Goal: Task Accomplishment & Management: Manage account settings

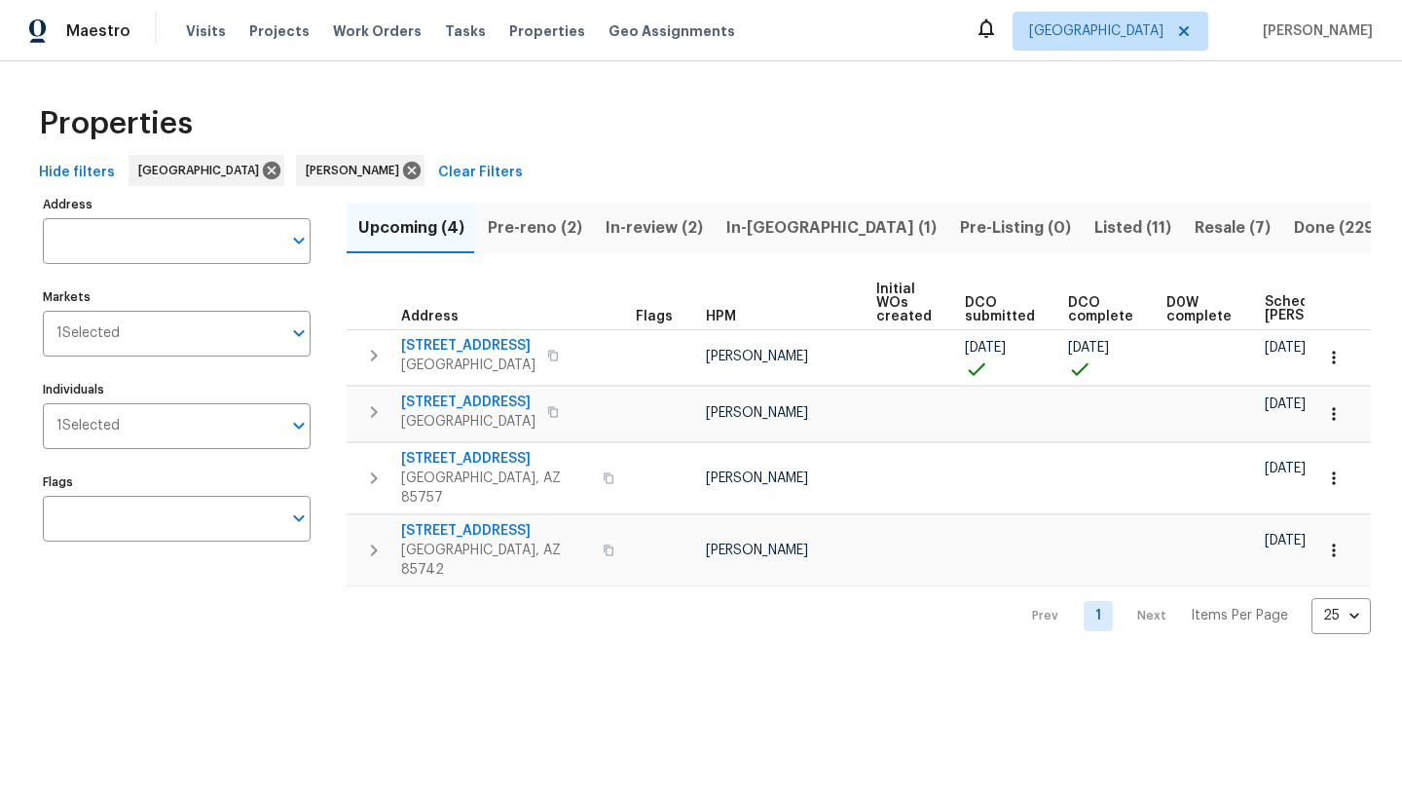
click at [535, 223] on span "Pre-reno (2)" at bounding box center [535, 227] width 94 height 27
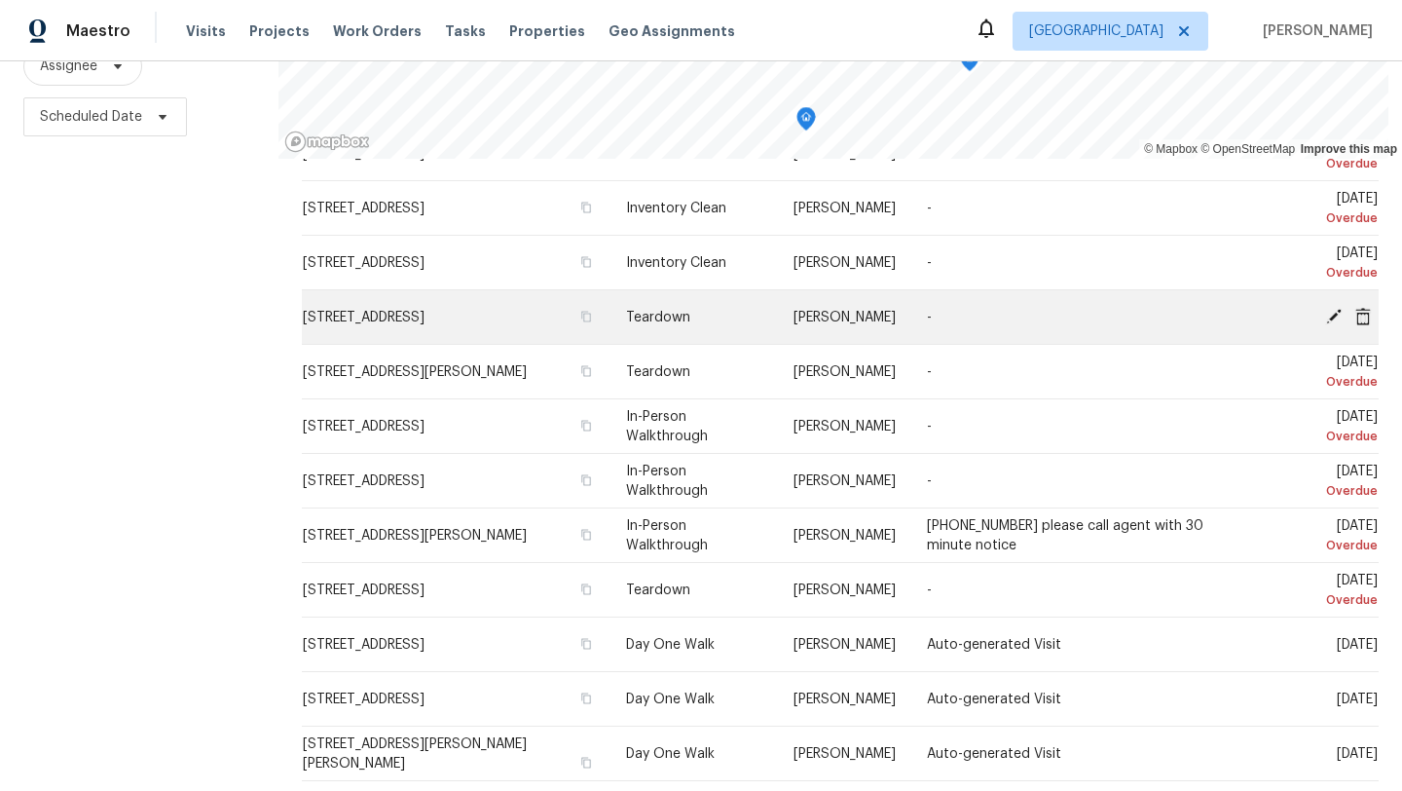
scroll to position [386, 0]
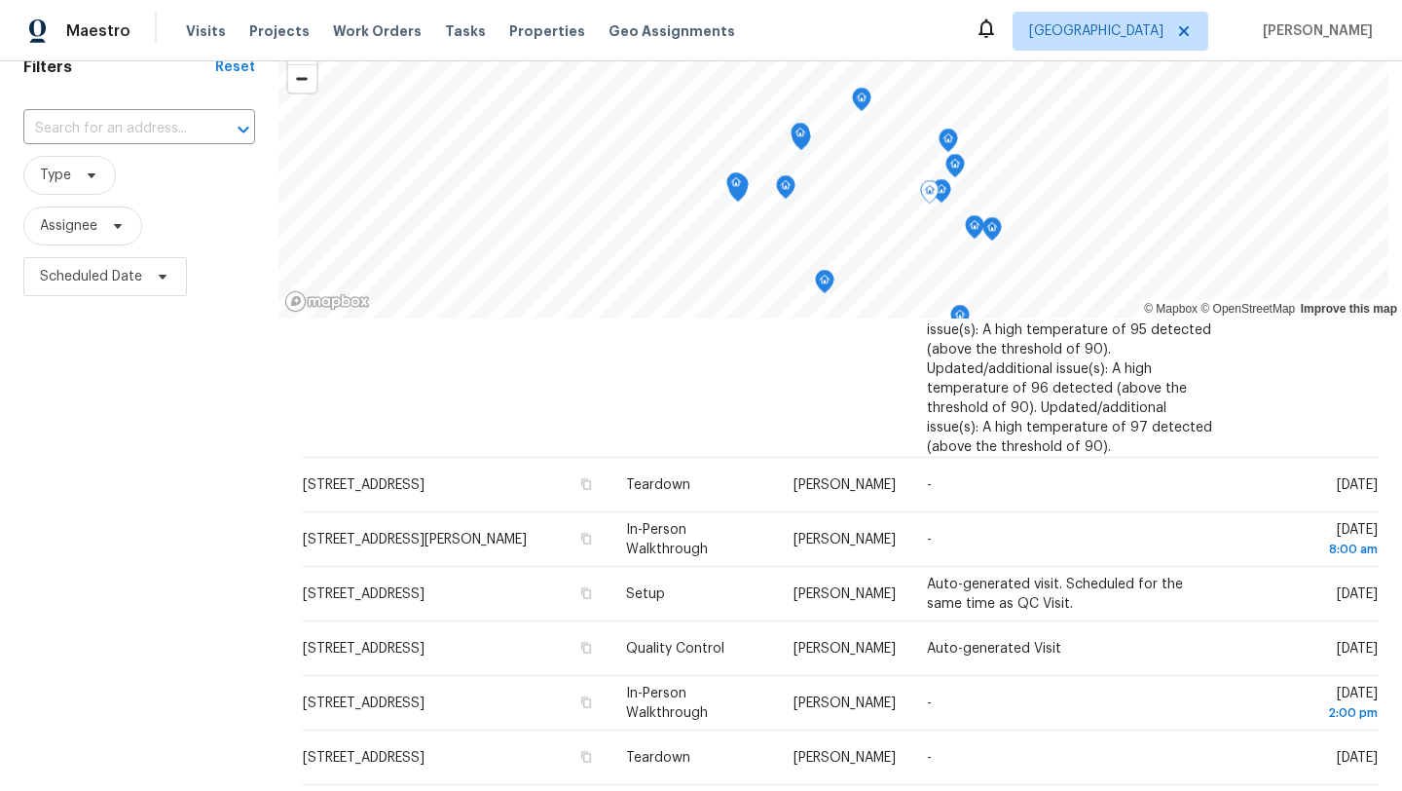
scroll to position [655, 0]
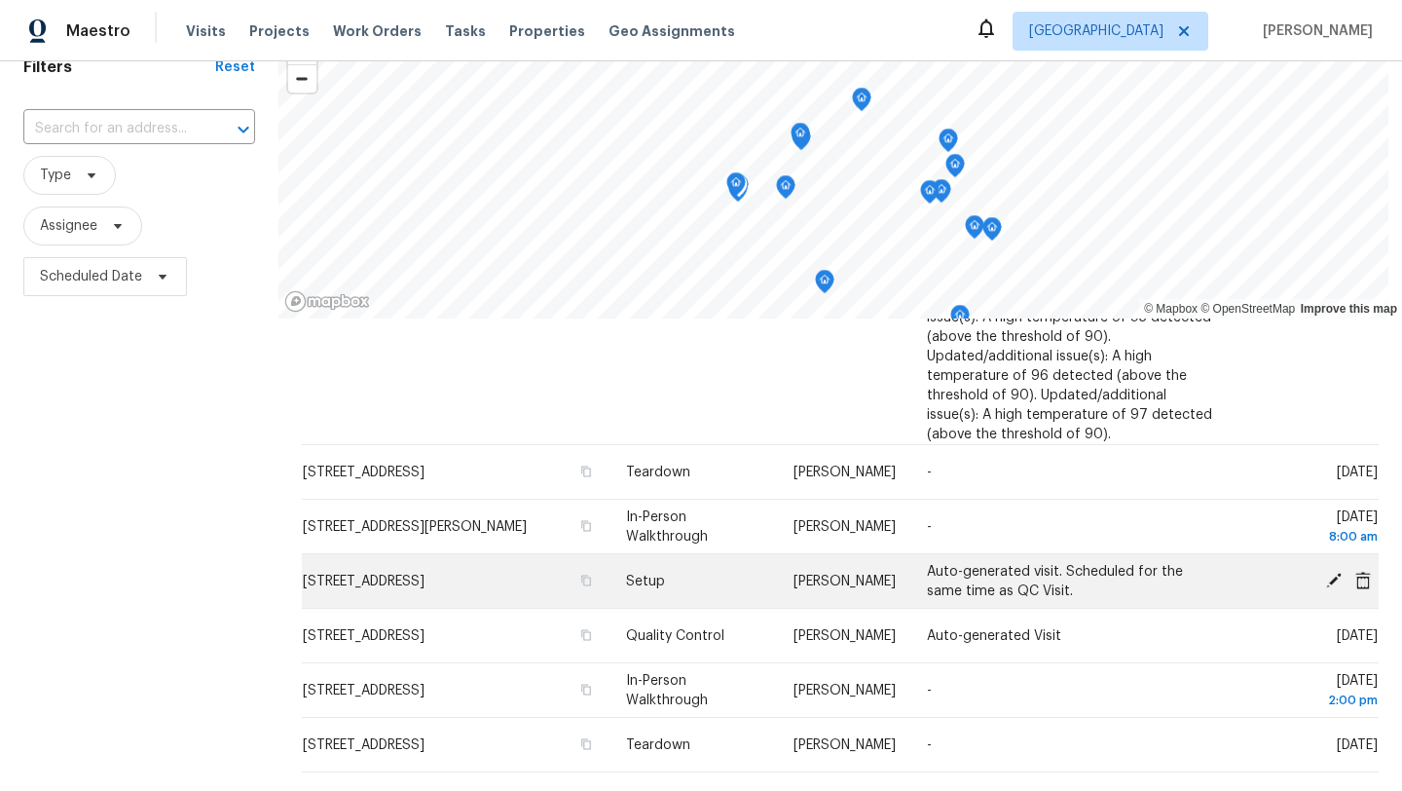
click at [425, 575] on span "[STREET_ADDRESS]" at bounding box center [364, 582] width 122 height 14
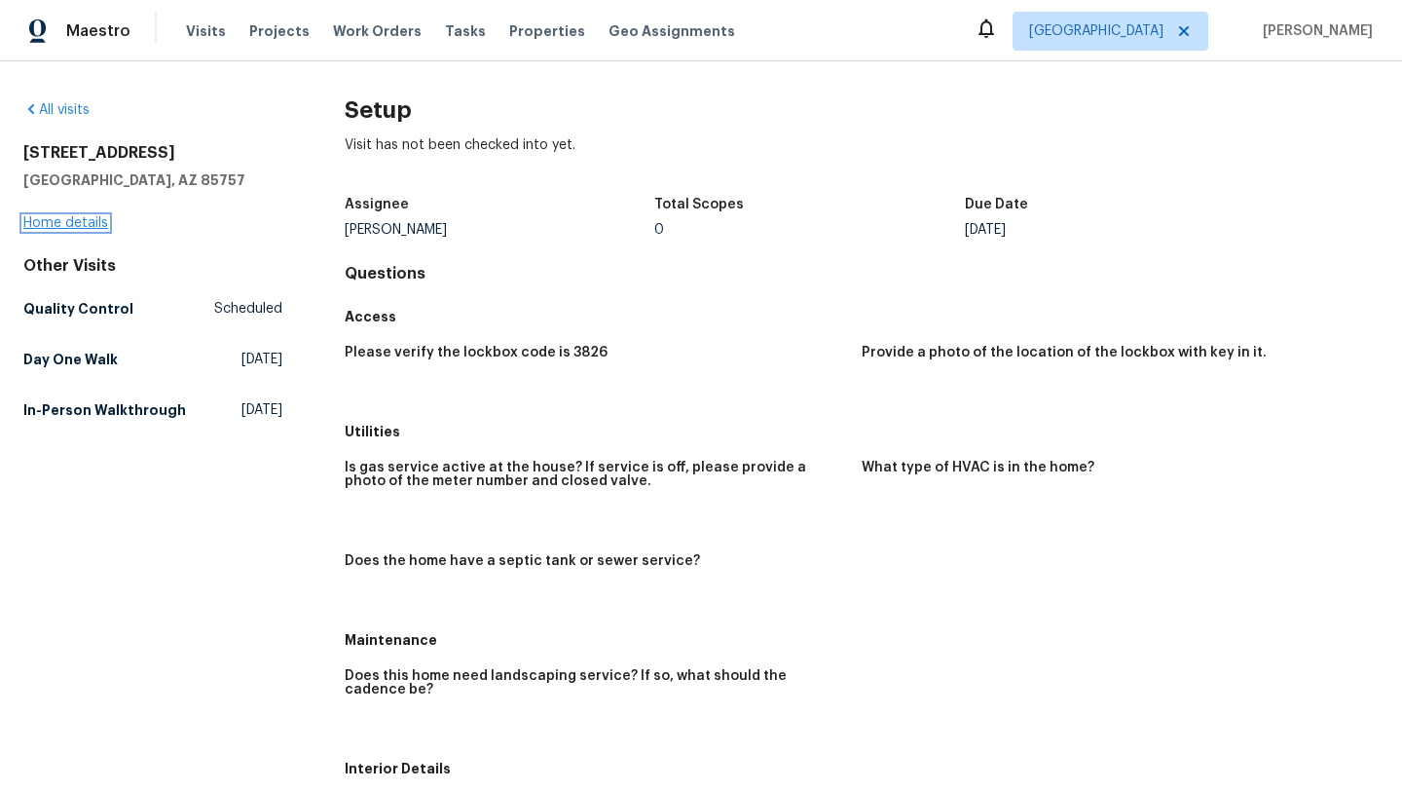
click at [84, 226] on link "Home details" at bounding box center [65, 223] width 85 height 14
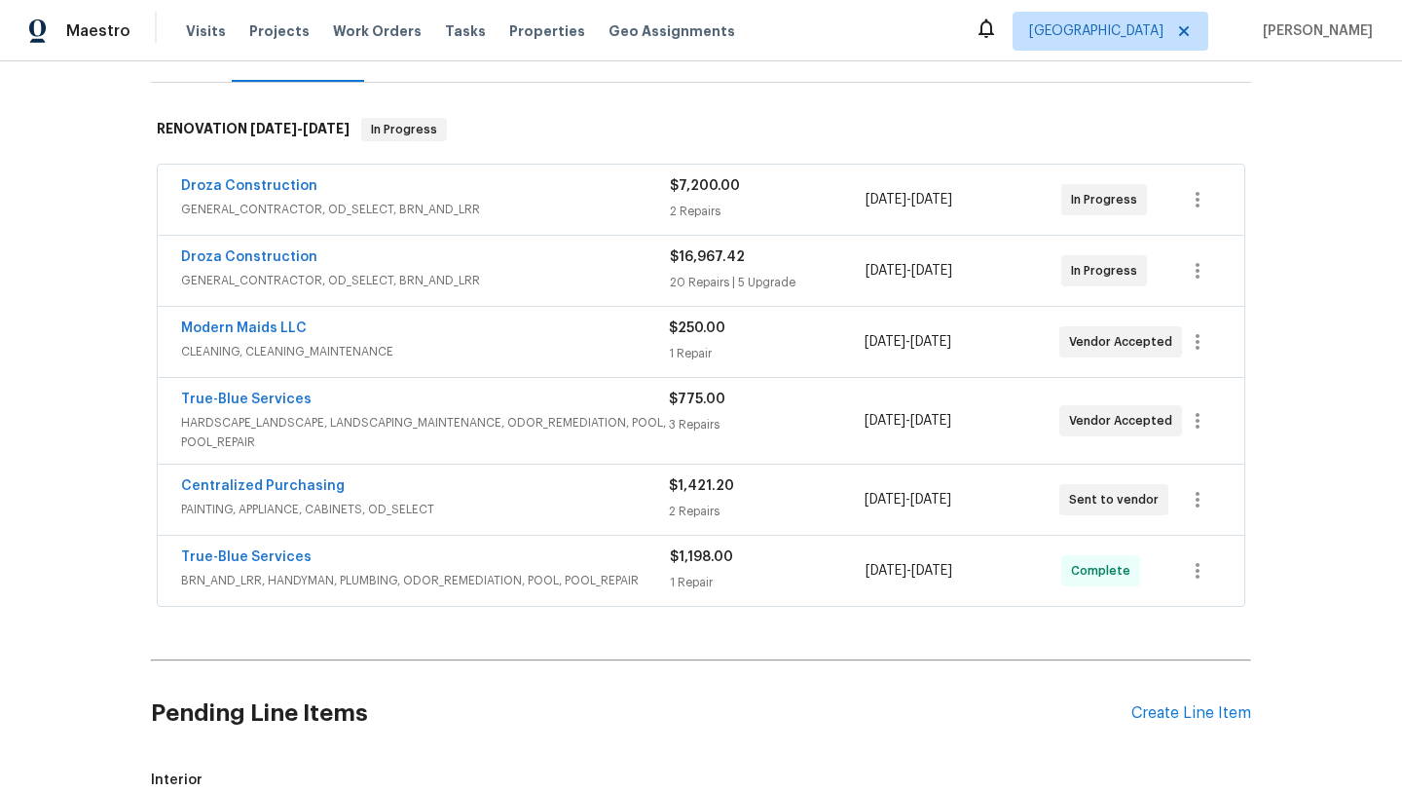
scroll to position [269, 0]
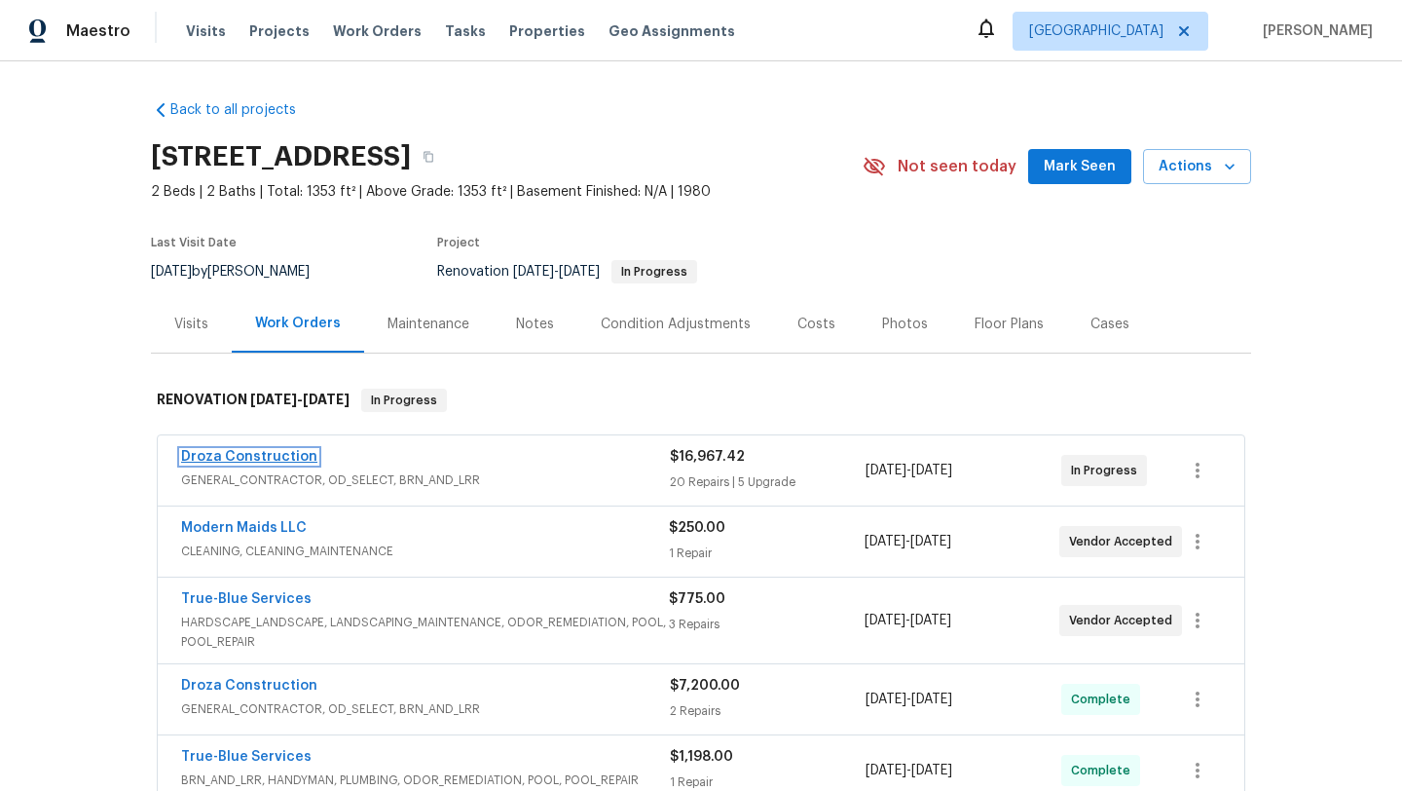
click at [307, 458] on link "Droza Construction" at bounding box center [249, 457] width 136 height 14
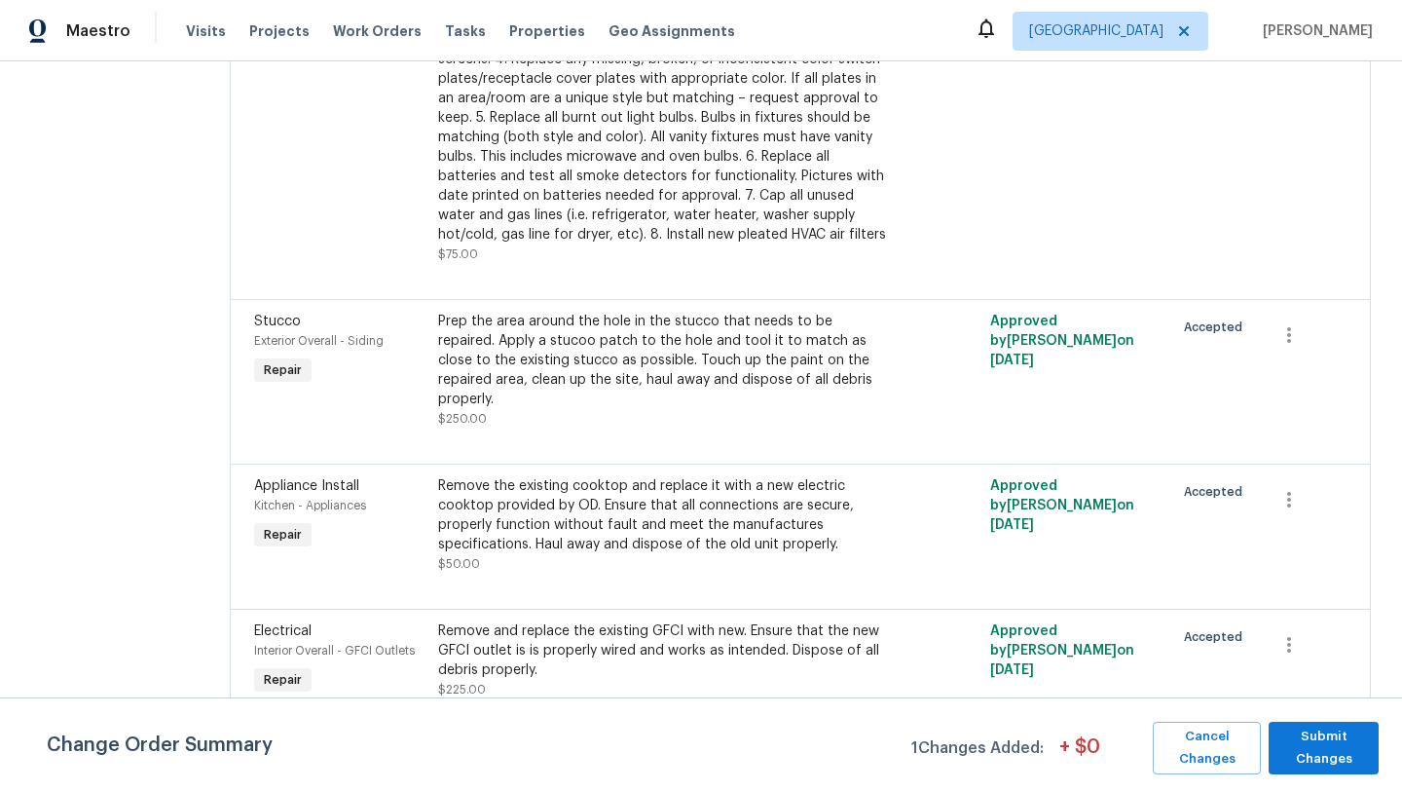
scroll to position [3215, 0]
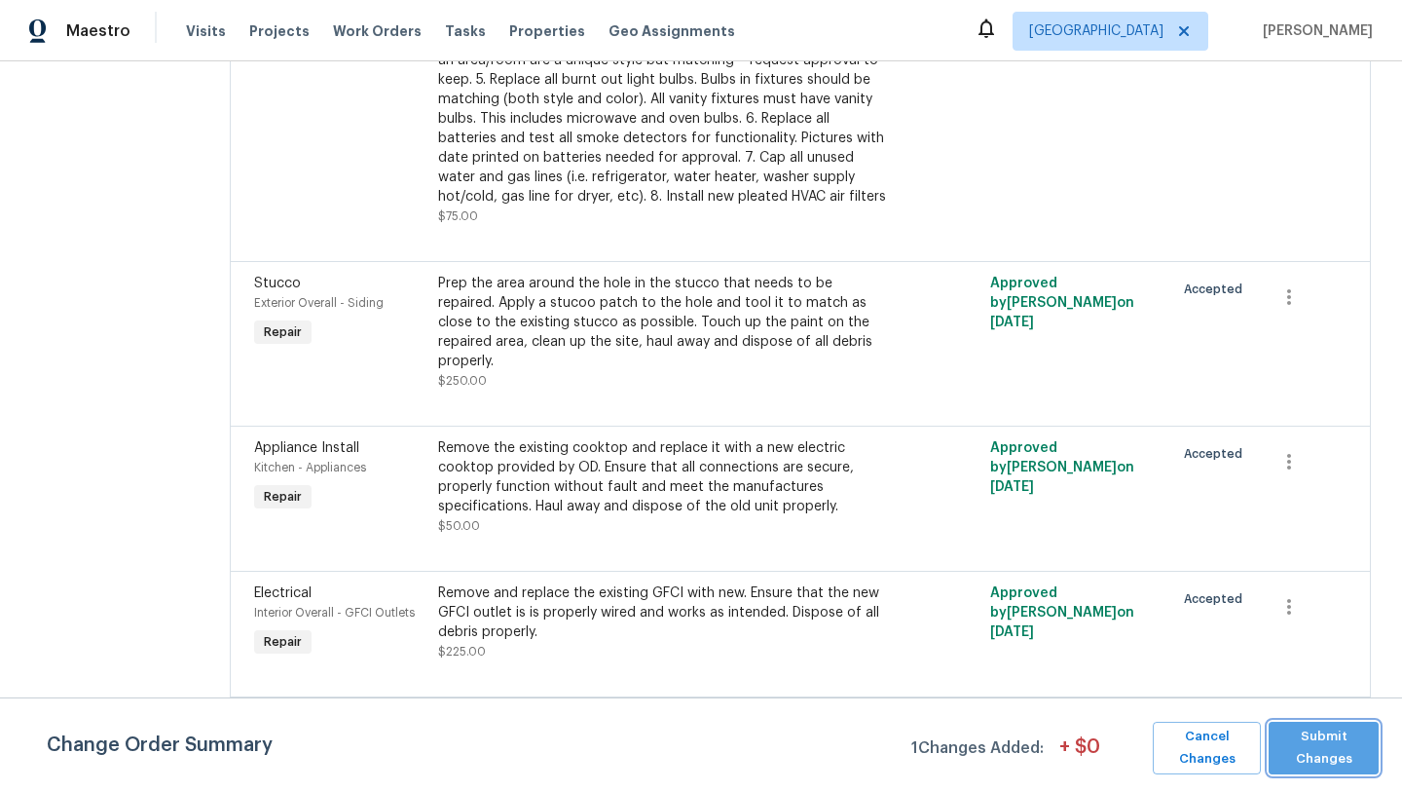
click at [1324, 744] on span "Submit Changes" at bounding box center [1324, 747] width 91 height 45
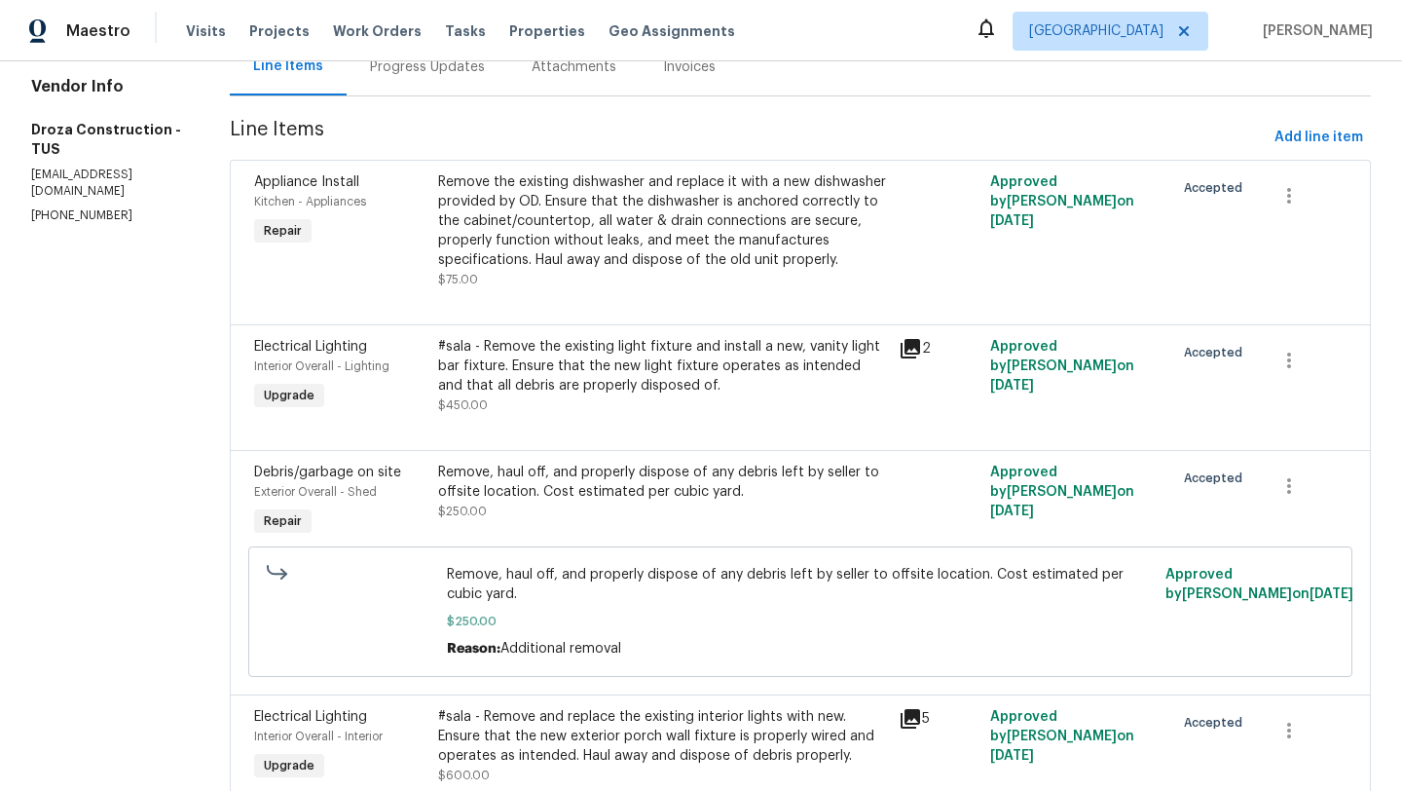
scroll to position [0, 0]
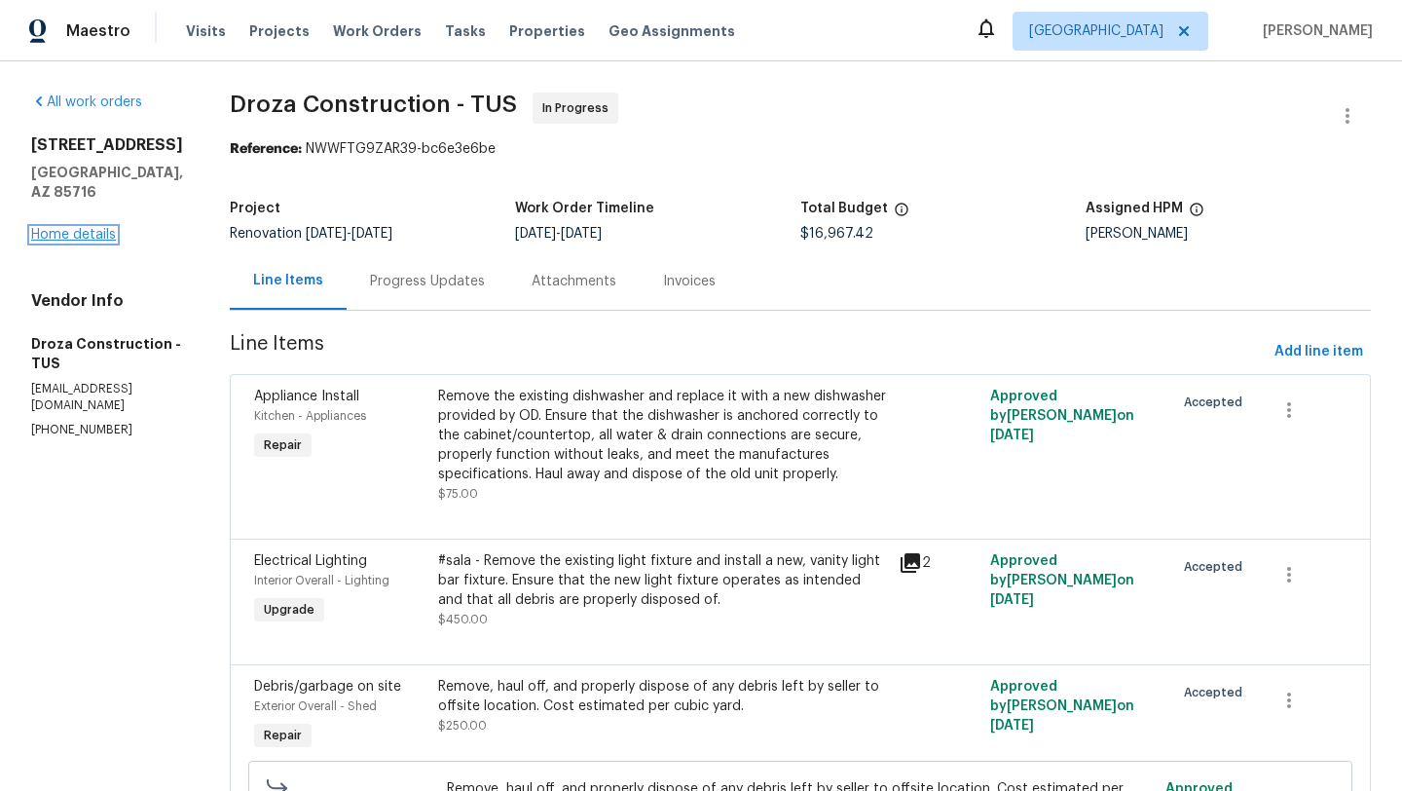
click at [74, 228] on link "Home details" at bounding box center [73, 235] width 85 height 14
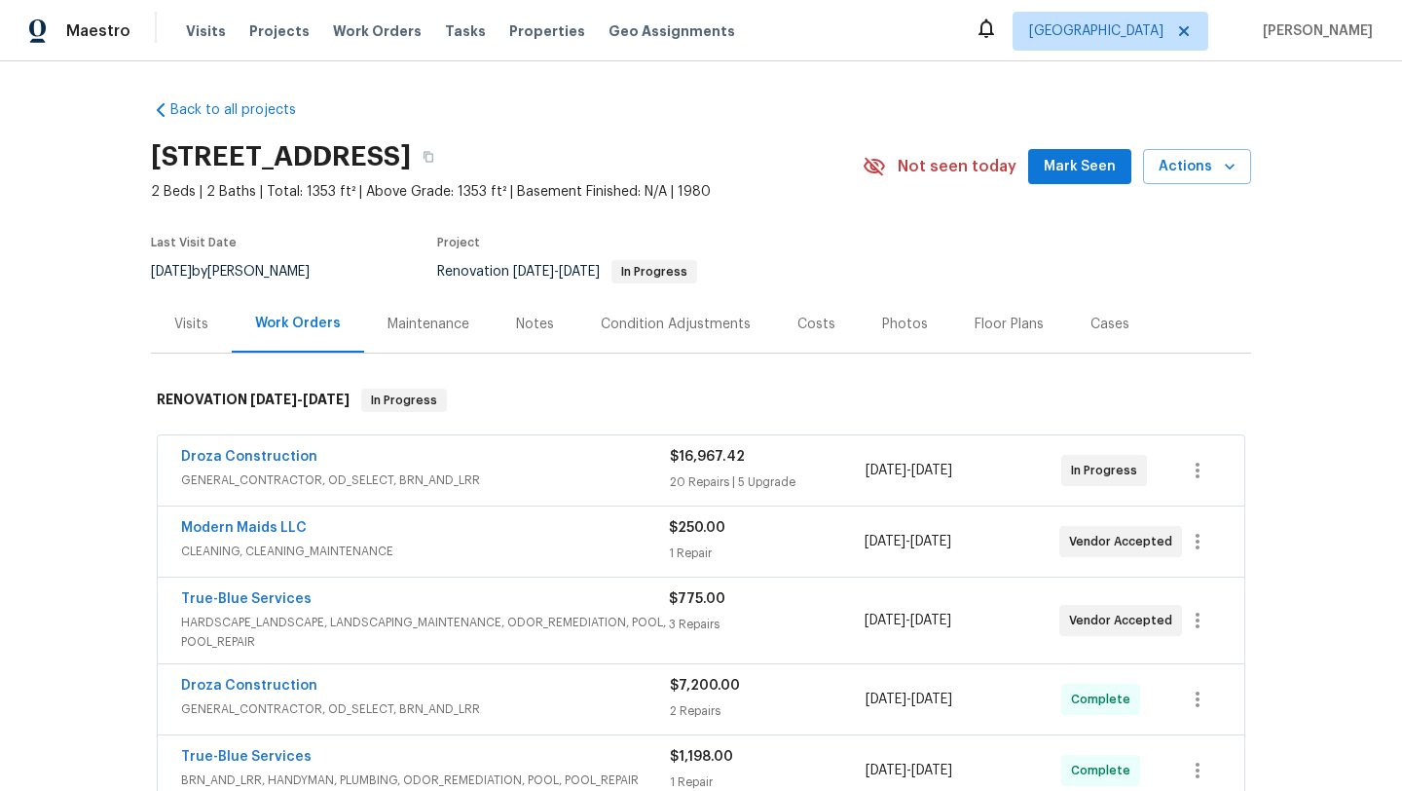
click at [183, 325] on div "Visits" at bounding box center [191, 324] width 34 height 19
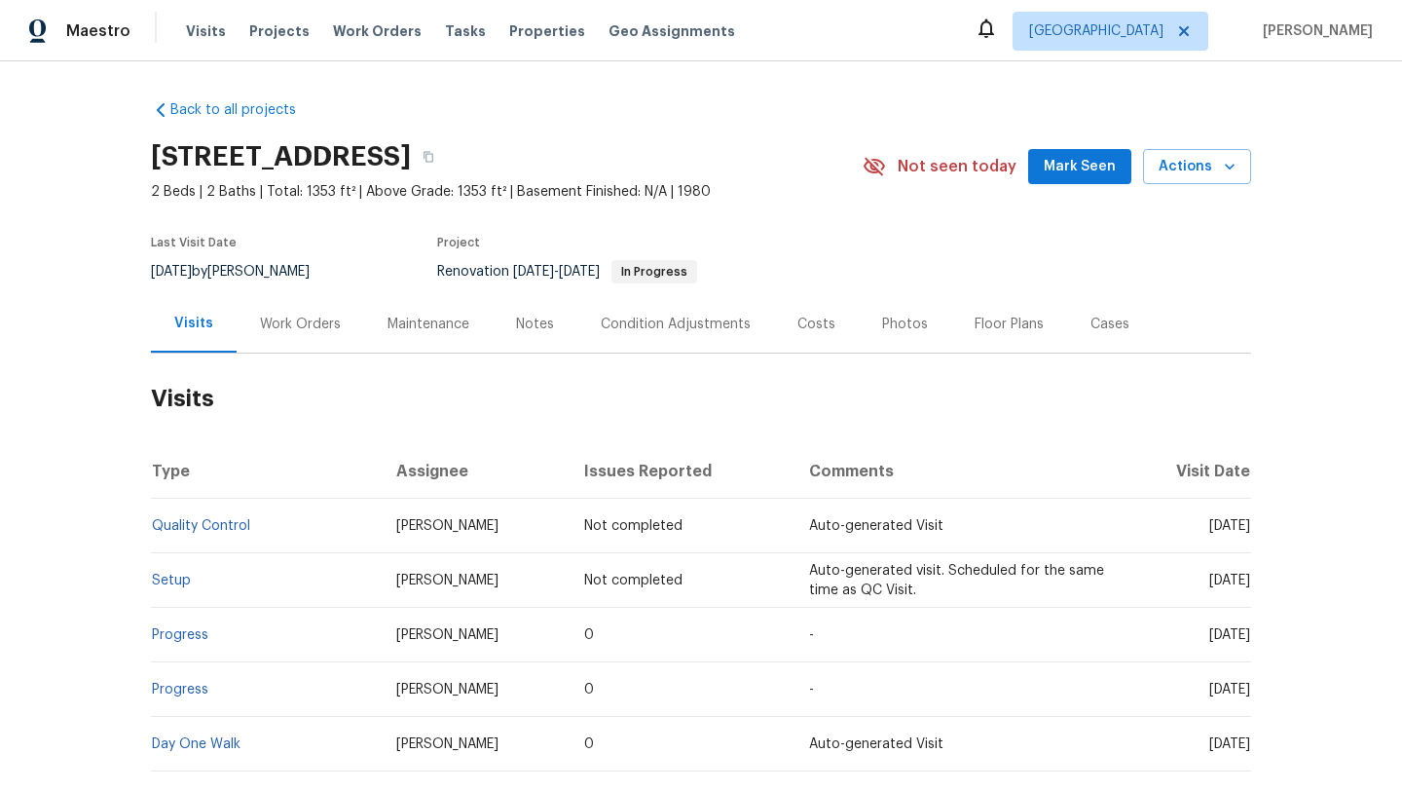
click at [288, 326] on div "Work Orders" at bounding box center [300, 324] width 81 height 19
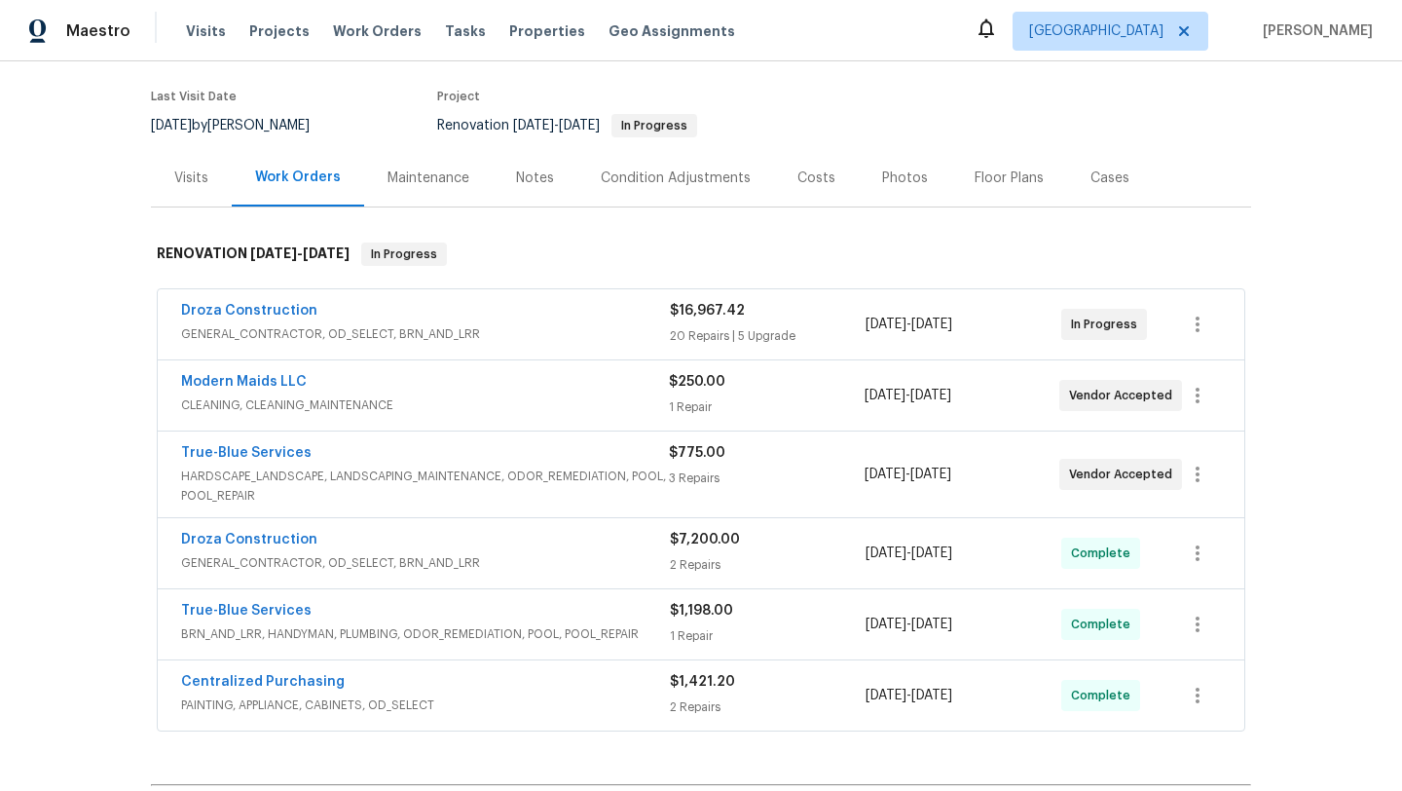
scroll to position [147, 0]
click at [1298, 161] on div "Back to all projects 3701 E 2nd St Apt A, Tucson, AZ 85716 2 Beds | 2 Baths | T…" at bounding box center [701, 425] width 1402 height 729
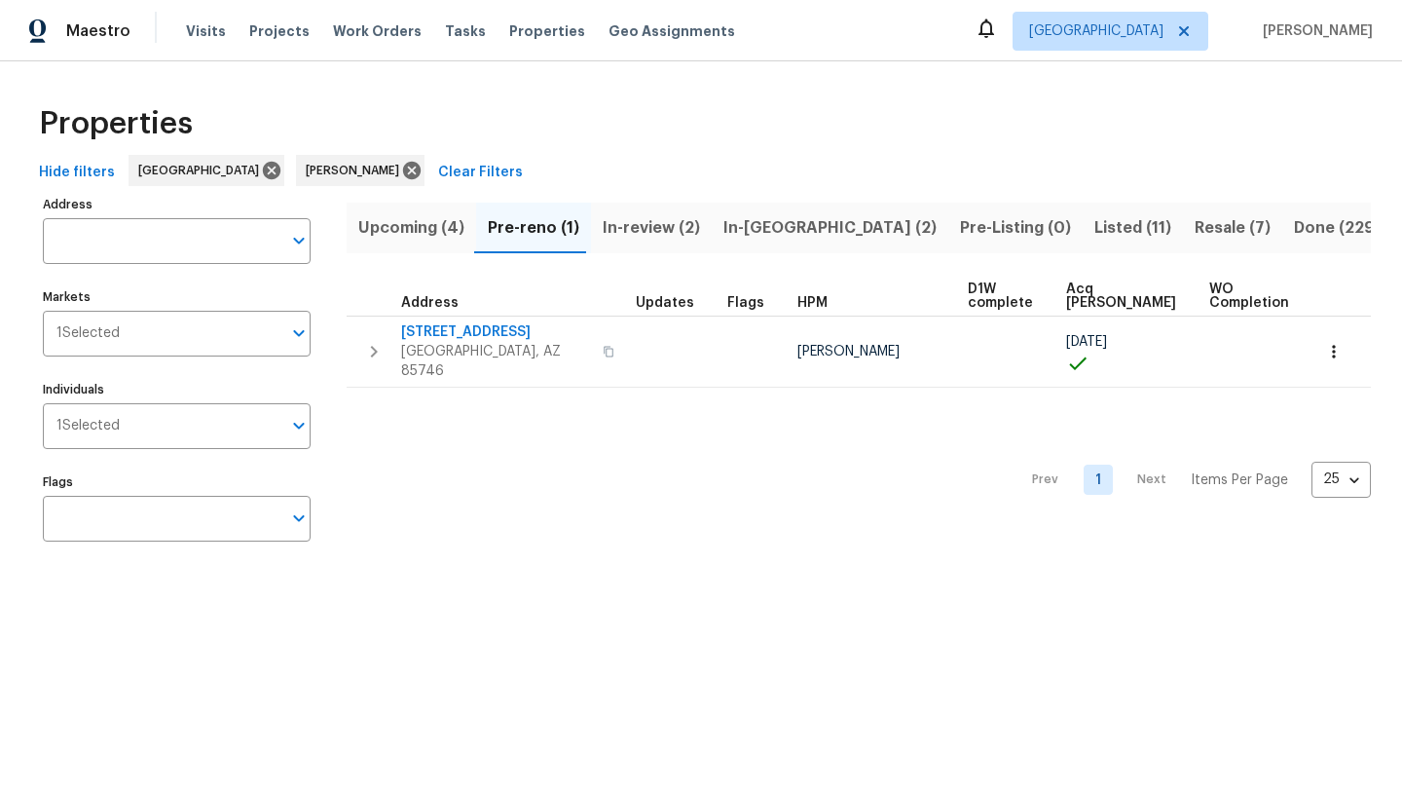
click at [69, 173] on span "Hide filters" at bounding box center [77, 173] width 76 height 24
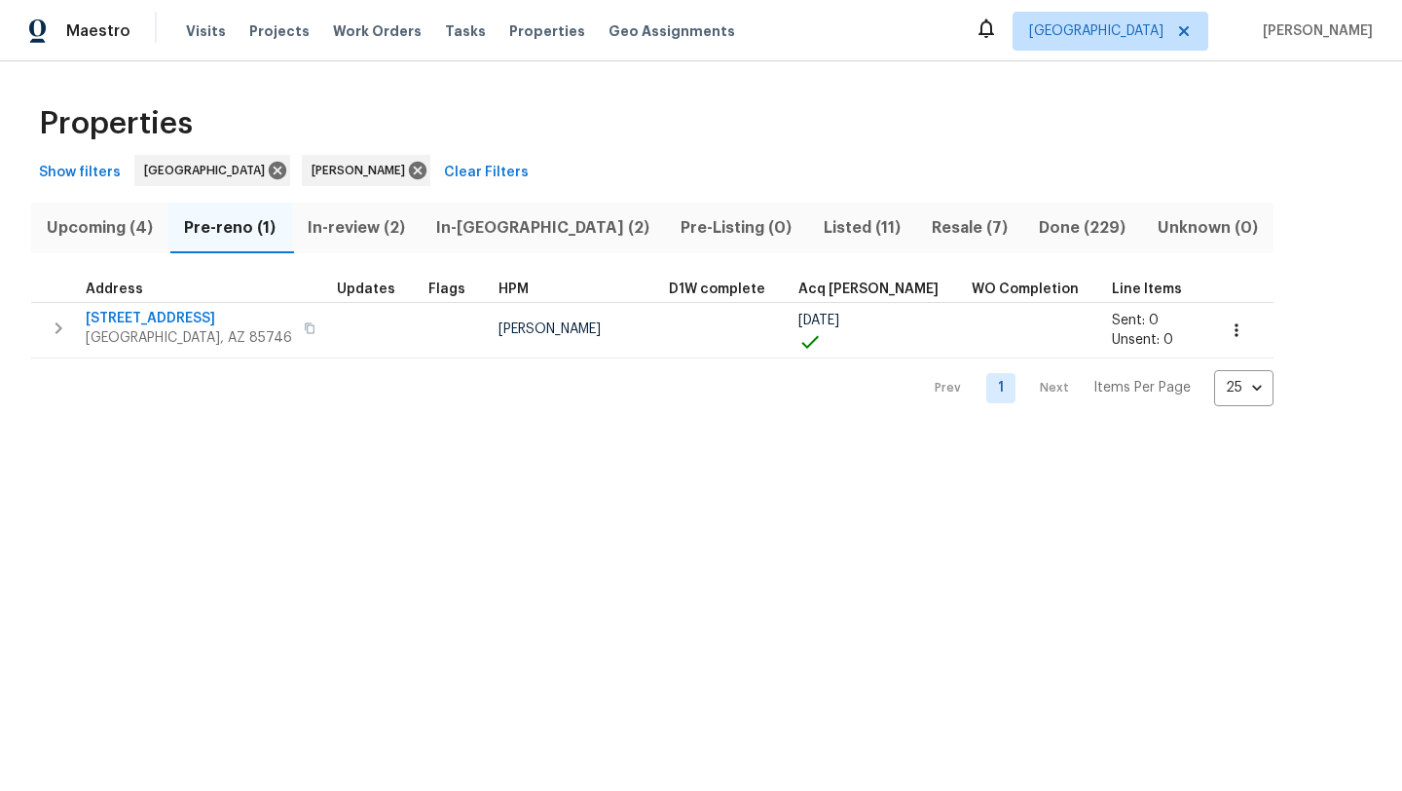
click at [112, 227] on span "Upcoming (4)" at bounding box center [100, 227] width 114 height 27
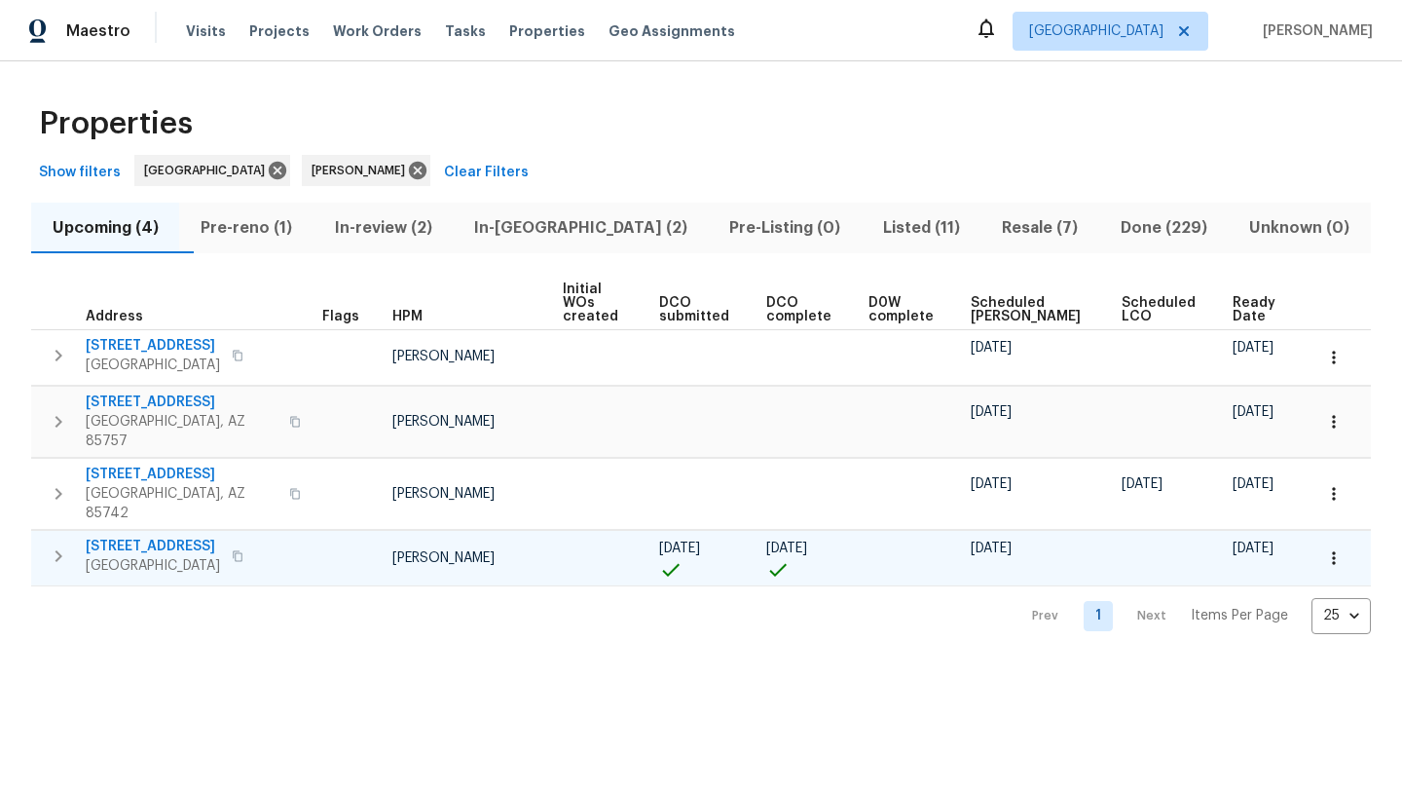
click at [1339, 548] on icon "button" at bounding box center [1333, 557] width 19 height 19
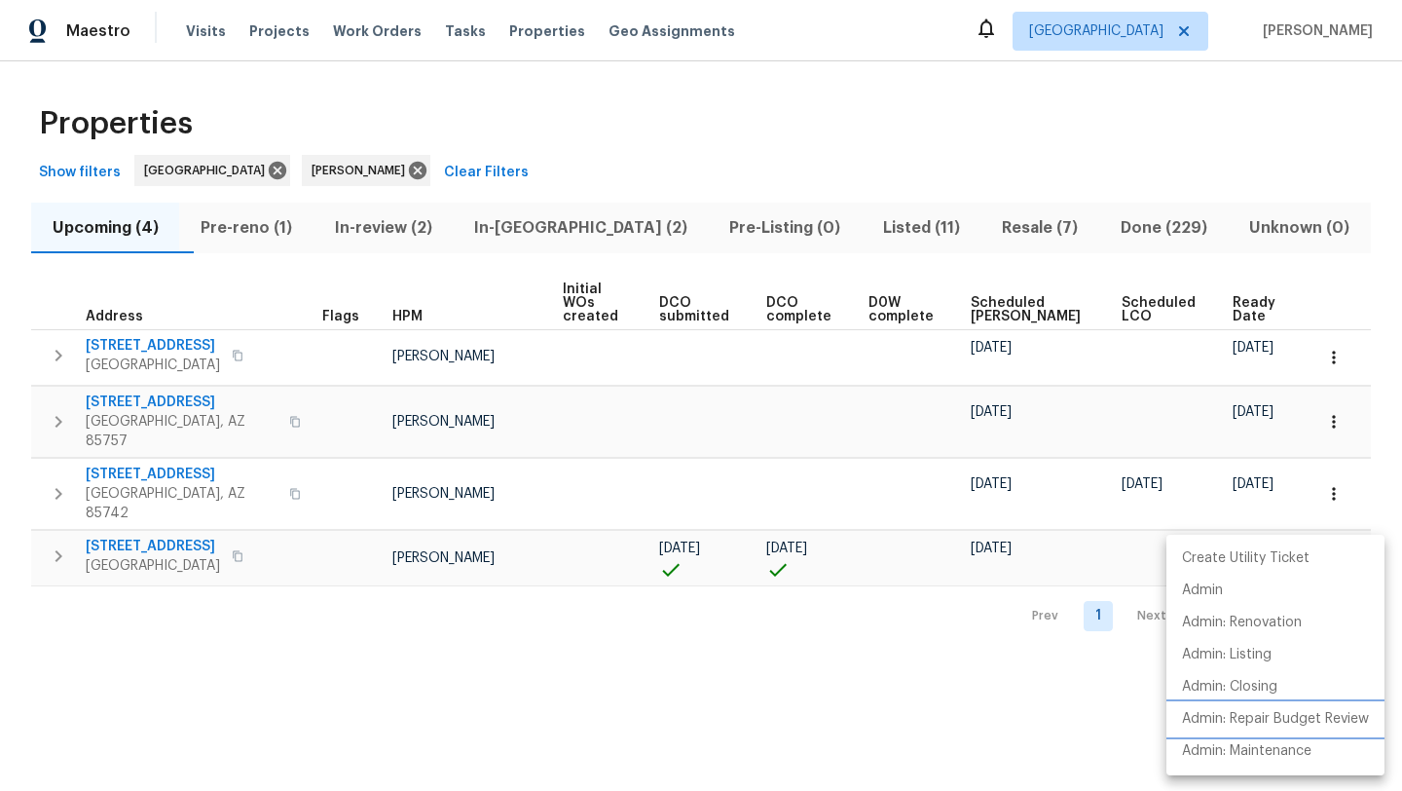
click at [1302, 715] on p "Admin: Repair Budget Review" at bounding box center [1275, 719] width 187 height 20
click at [838, 133] on div at bounding box center [701, 395] width 1402 height 791
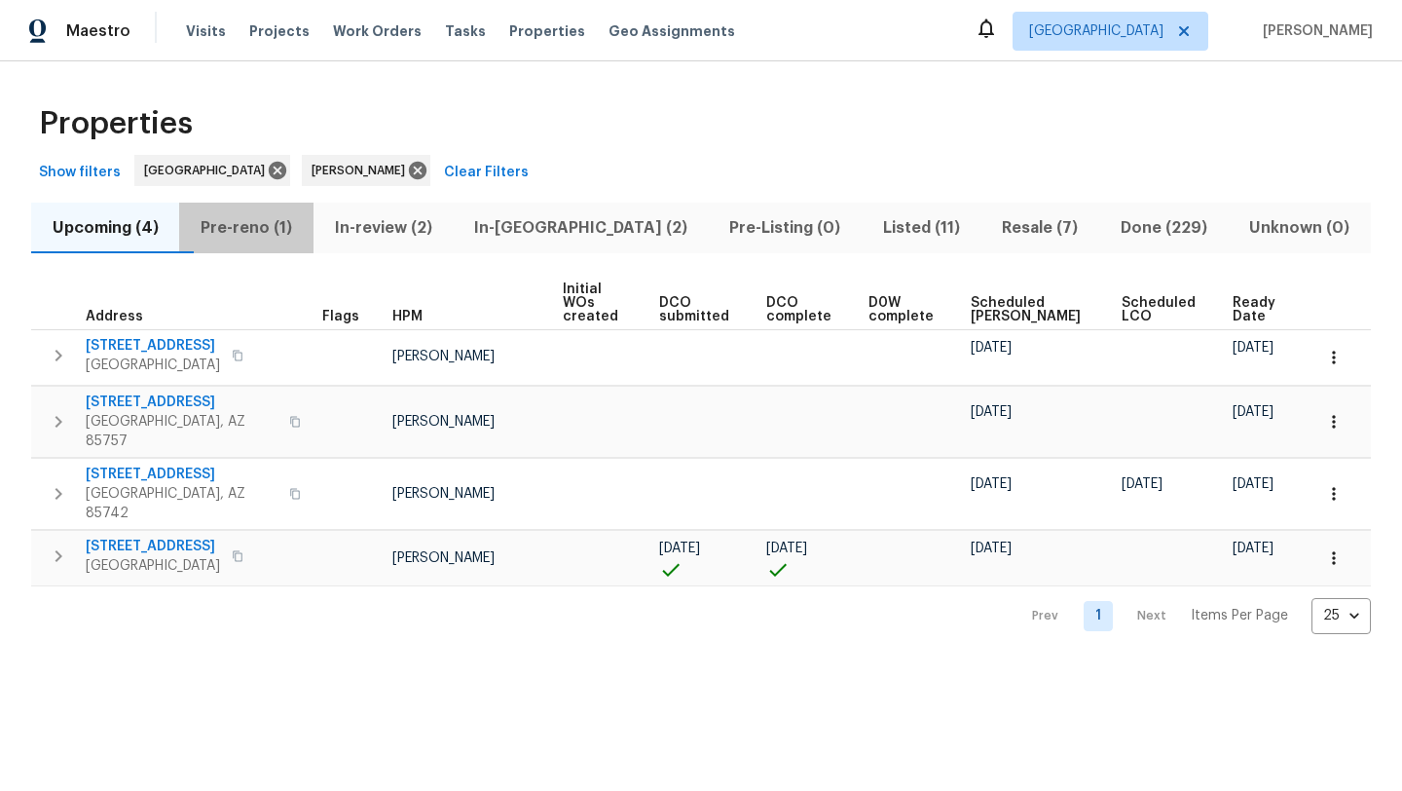
click at [288, 225] on span "Pre-reno (1)" at bounding box center [246, 227] width 110 height 27
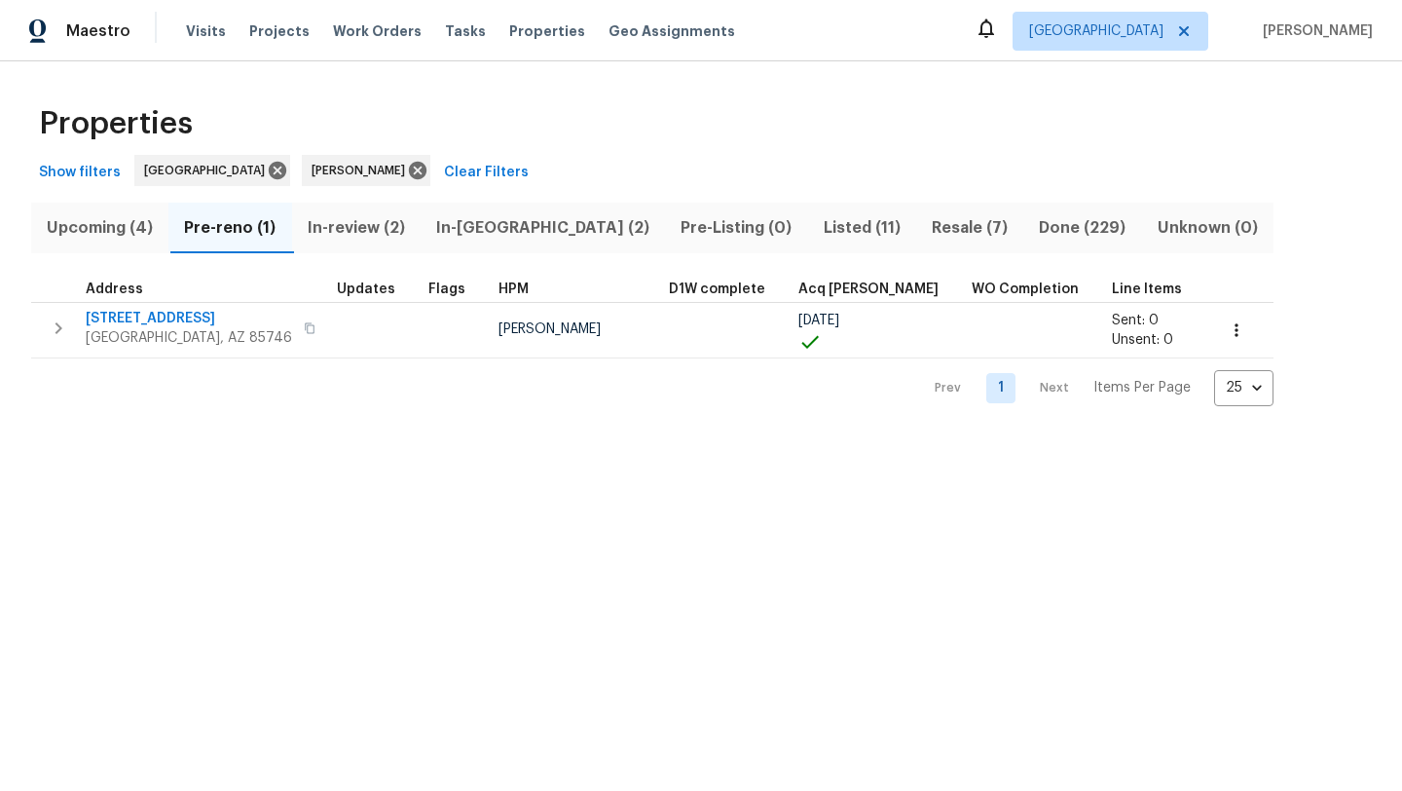
click at [93, 226] on span "Upcoming (4)" at bounding box center [100, 227] width 114 height 27
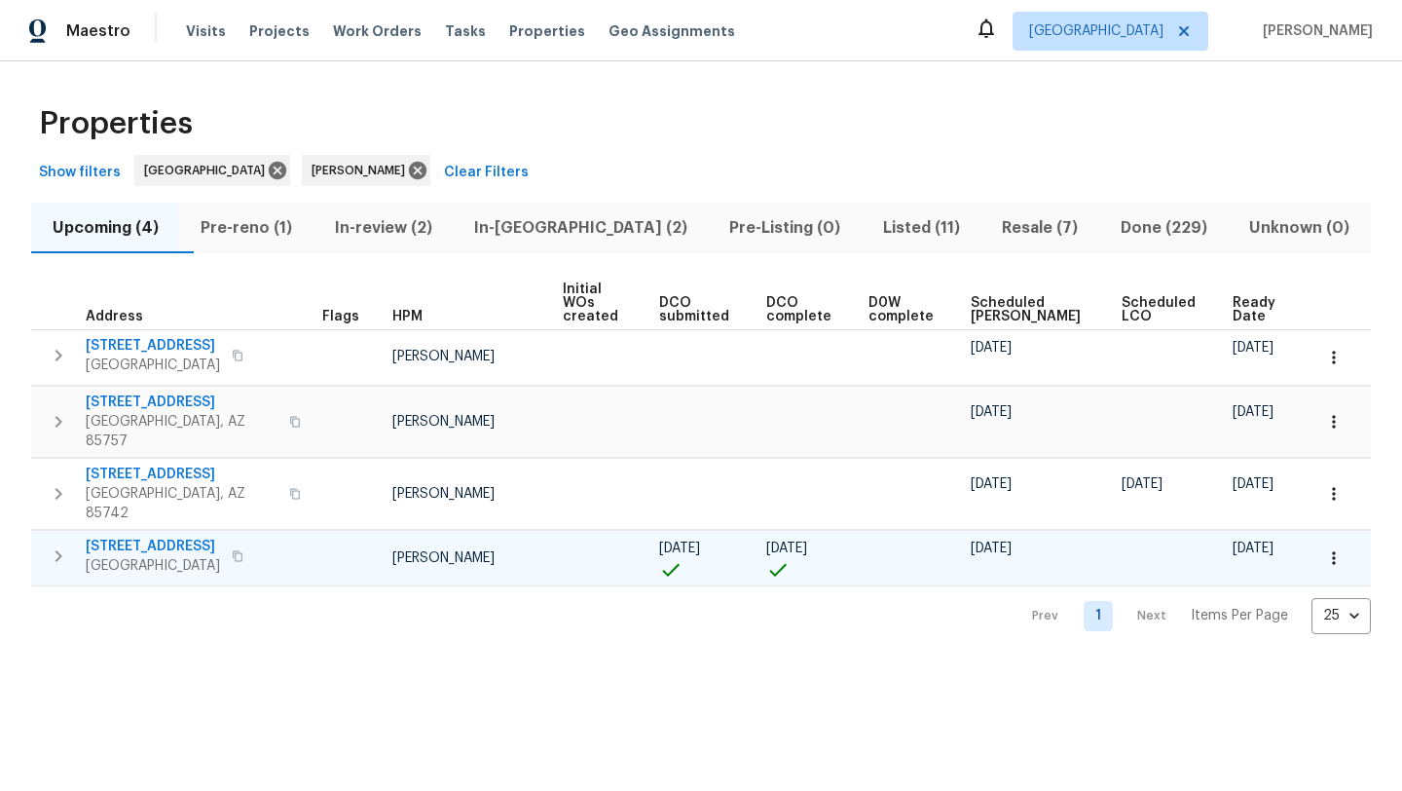
click at [150, 537] on span "1881 W Horn Mesa Pl" at bounding box center [153, 546] width 134 height 19
click at [873, 222] on span "Listed (11)" at bounding box center [920, 227] width 95 height 27
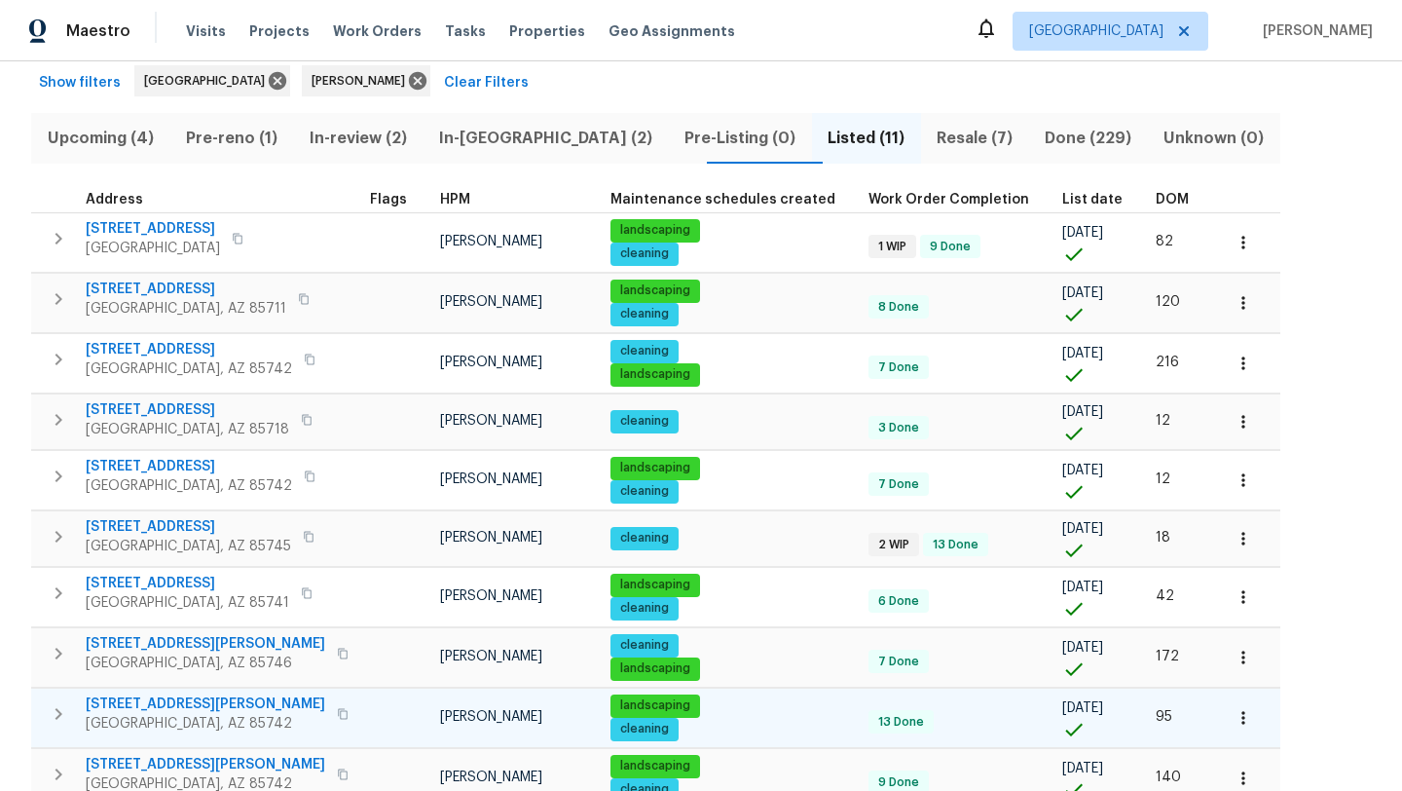
scroll to position [81, 0]
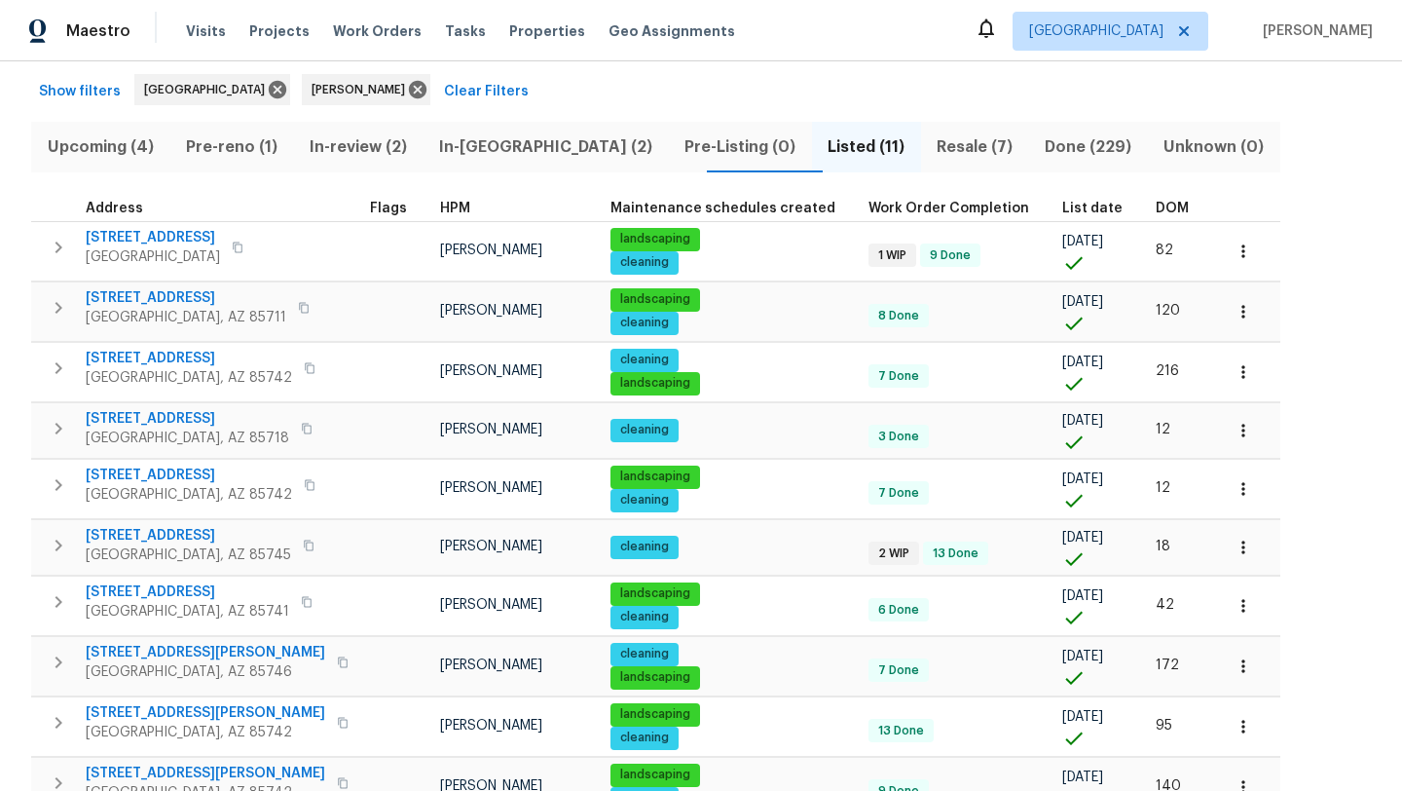
click at [821, 97] on div "Show filters Tucson John Perkins Clear Filters" at bounding box center [701, 92] width 1340 height 36
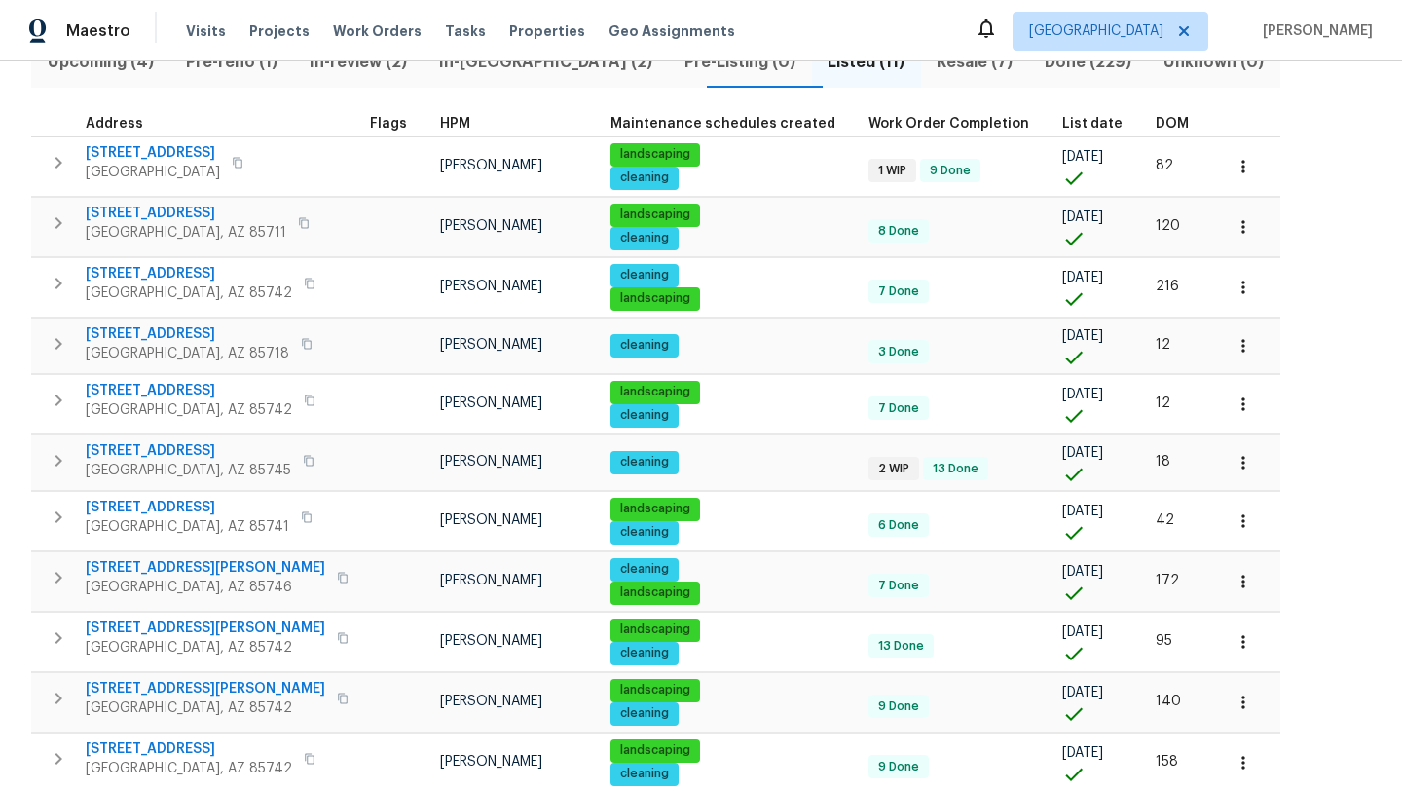
scroll to position [154, 0]
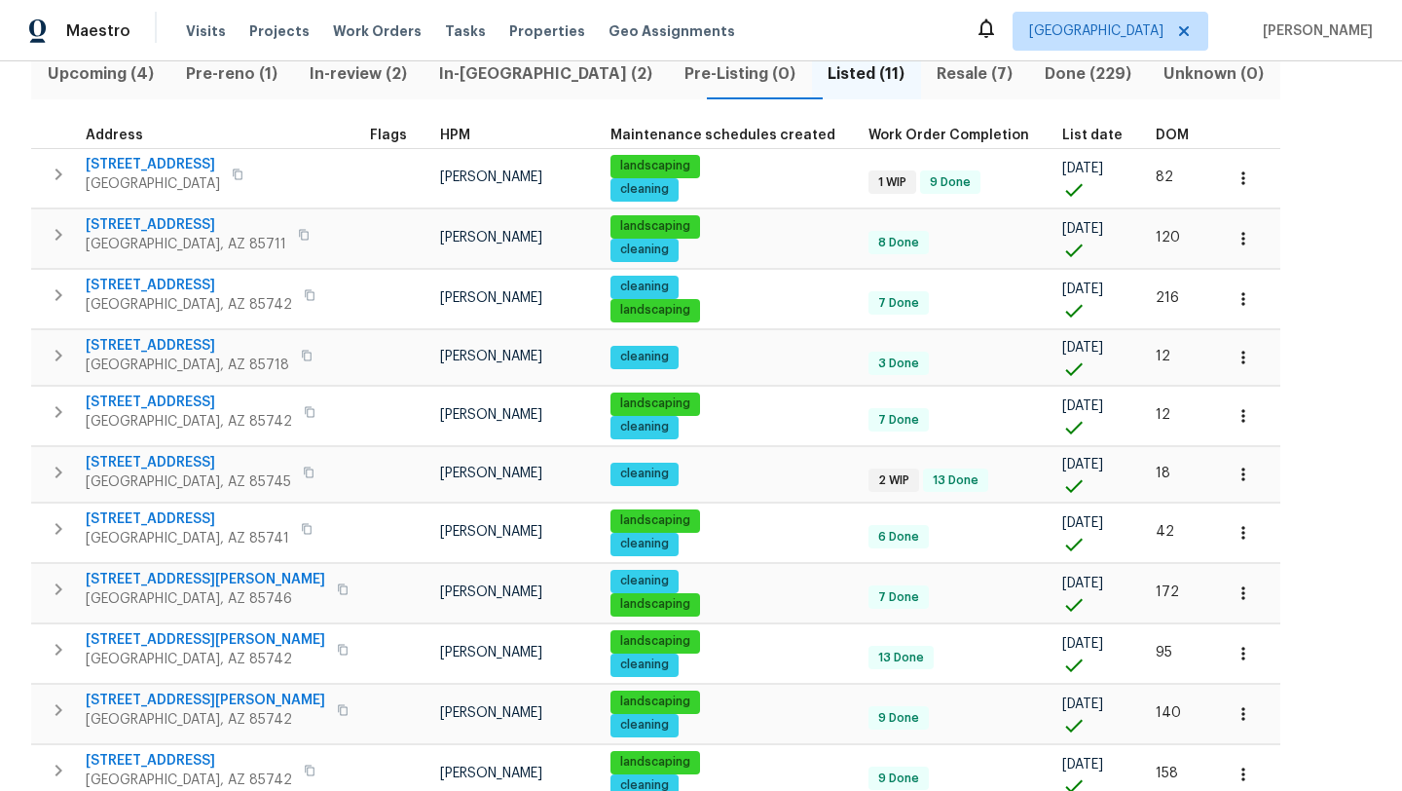
click at [1062, 131] on span "List date" at bounding box center [1092, 136] width 60 height 14
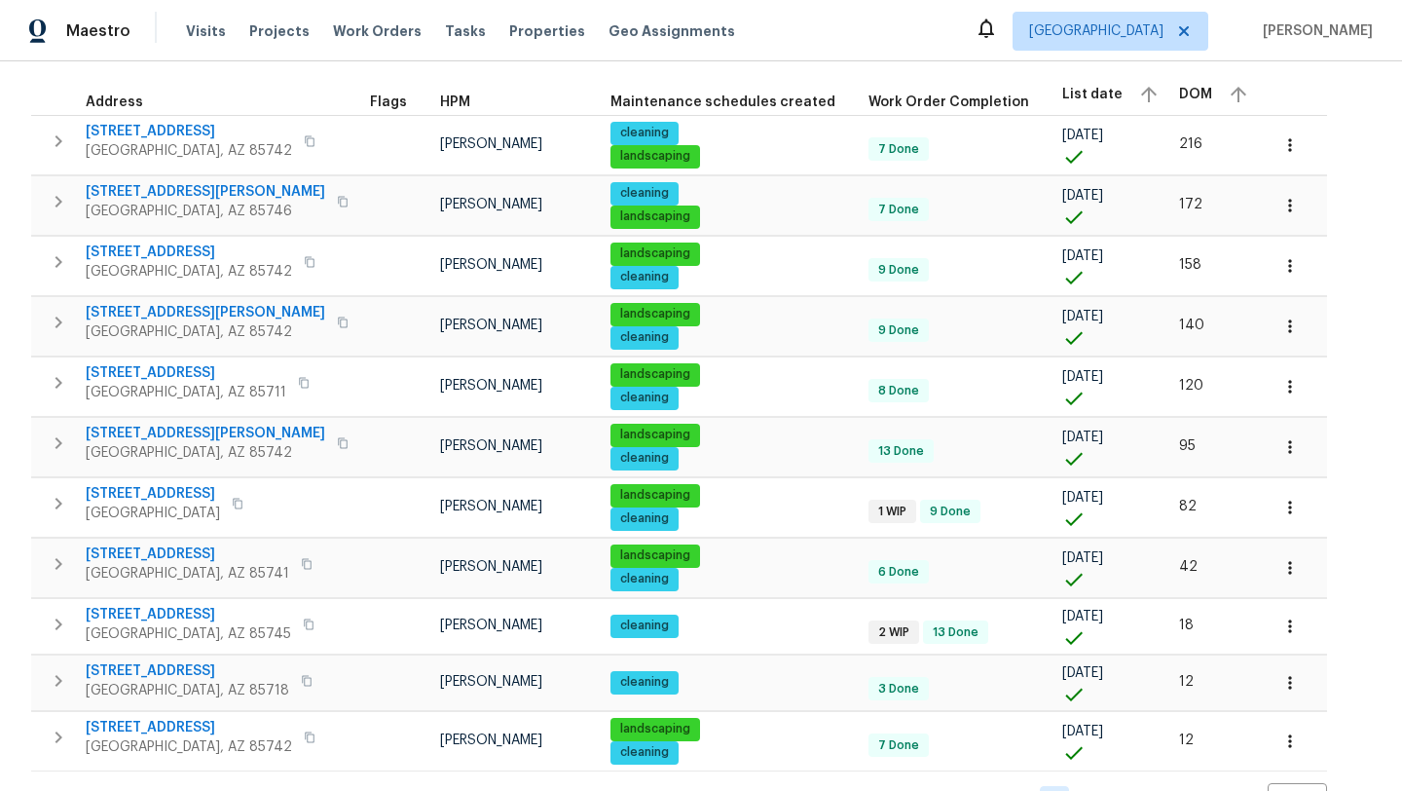
scroll to position [193, 0]
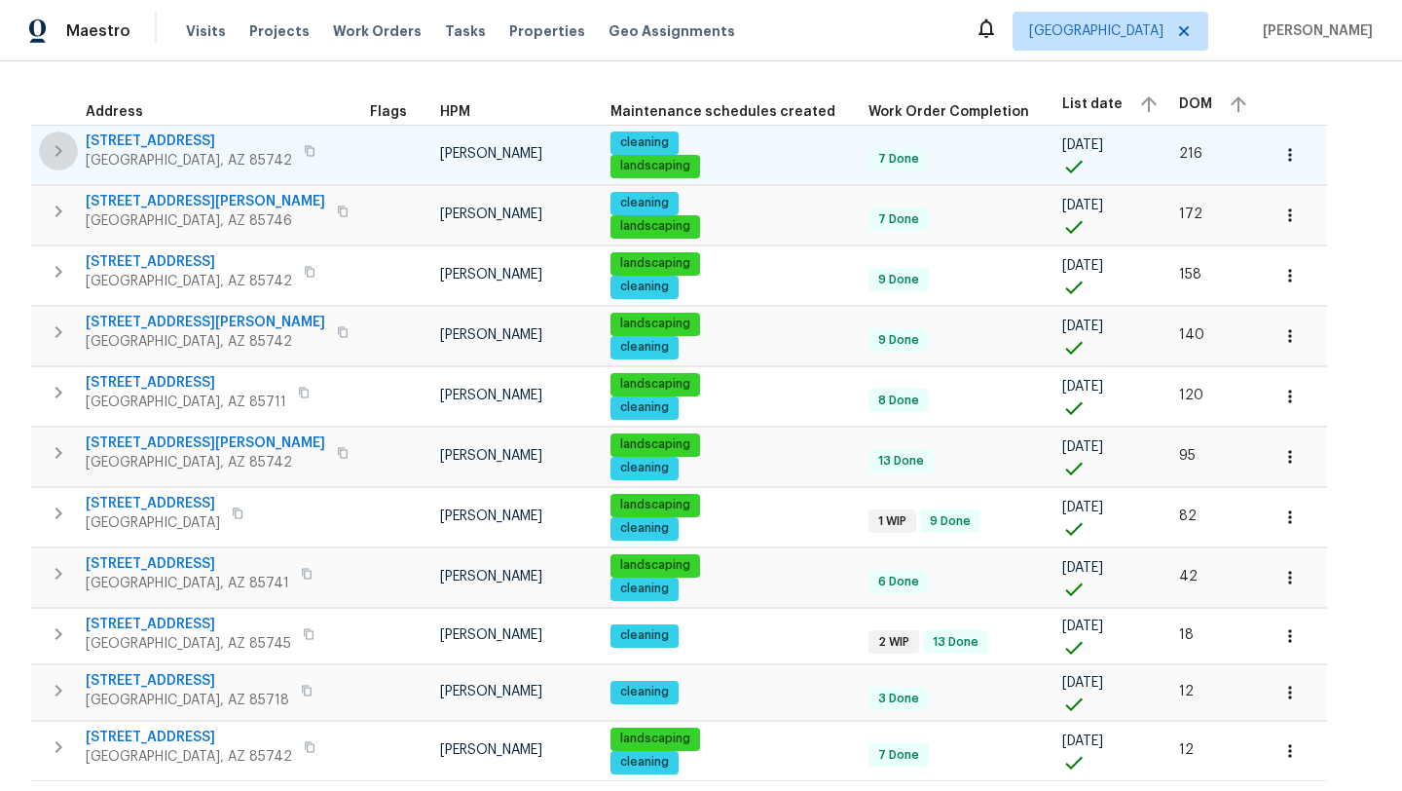
click at [58, 144] on icon "button" at bounding box center [58, 150] width 23 height 23
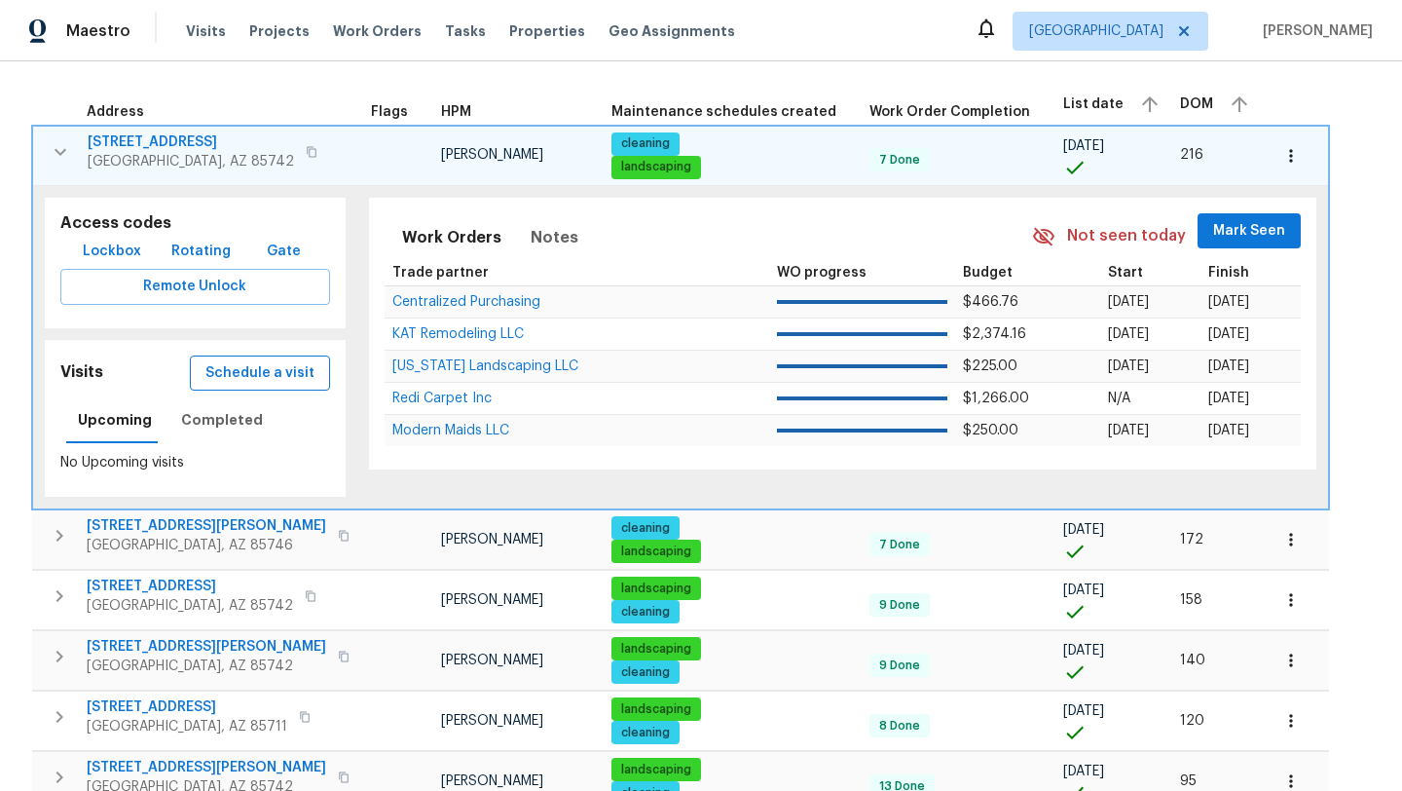
click at [272, 383] on span "Schedule a visit" at bounding box center [259, 373] width 109 height 24
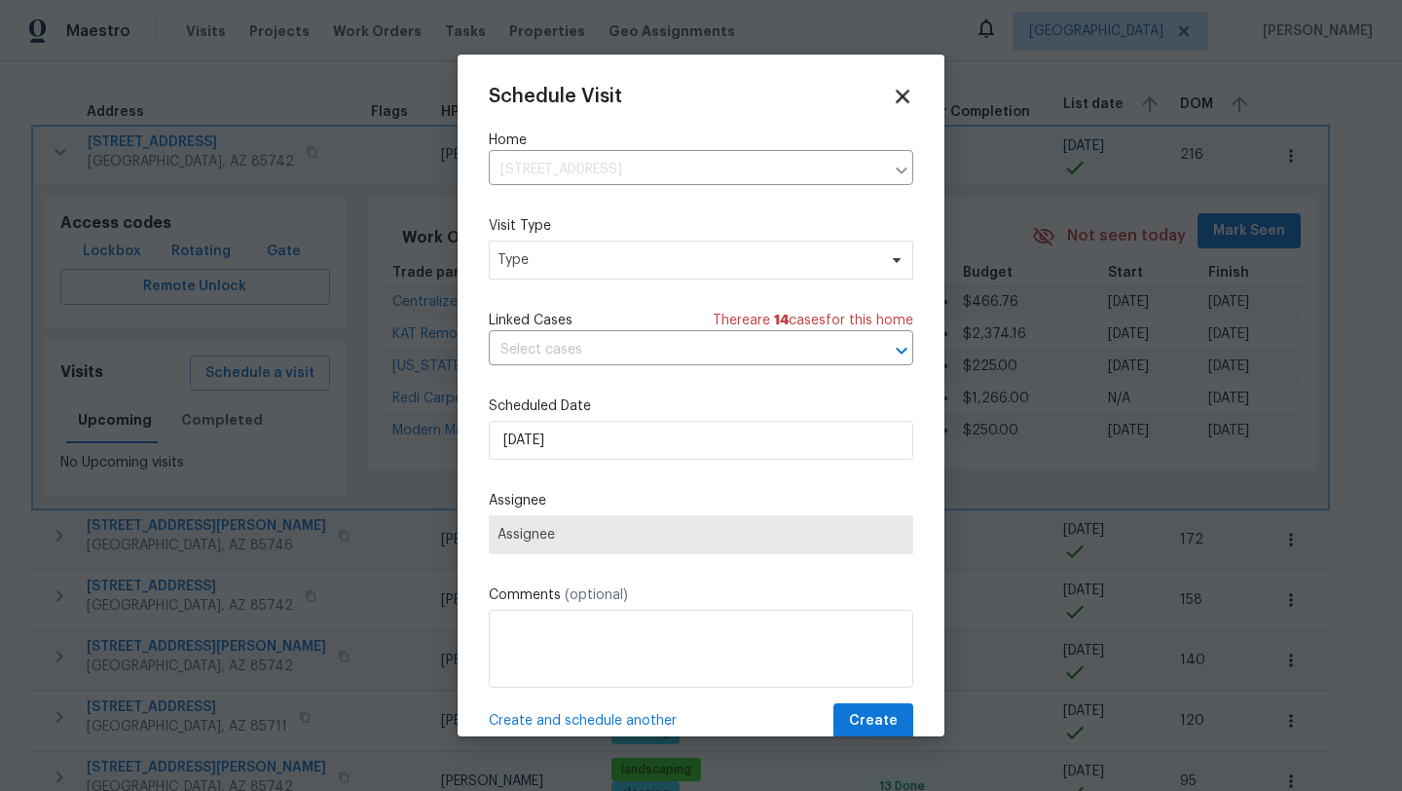
click at [903, 95] on icon at bounding box center [903, 97] width 14 height 14
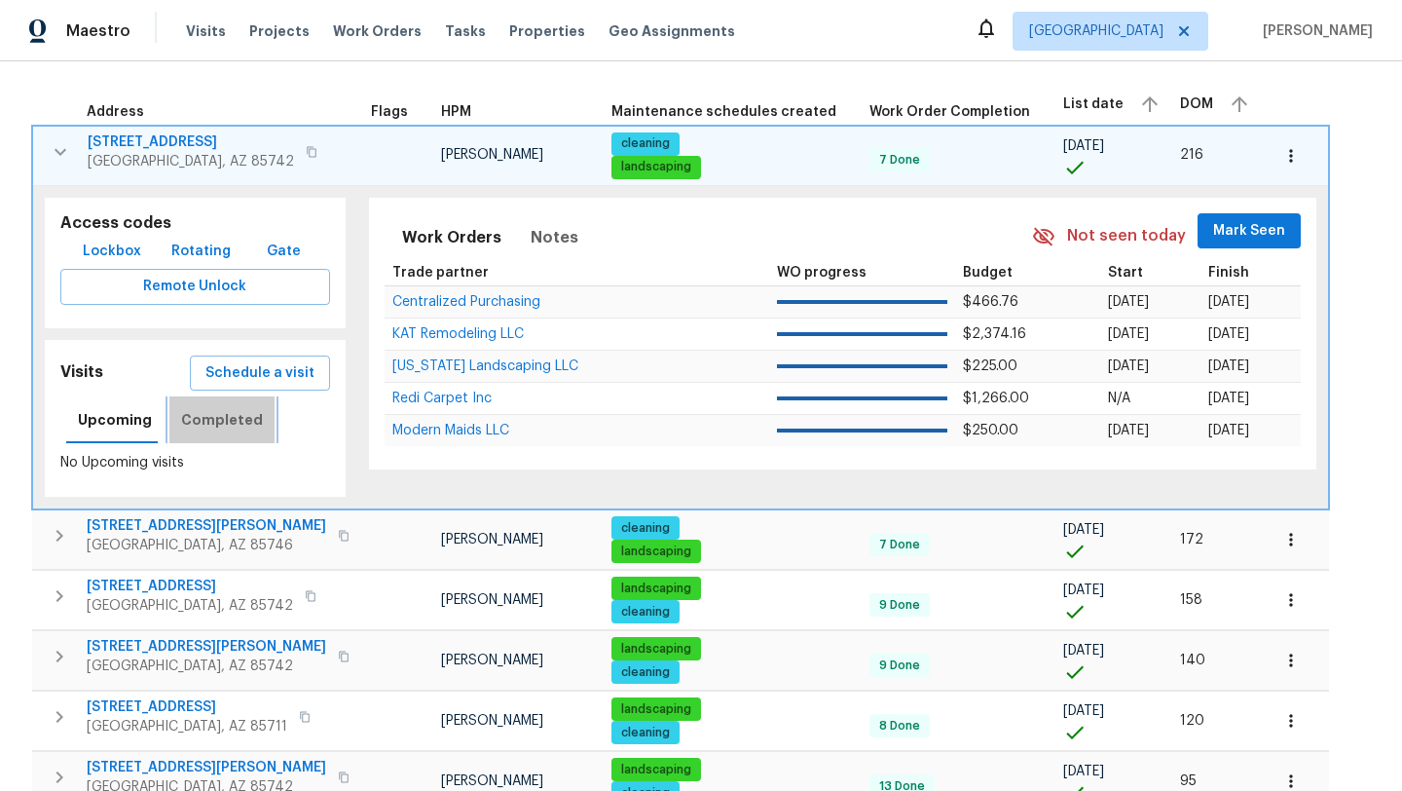
click at [237, 415] on span "Completed" at bounding box center [222, 420] width 82 height 24
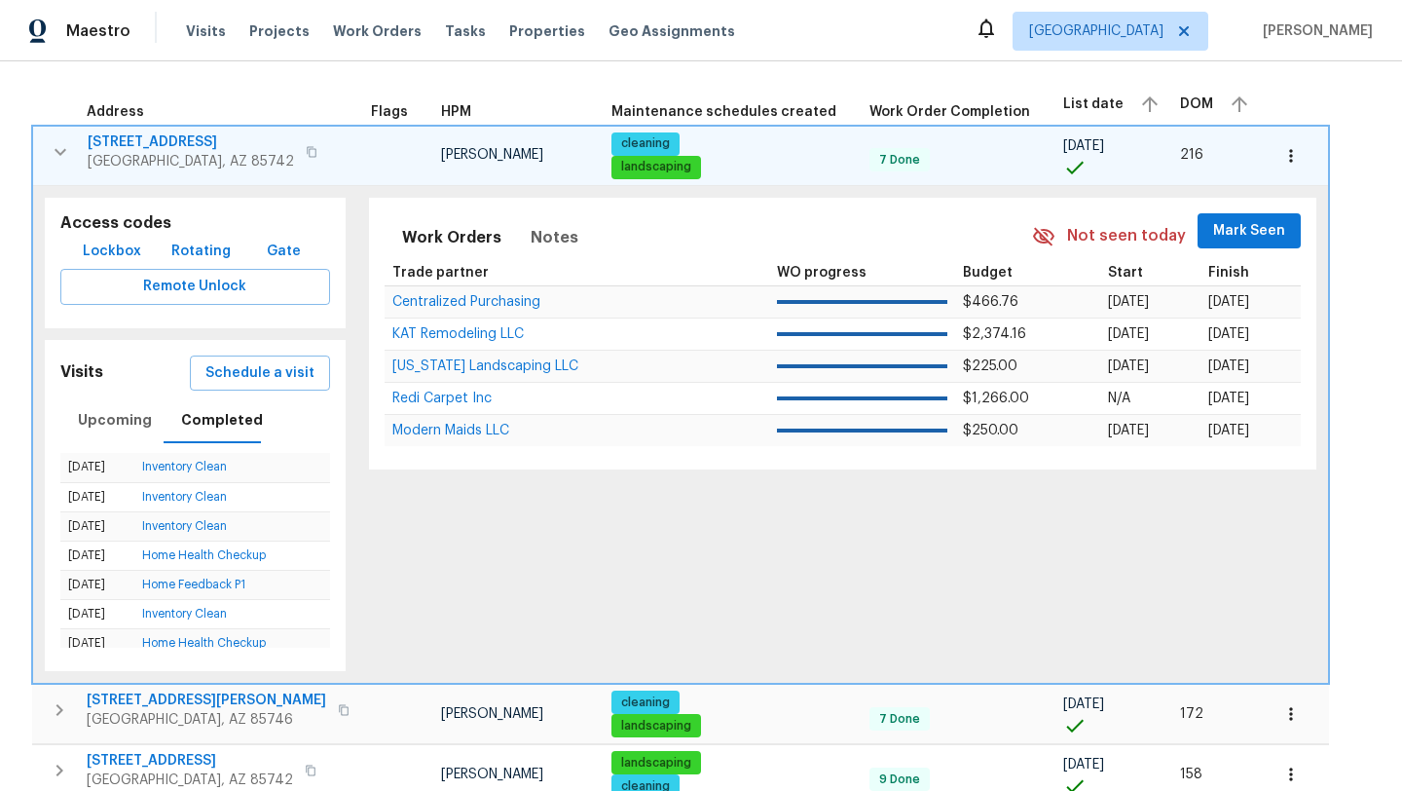
click at [61, 144] on icon "button" at bounding box center [60, 151] width 23 height 23
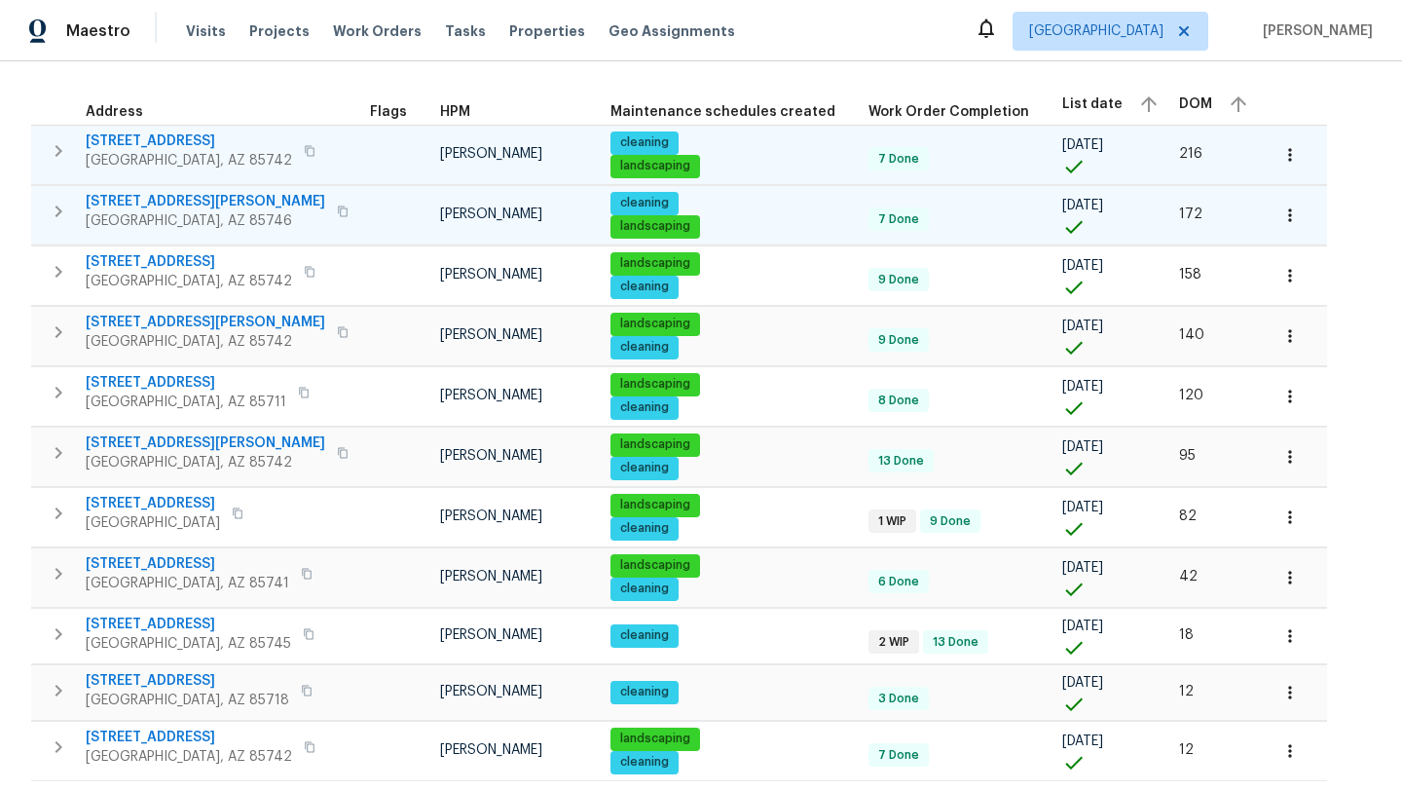
click at [57, 206] on icon "button" at bounding box center [59, 211] width 7 height 12
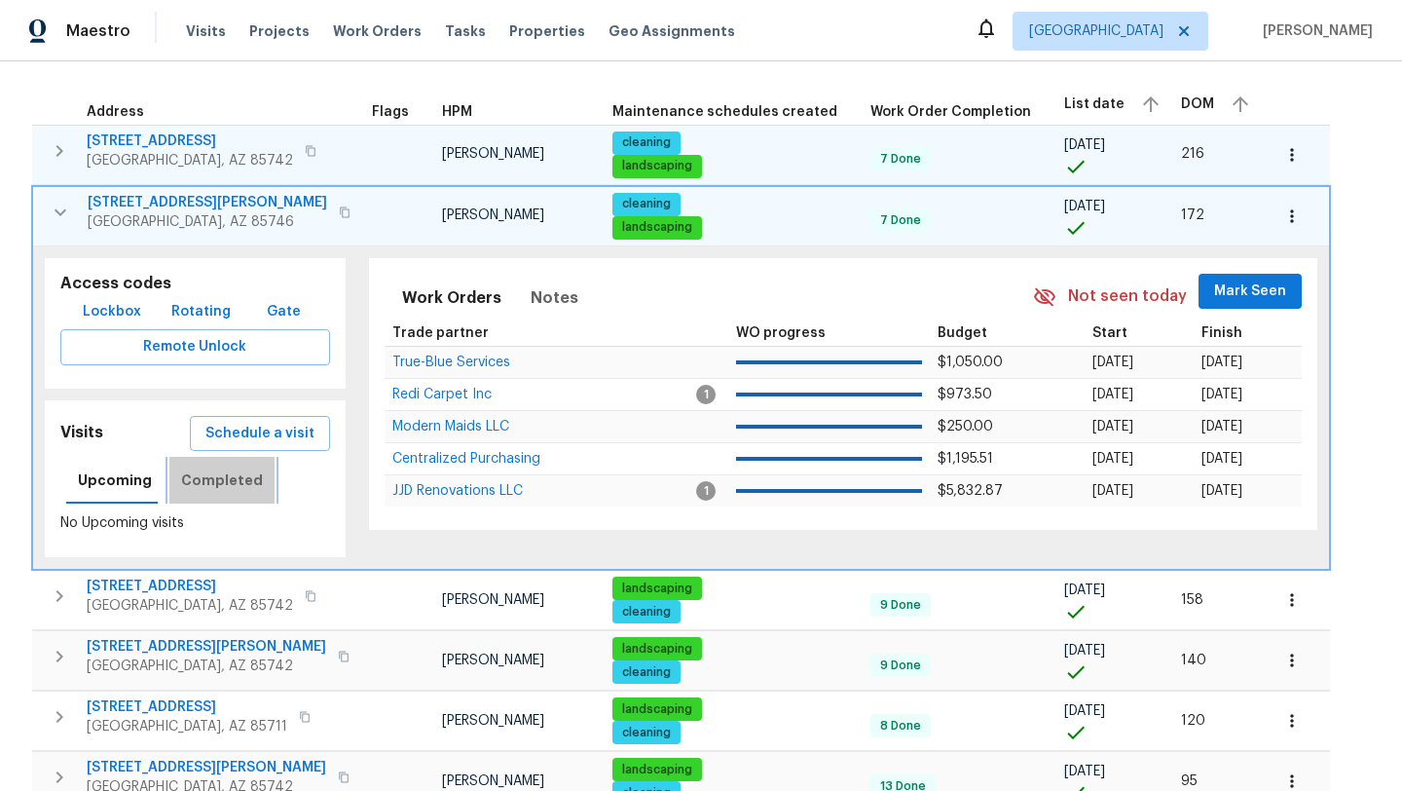
click at [235, 482] on span "Completed" at bounding box center [222, 480] width 82 height 24
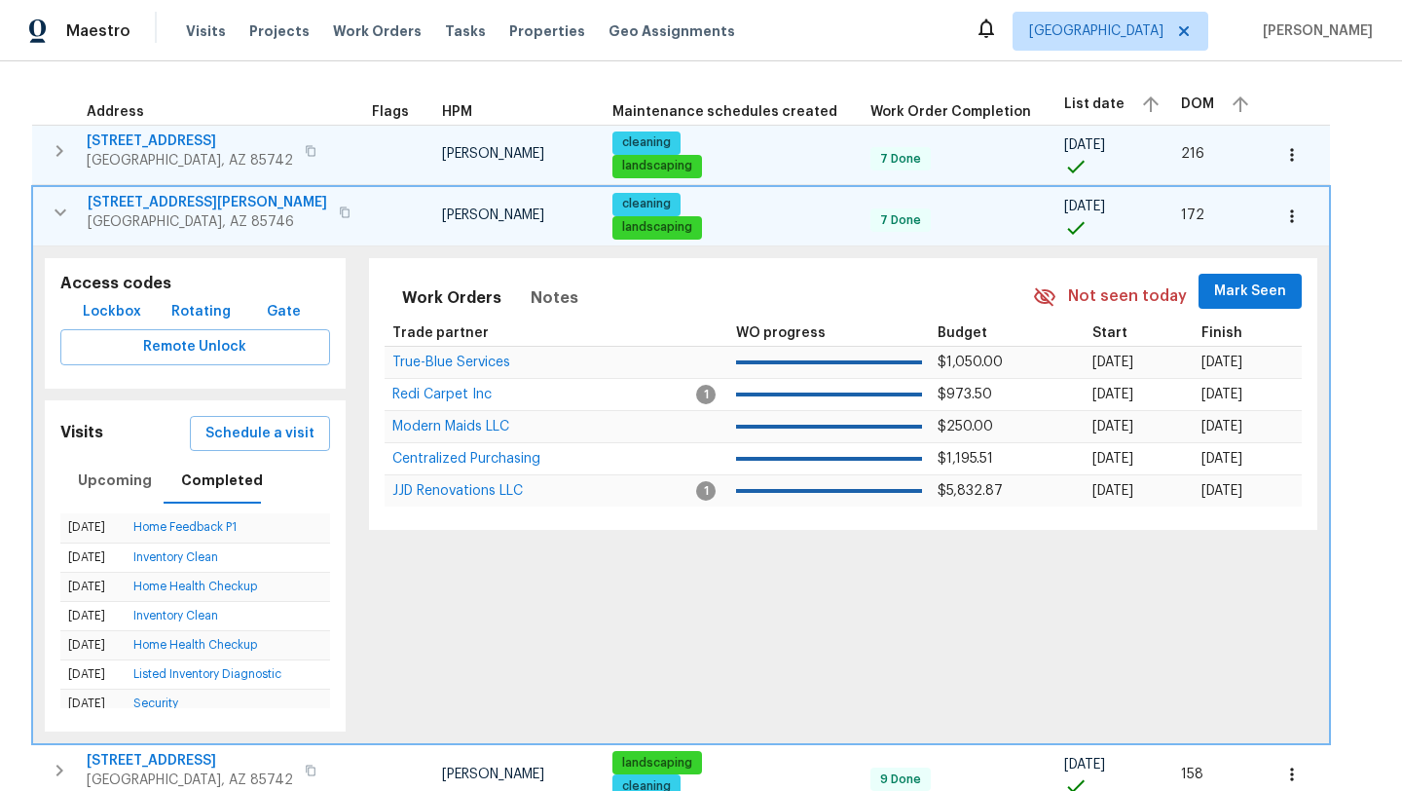
click at [63, 212] on icon "button" at bounding box center [60, 212] width 23 height 23
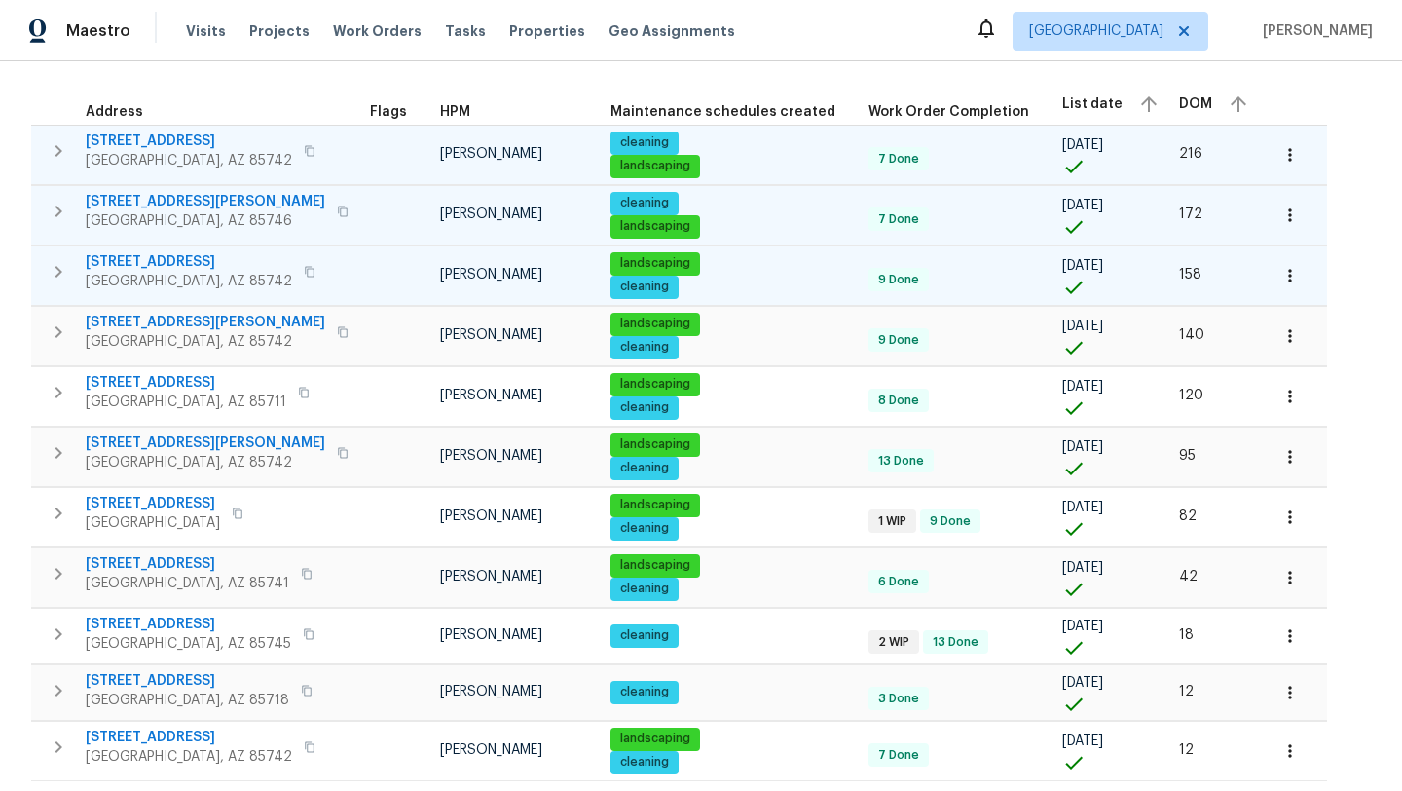
click at [57, 275] on icon "button" at bounding box center [59, 272] width 7 height 12
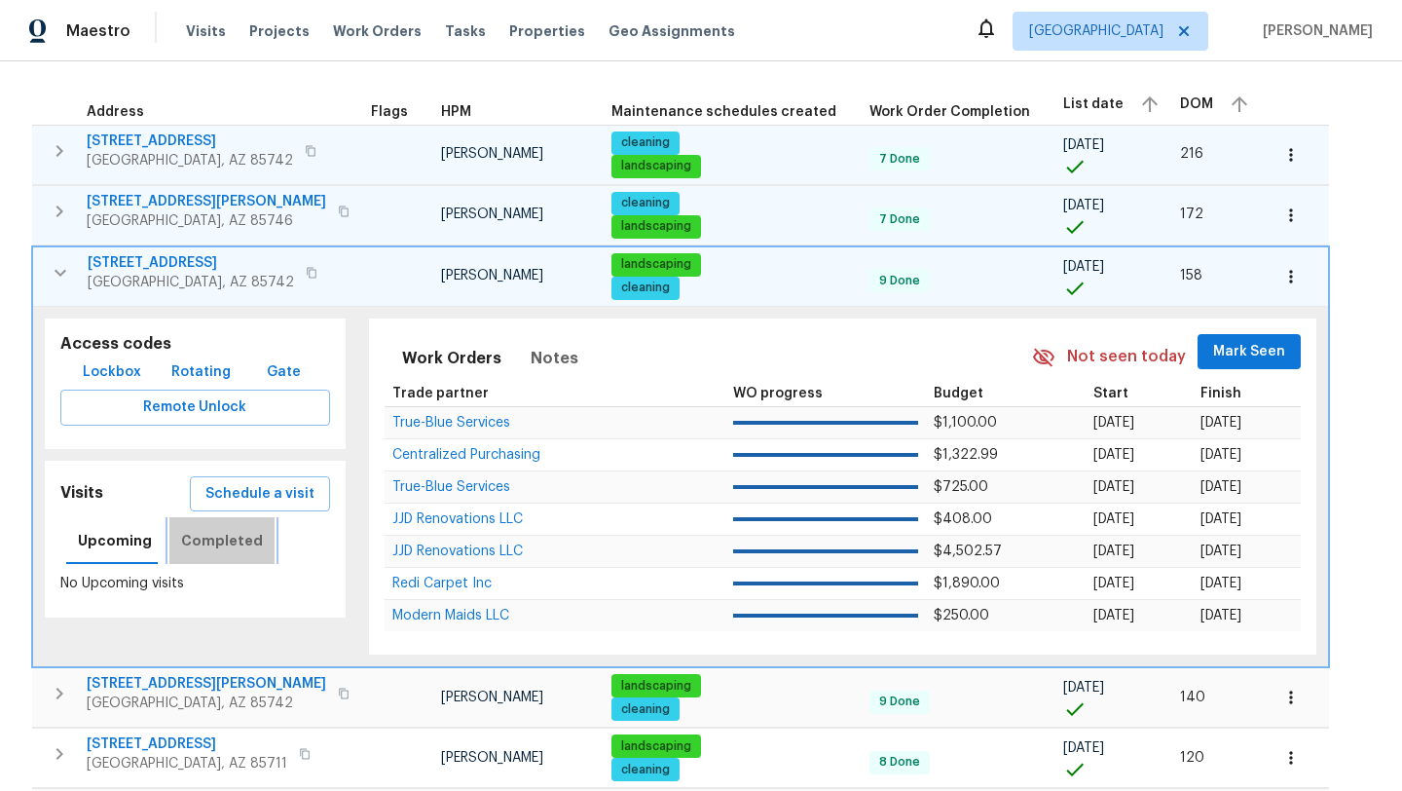
click at [220, 538] on span "Completed" at bounding box center [222, 541] width 82 height 24
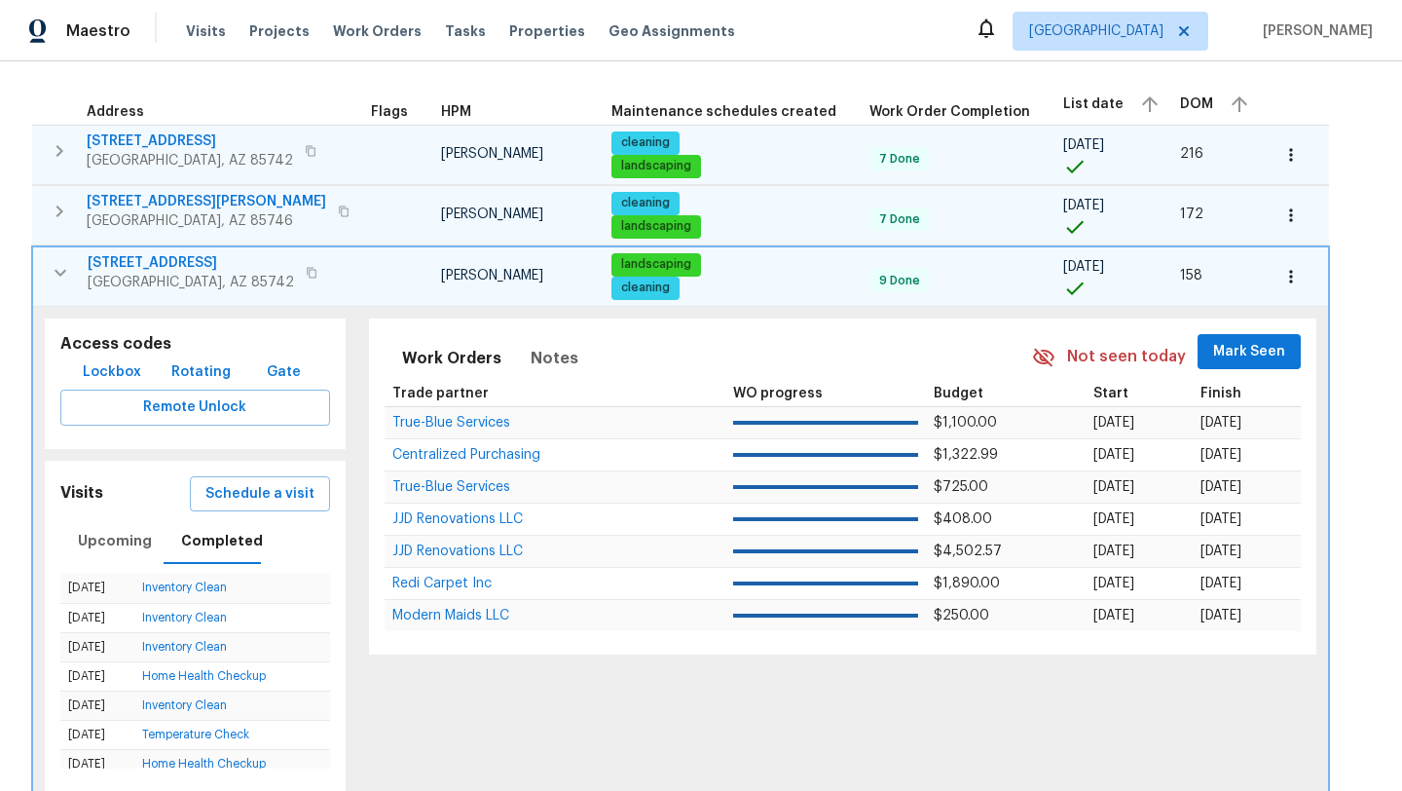
click at [64, 275] on icon "button" at bounding box center [60, 272] width 23 height 23
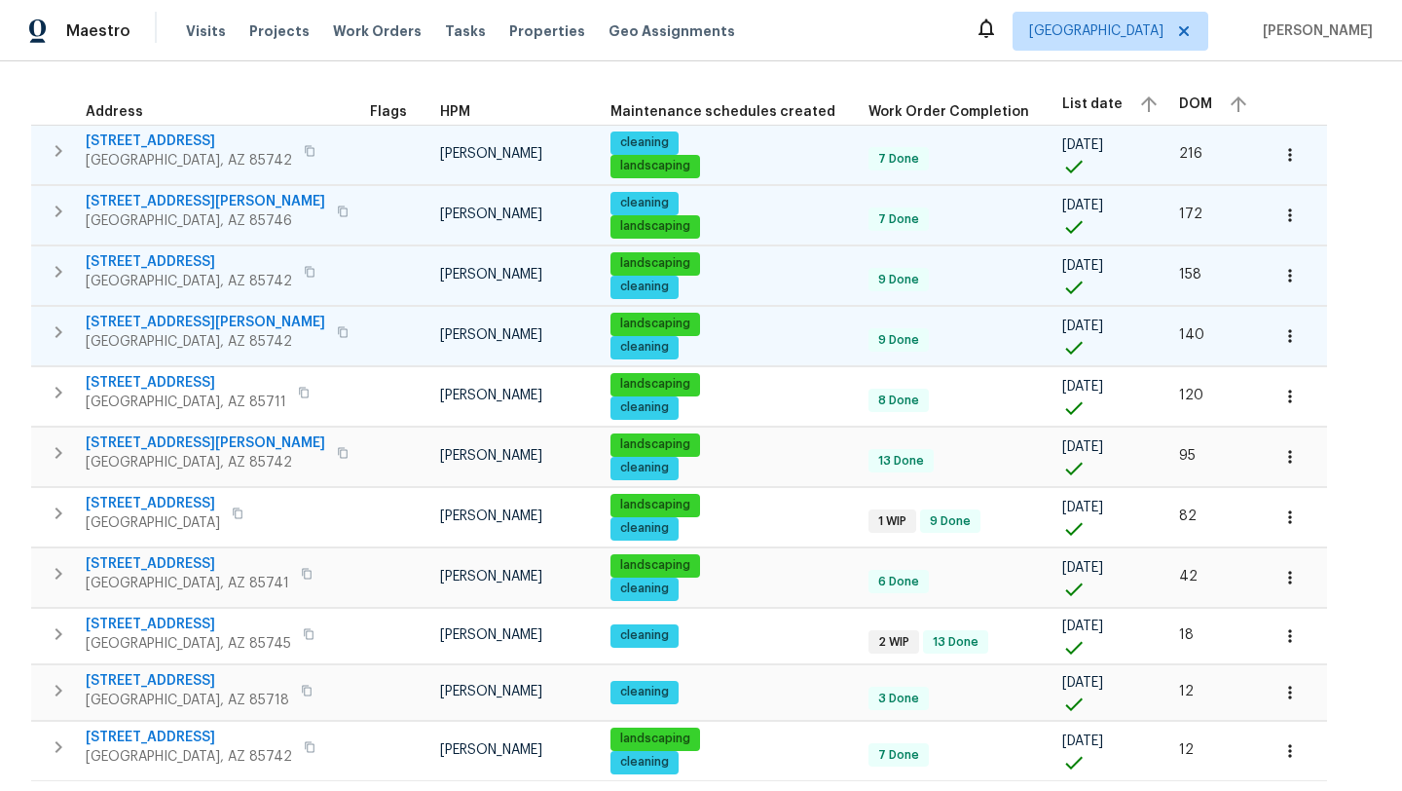
click at [61, 332] on icon "button" at bounding box center [58, 331] width 23 height 23
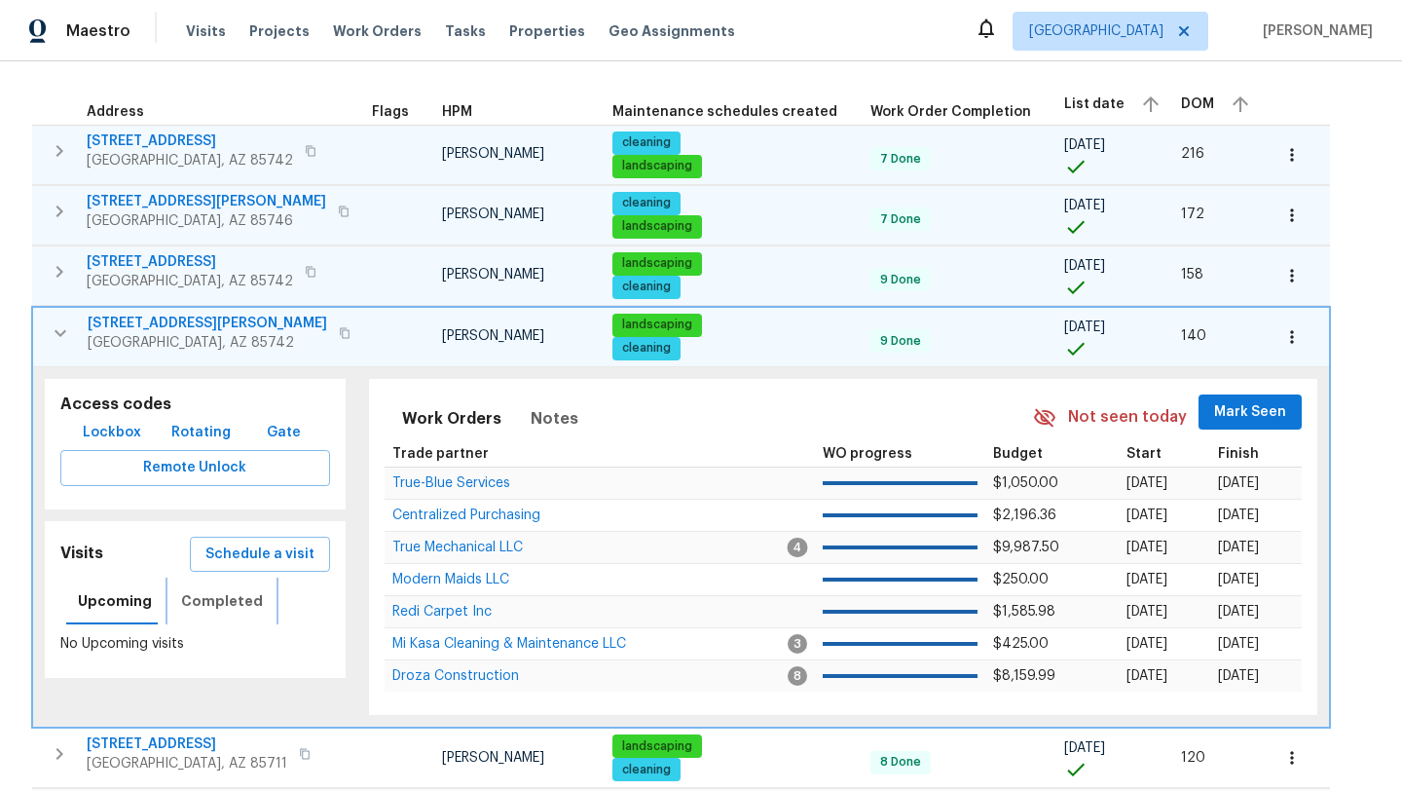
click at [215, 600] on span "Completed" at bounding box center [222, 601] width 82 height 24
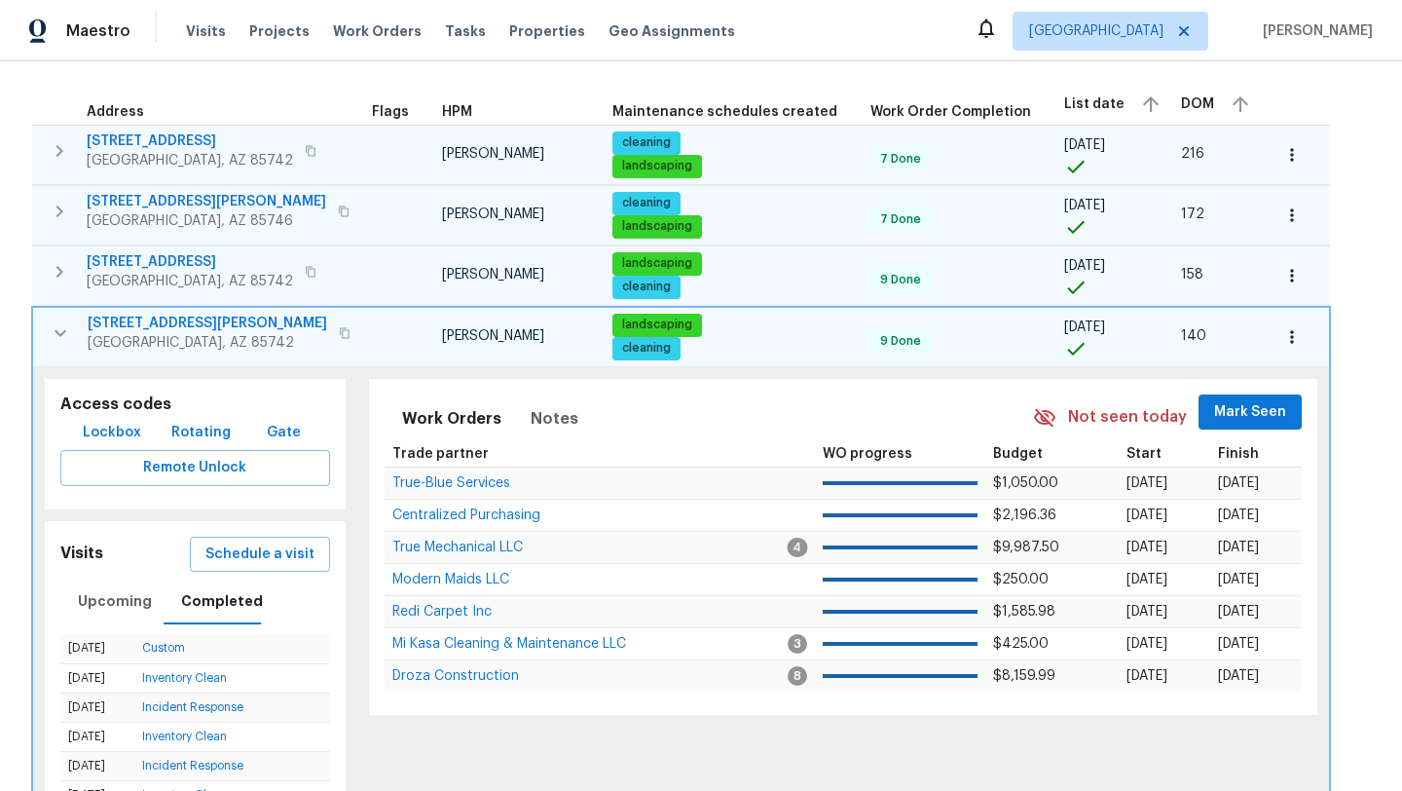
click at [56, 330] on icon "button" at bounding box center [61, 332] width 12 height 7
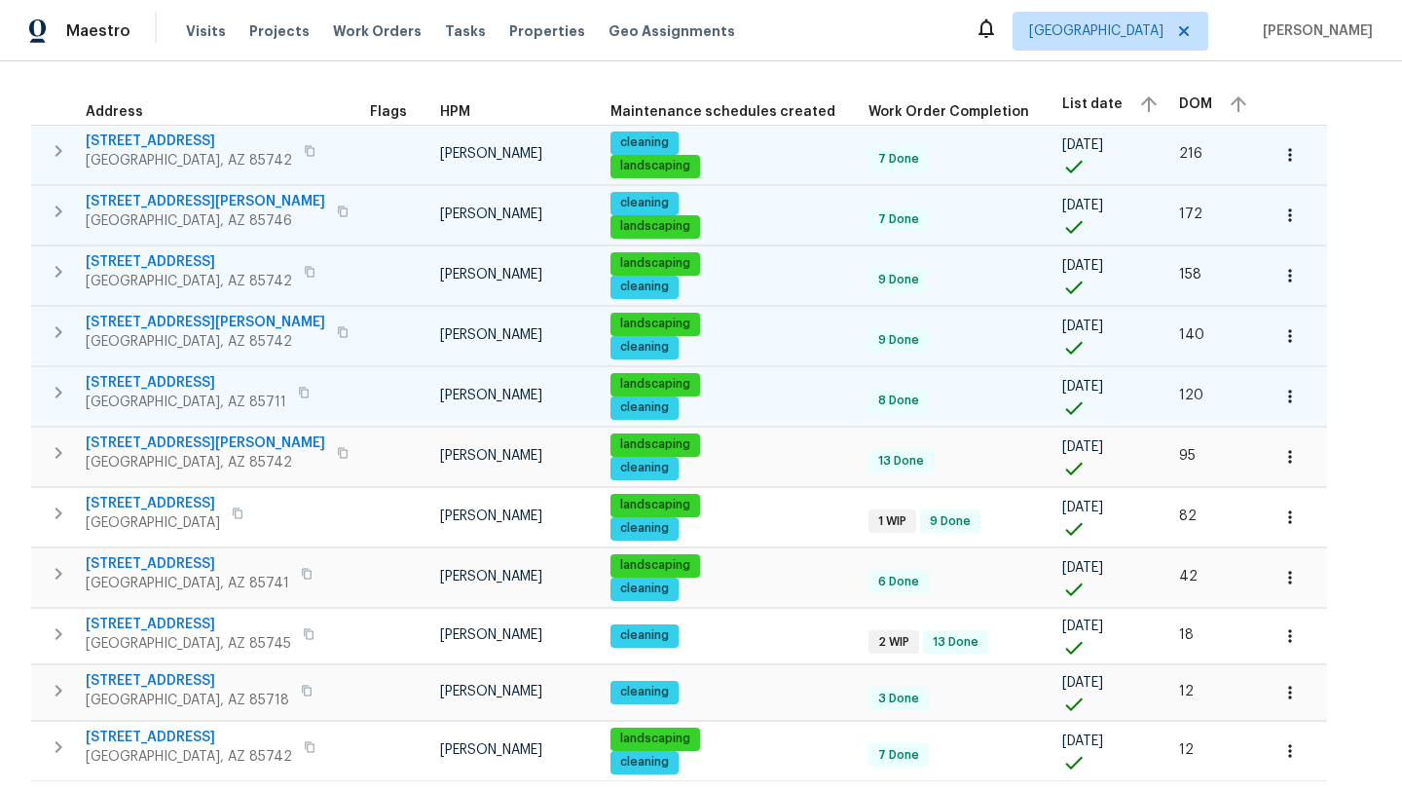
click at [64, 393] on icon "button" at bounding box center [58, 392] width 23 height 23
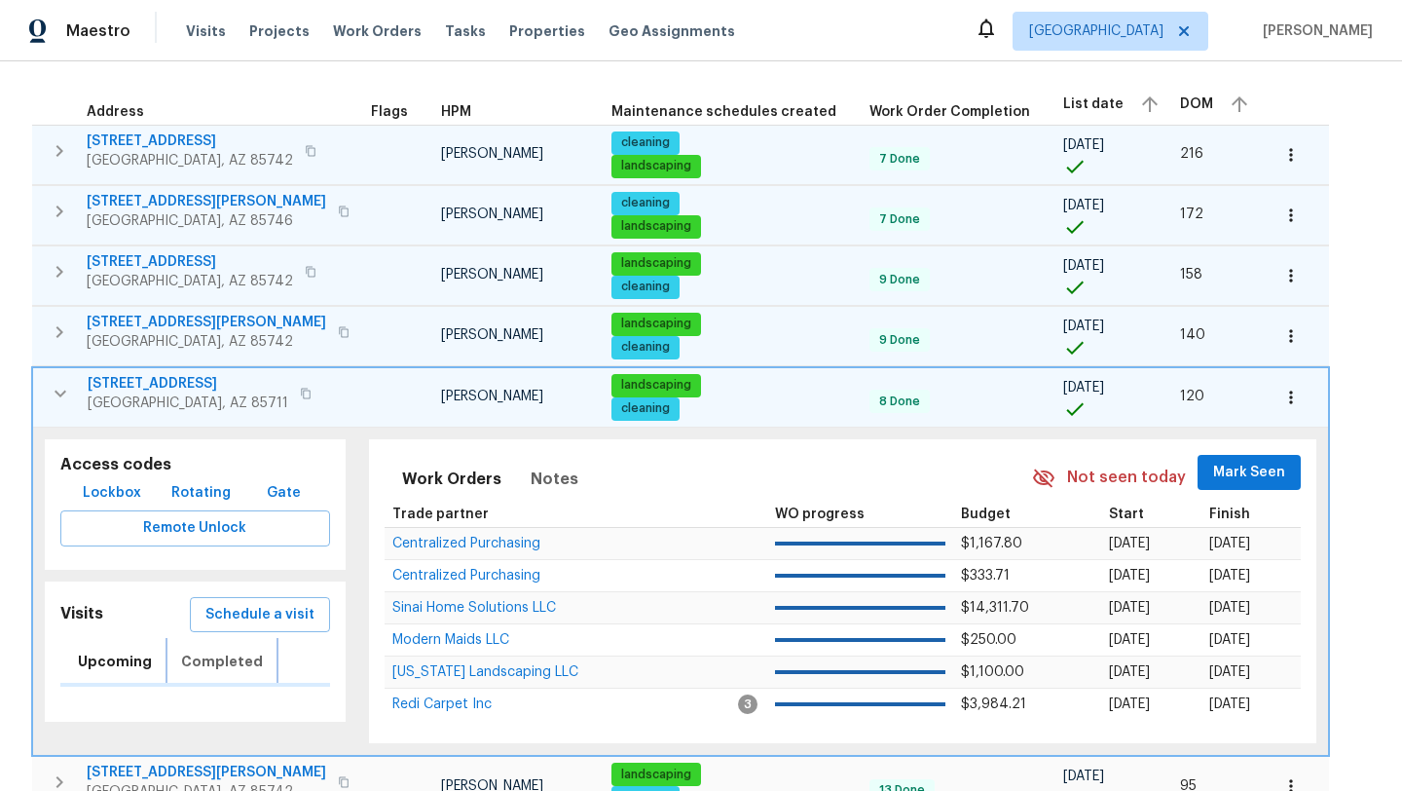
click at [239, 659] on span "Completed" at bounding box center [222, 662] width 82 height 24
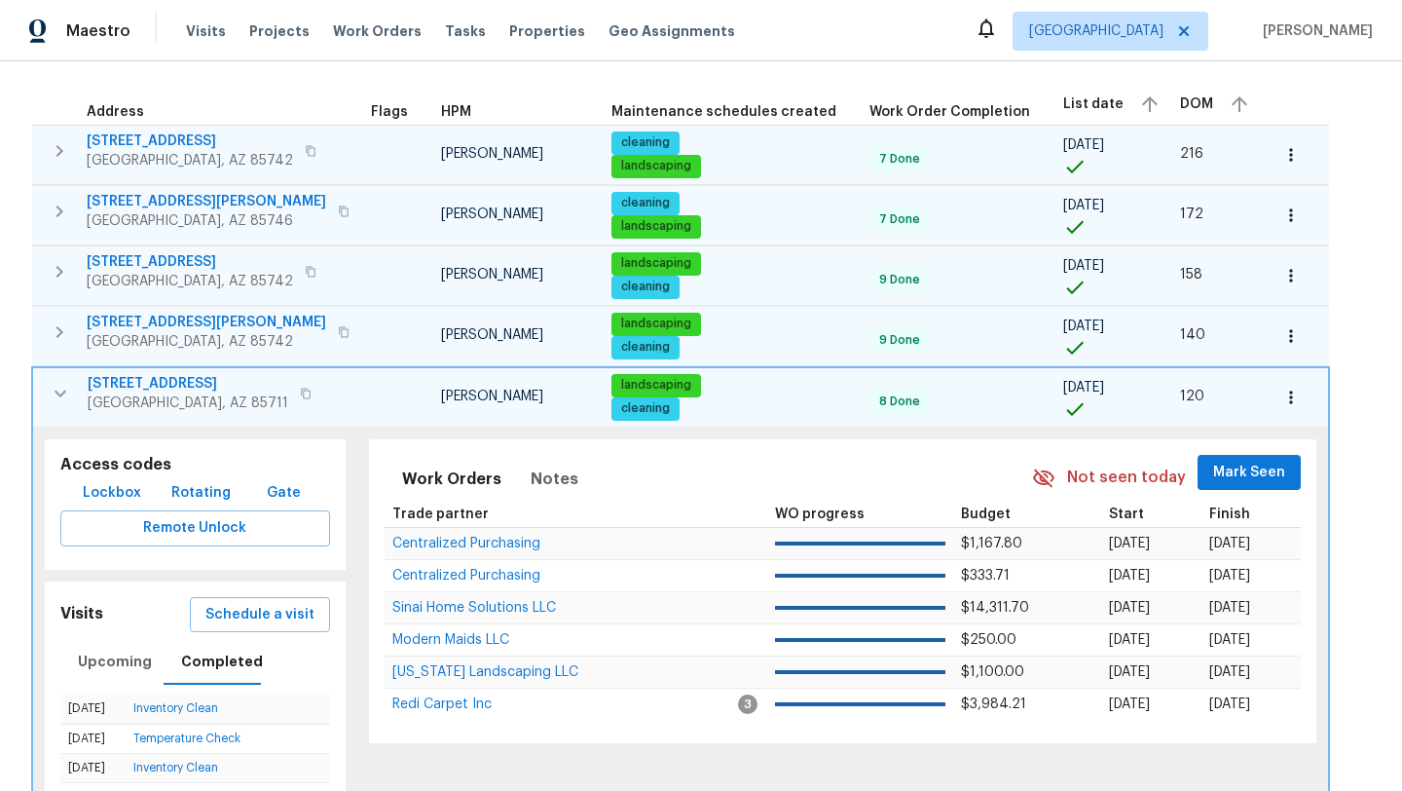
click at [61, 390] on icon "button" at bounding box center [60, 393] width 23 height 23
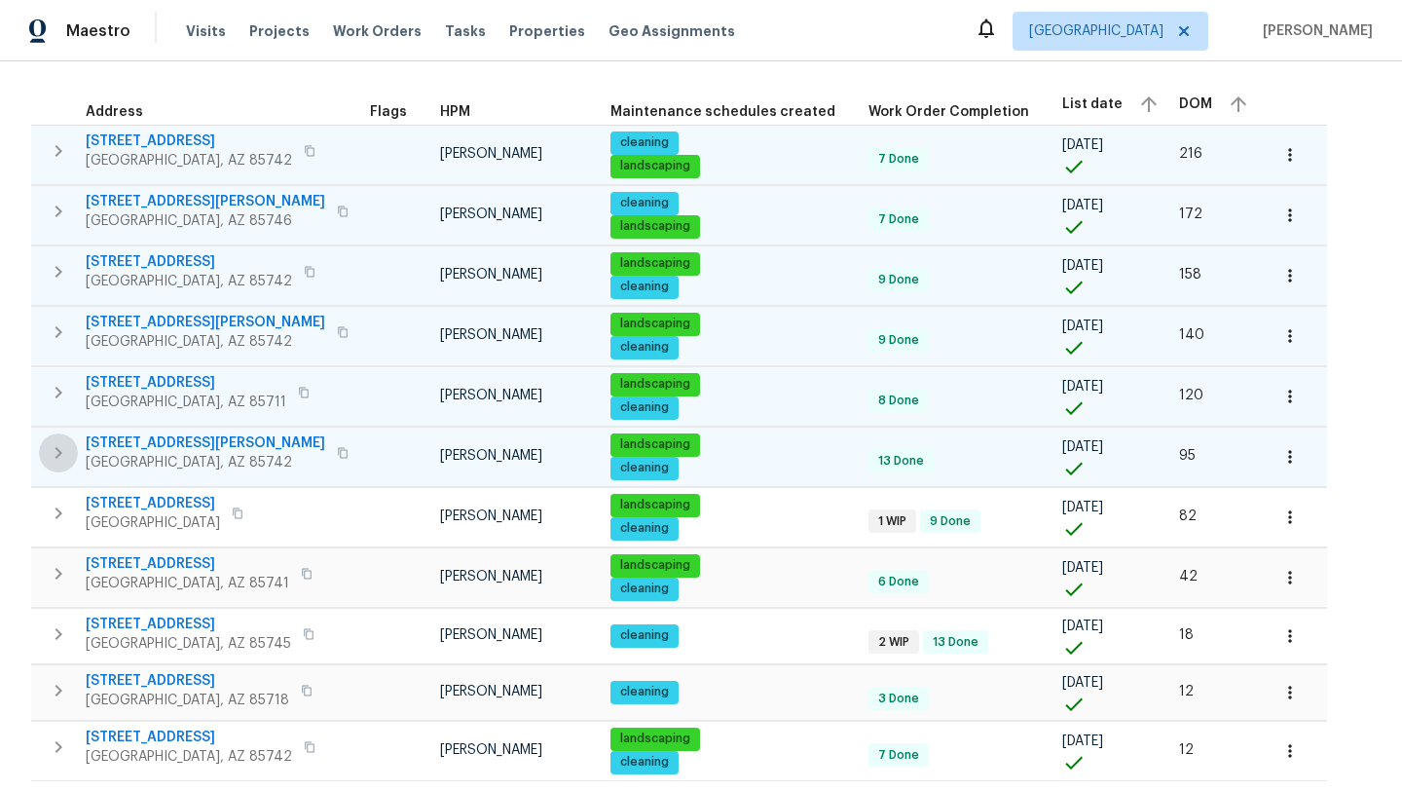
click at [65, 452] on icon "button" at bounding box center [58, 452] width 23 height 23
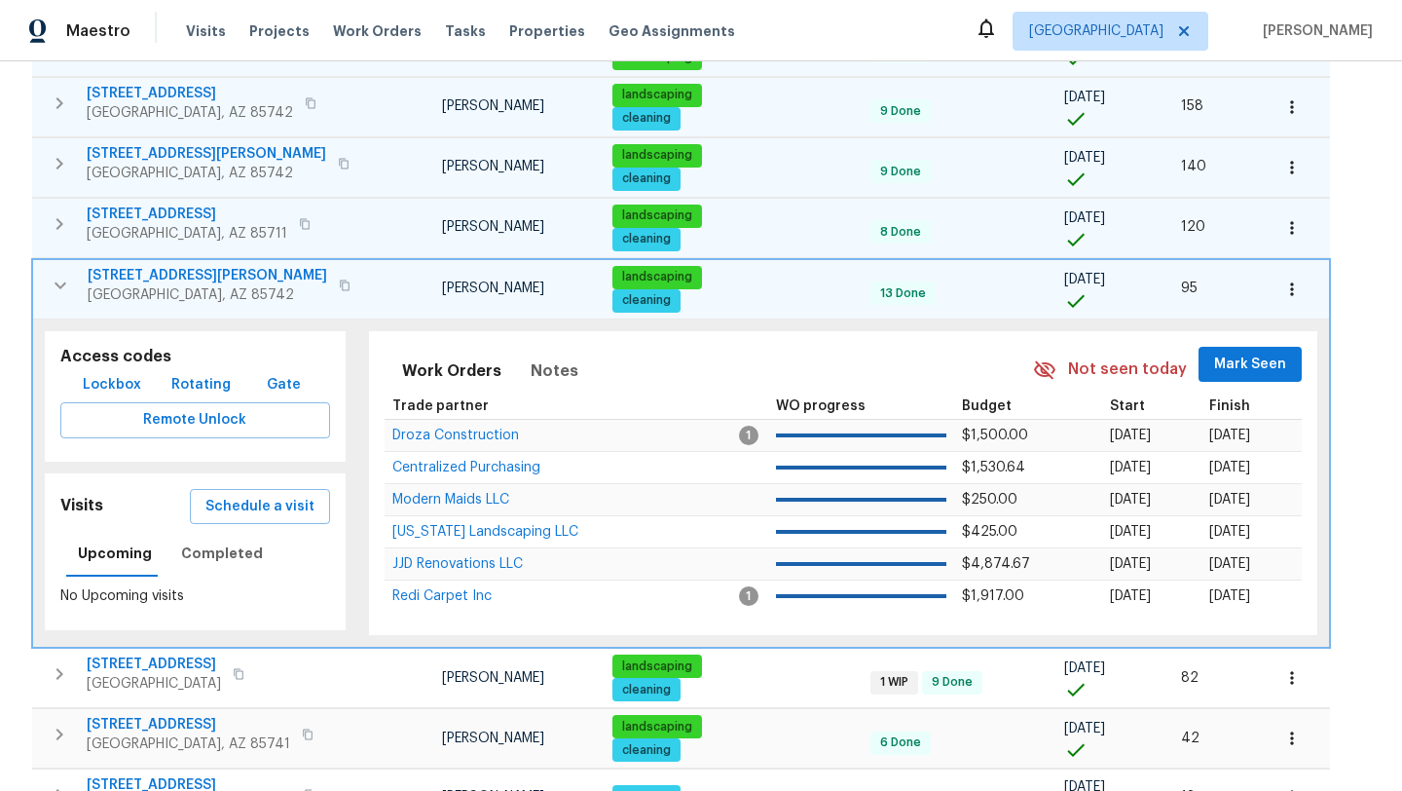
scroll to position [362, 0]
click at [222, 555] on span "Completed" at bounding box center [222, 552] width 82 height 24
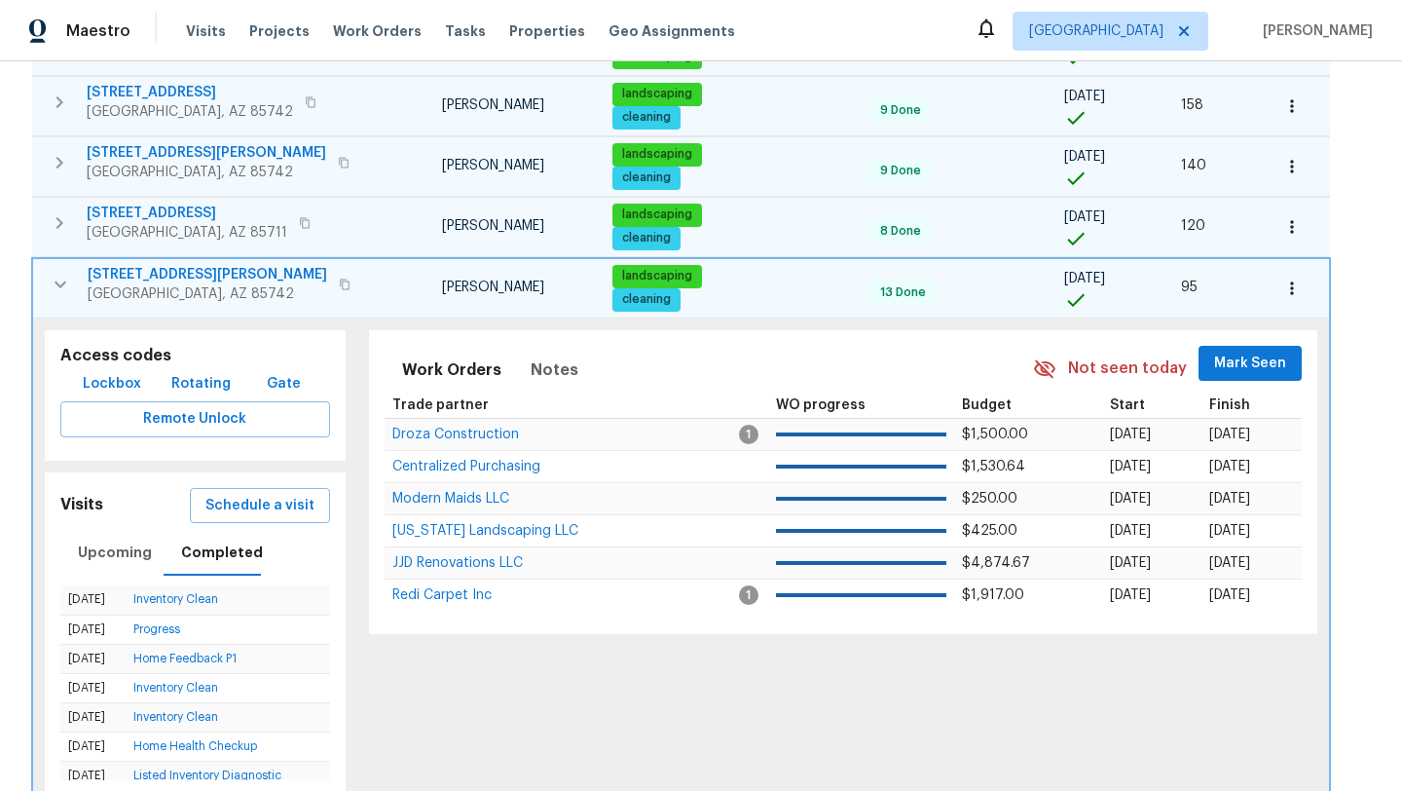
click at [64, 280] on icon "button" at bounding box center [61, 283] width 12 height 7
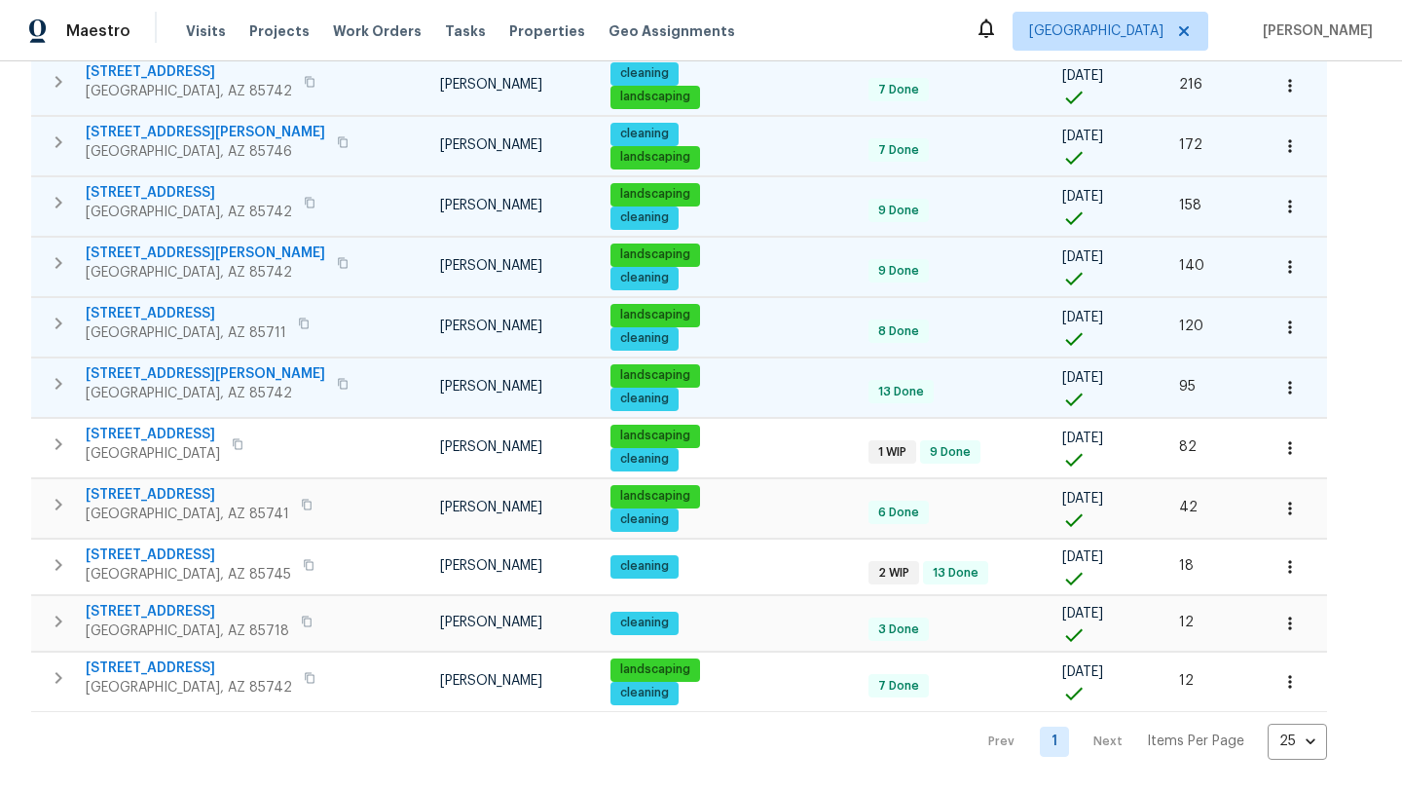
scroll to position [261, 0]
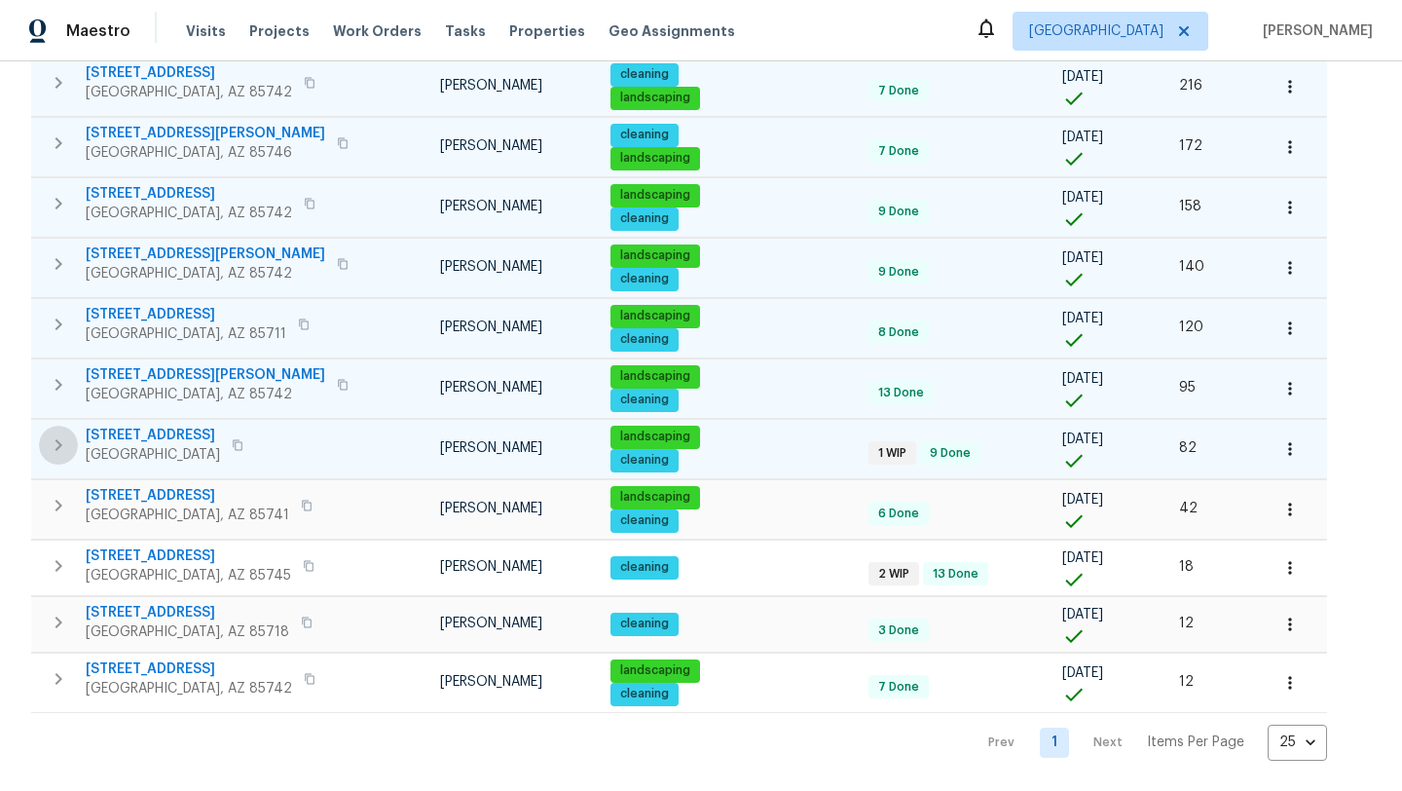
click at [62, 438] on icon "button" at bounding box center [58, 444] width 23 height 23
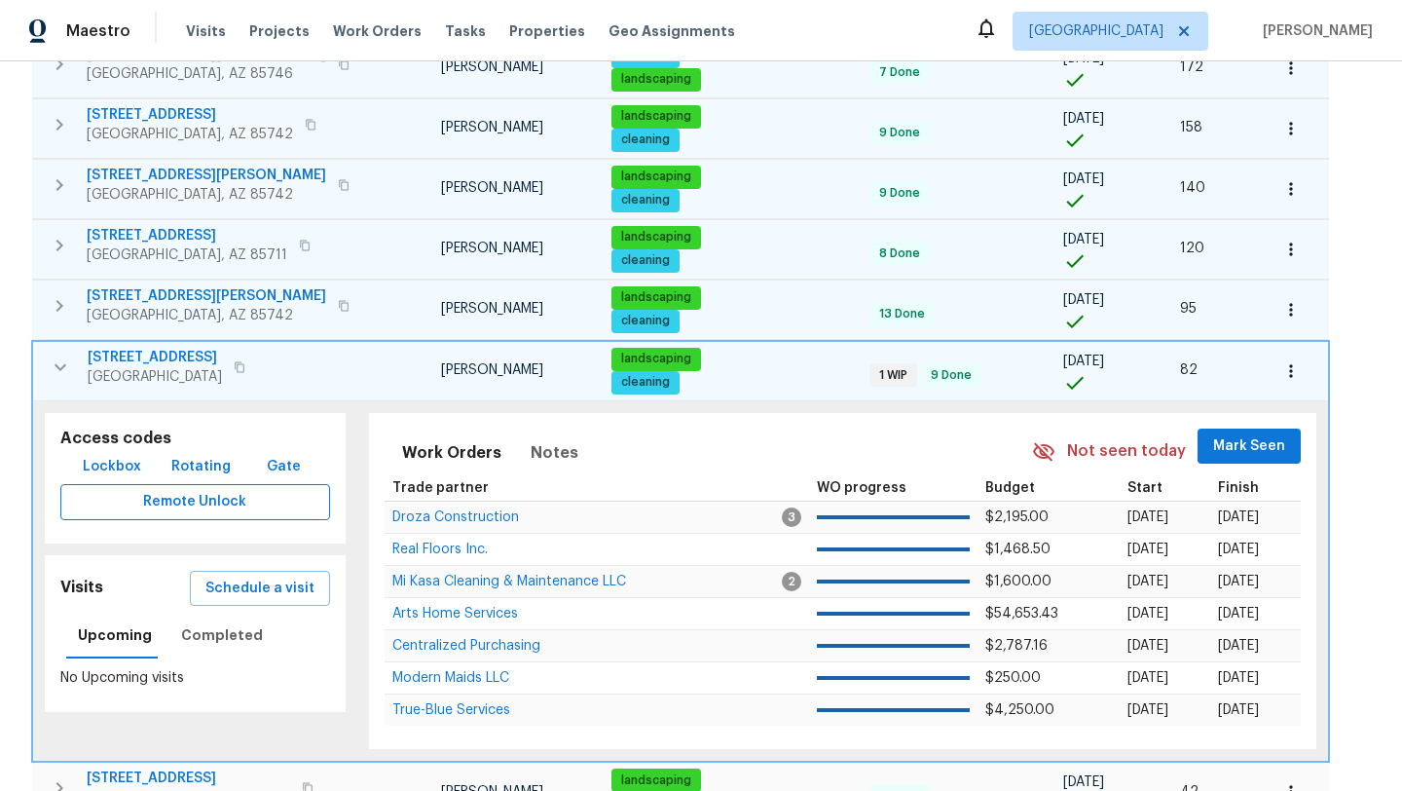
scroll to position [367, 0]
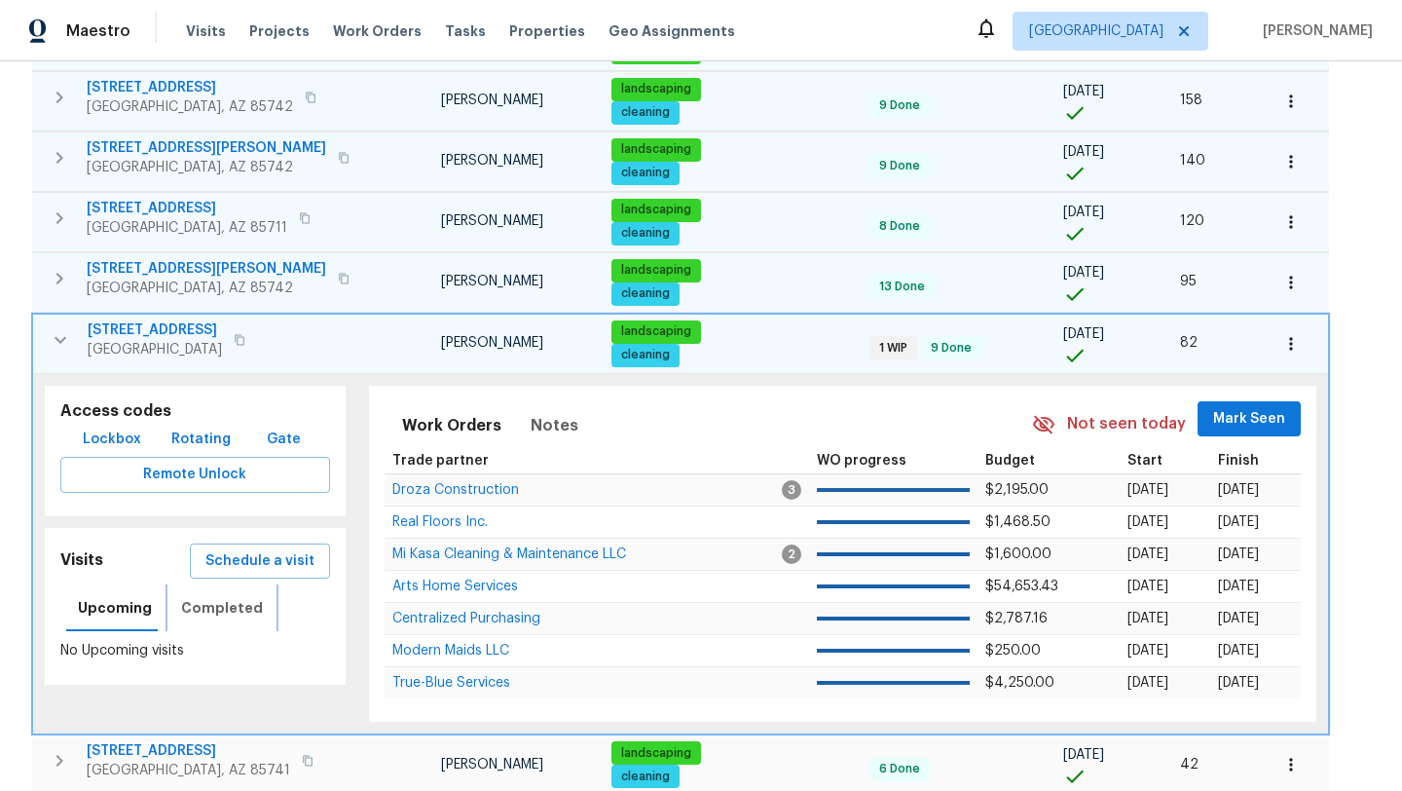
click at [234, 615] on span "Completed" at bounding box center [222, 608] width 82 height 24
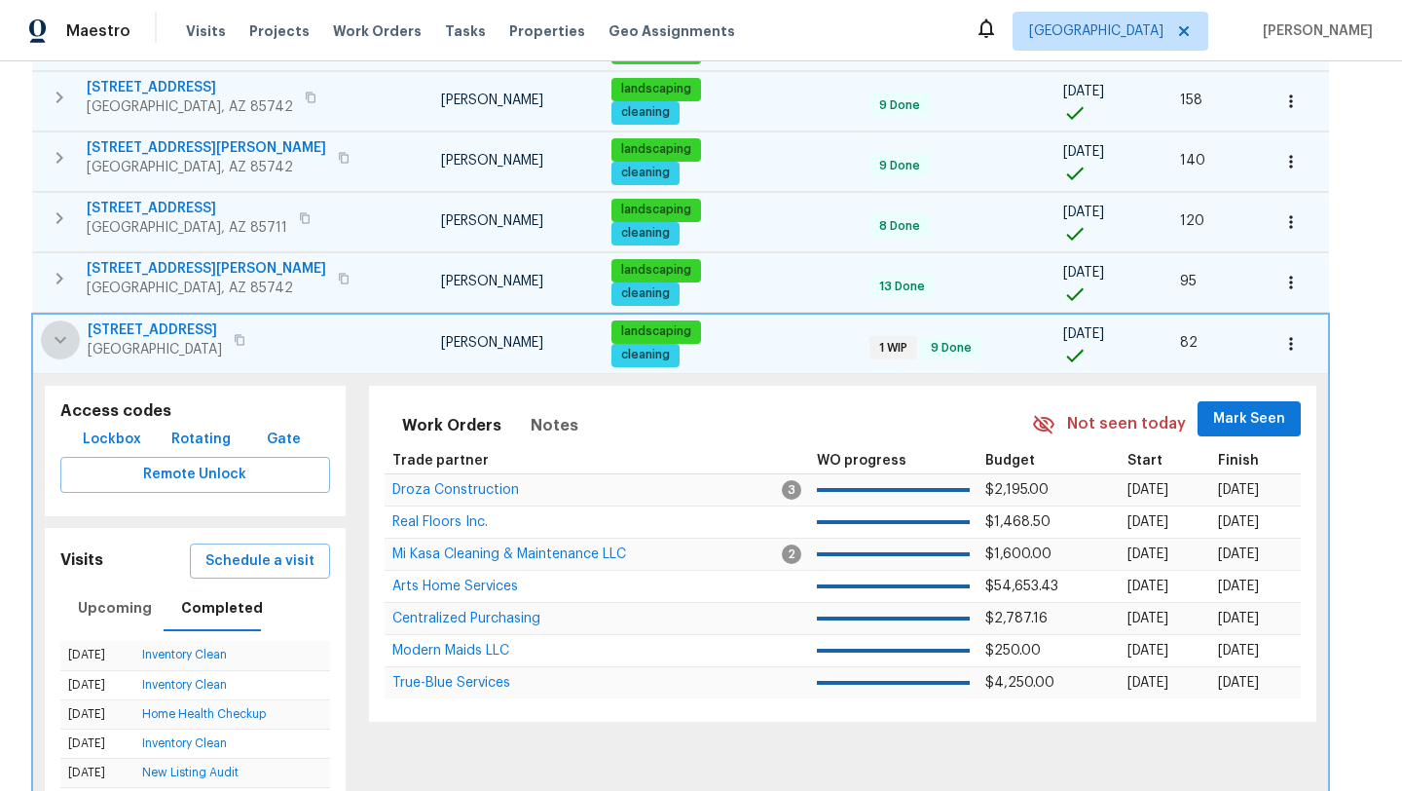
click at [58, 339] on icon "button" at bounding box center [61, 339] width 12 height 7
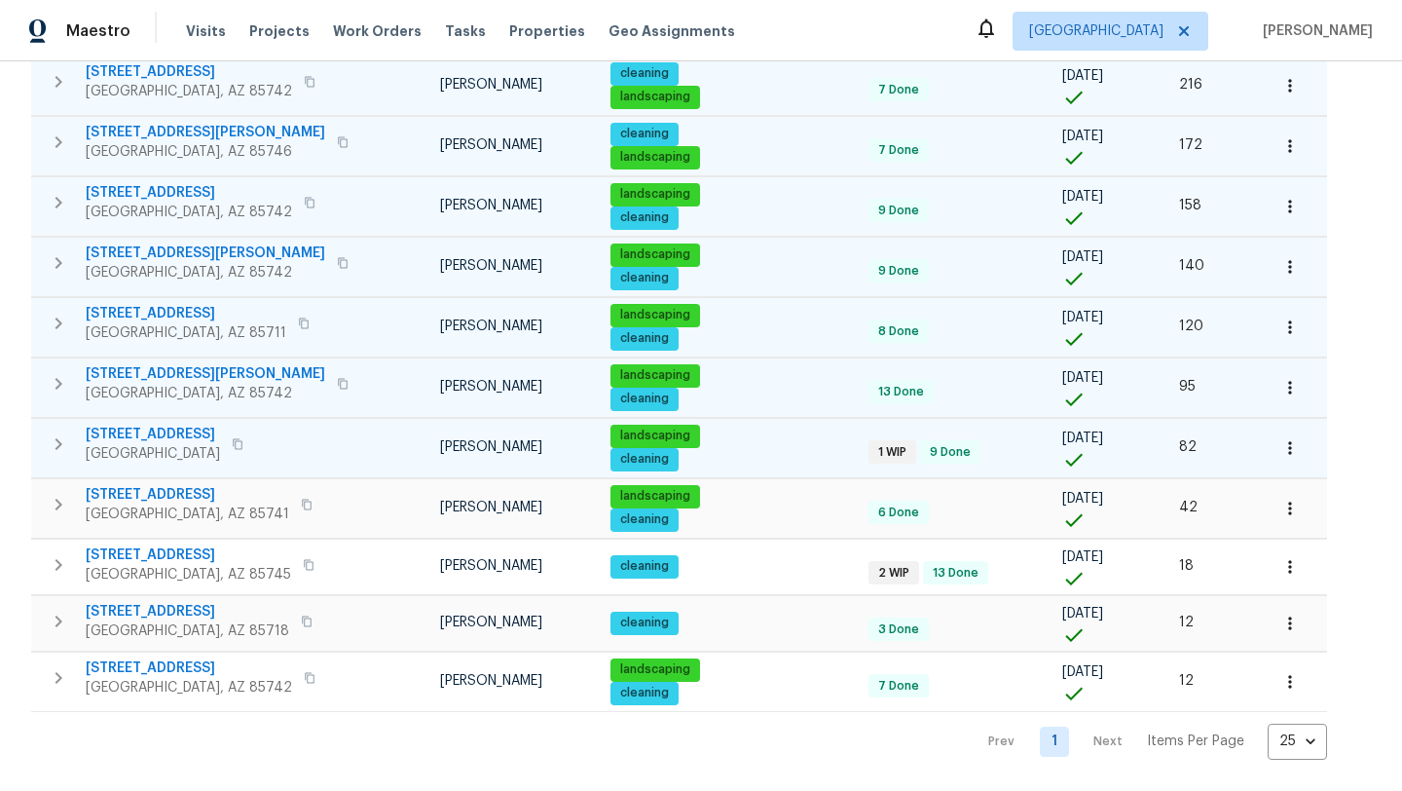
scroll to position [261, 0]
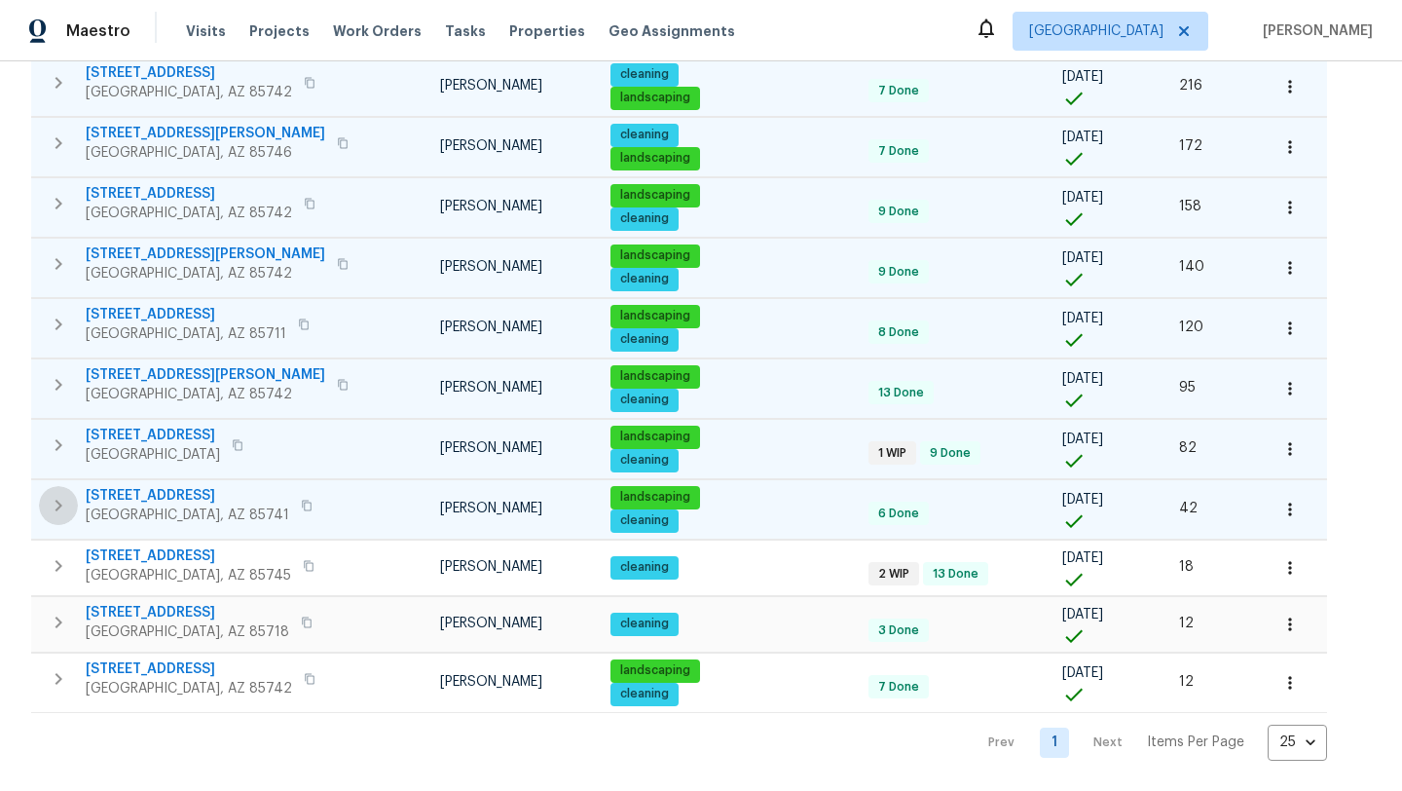
click at [56, 501] on icon "button" at bounding box center [59, 506] width 7 height 12
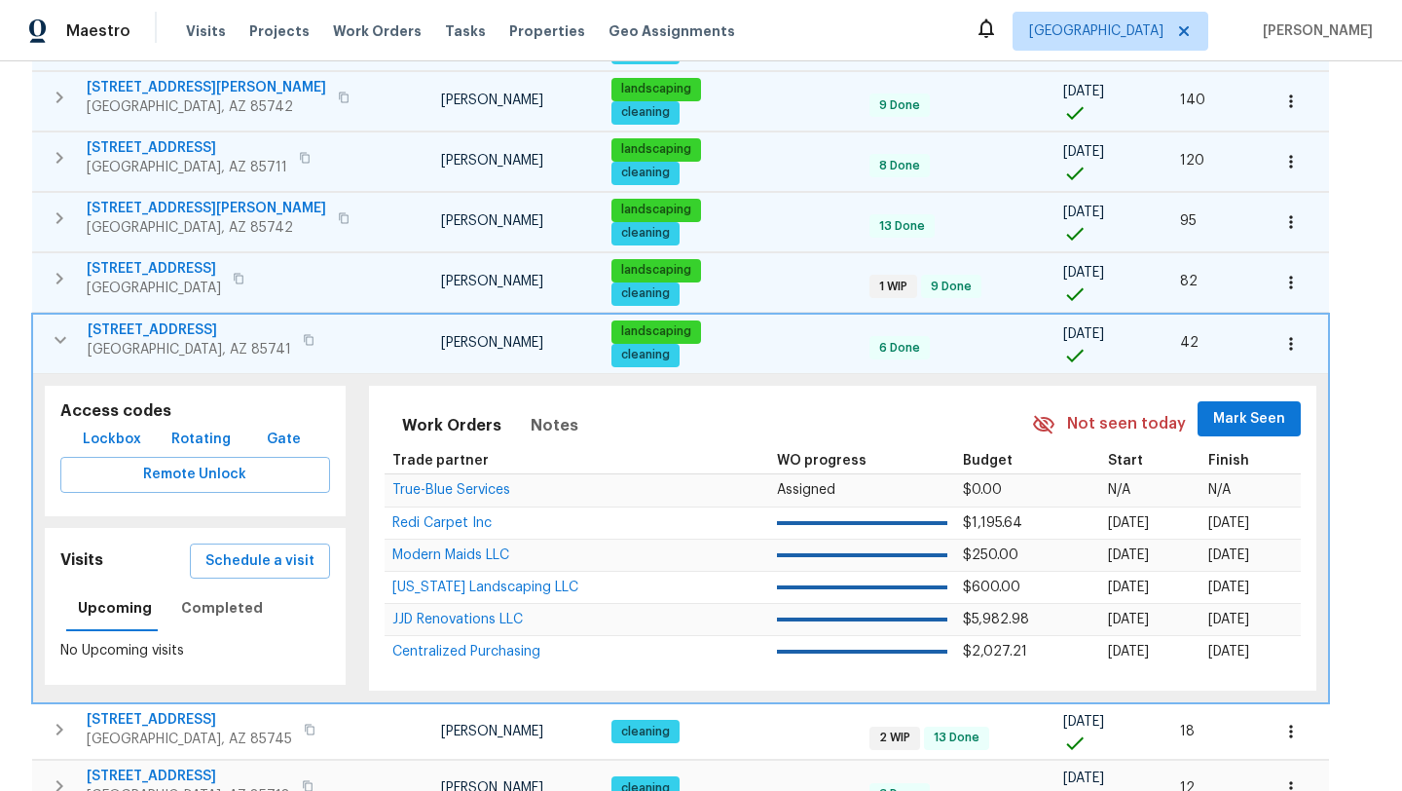
scroll to position [441, 0]
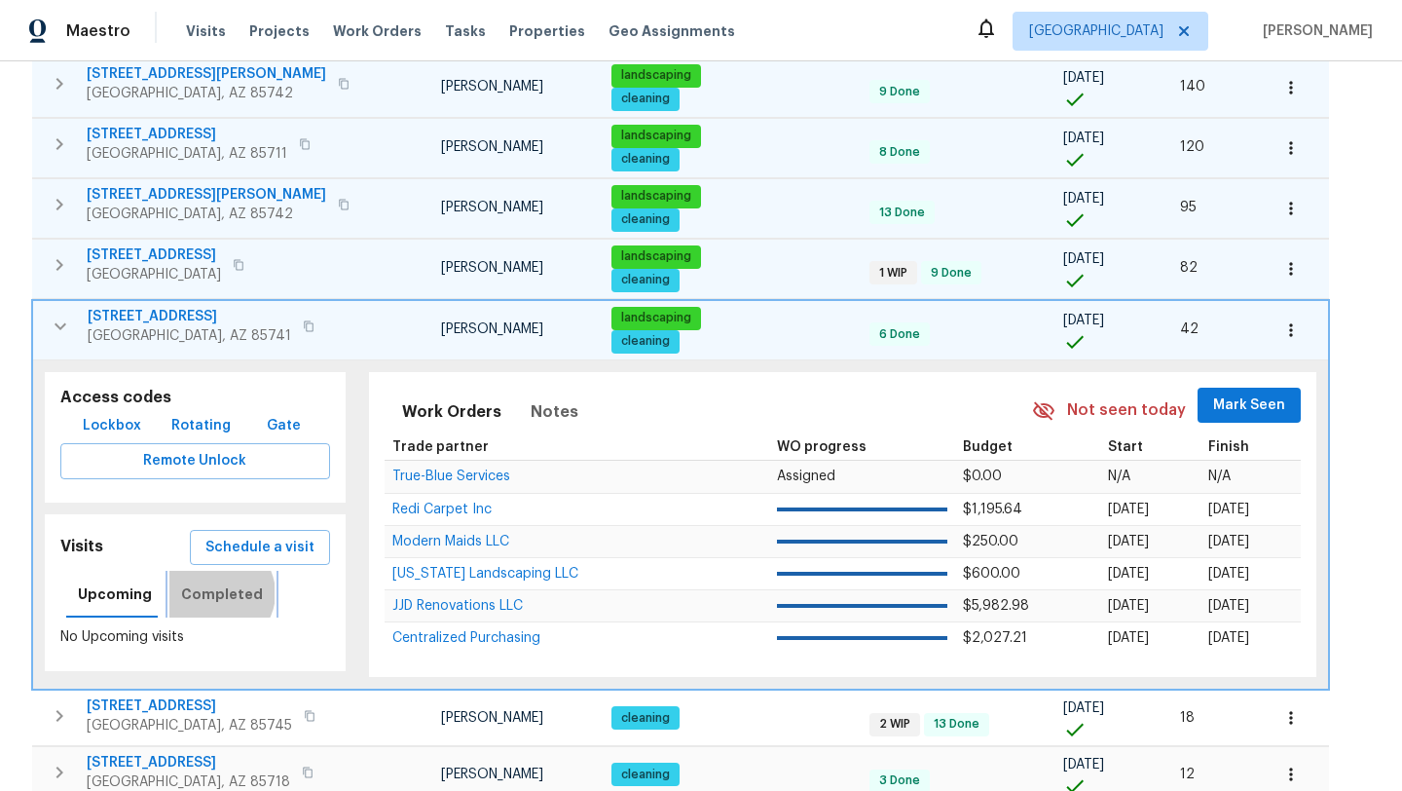
click at [213, 593] on span "Completed" at bounding box center [222, 594] width 82 height 24
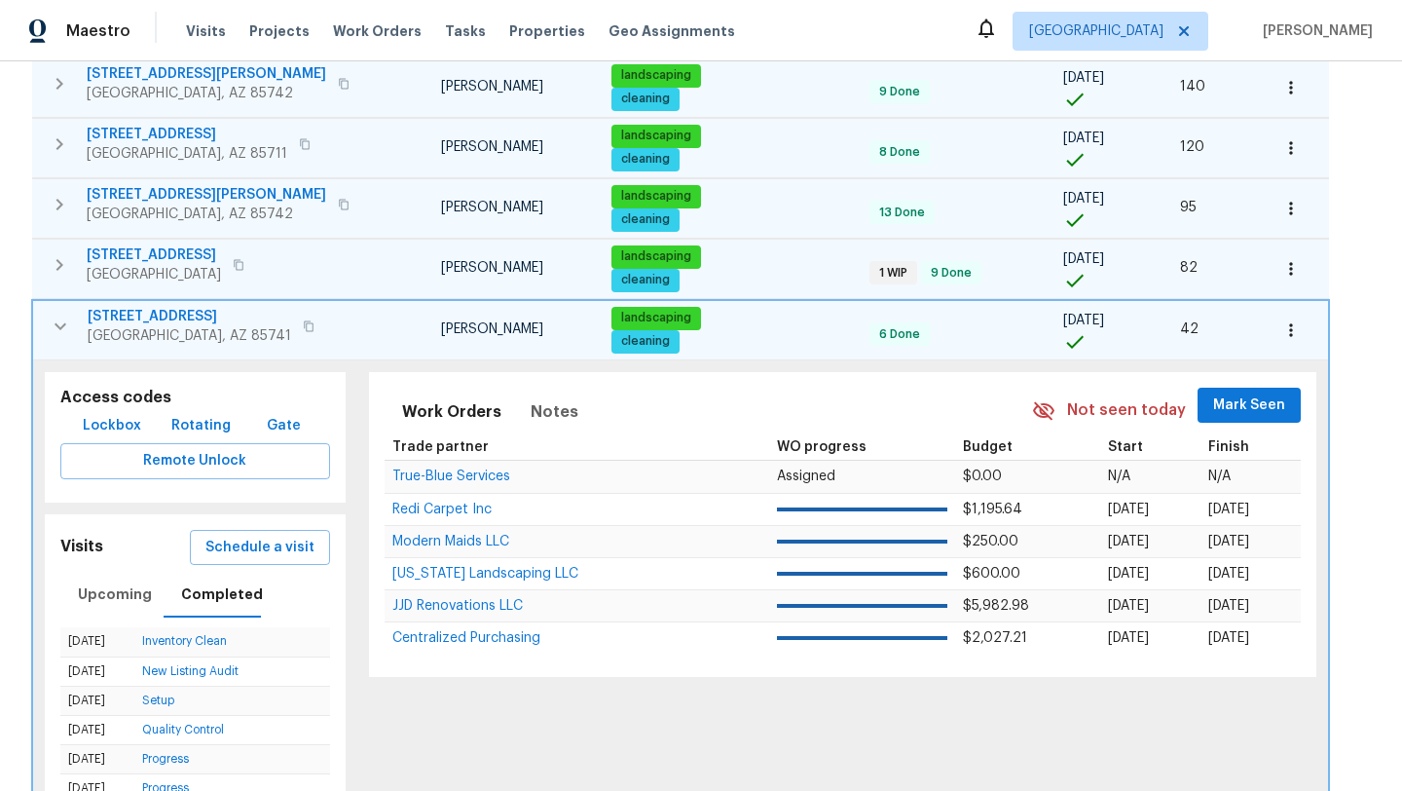
click at [62, 324] on icon "button" at bounding box center [61, 325] width 12 height 7
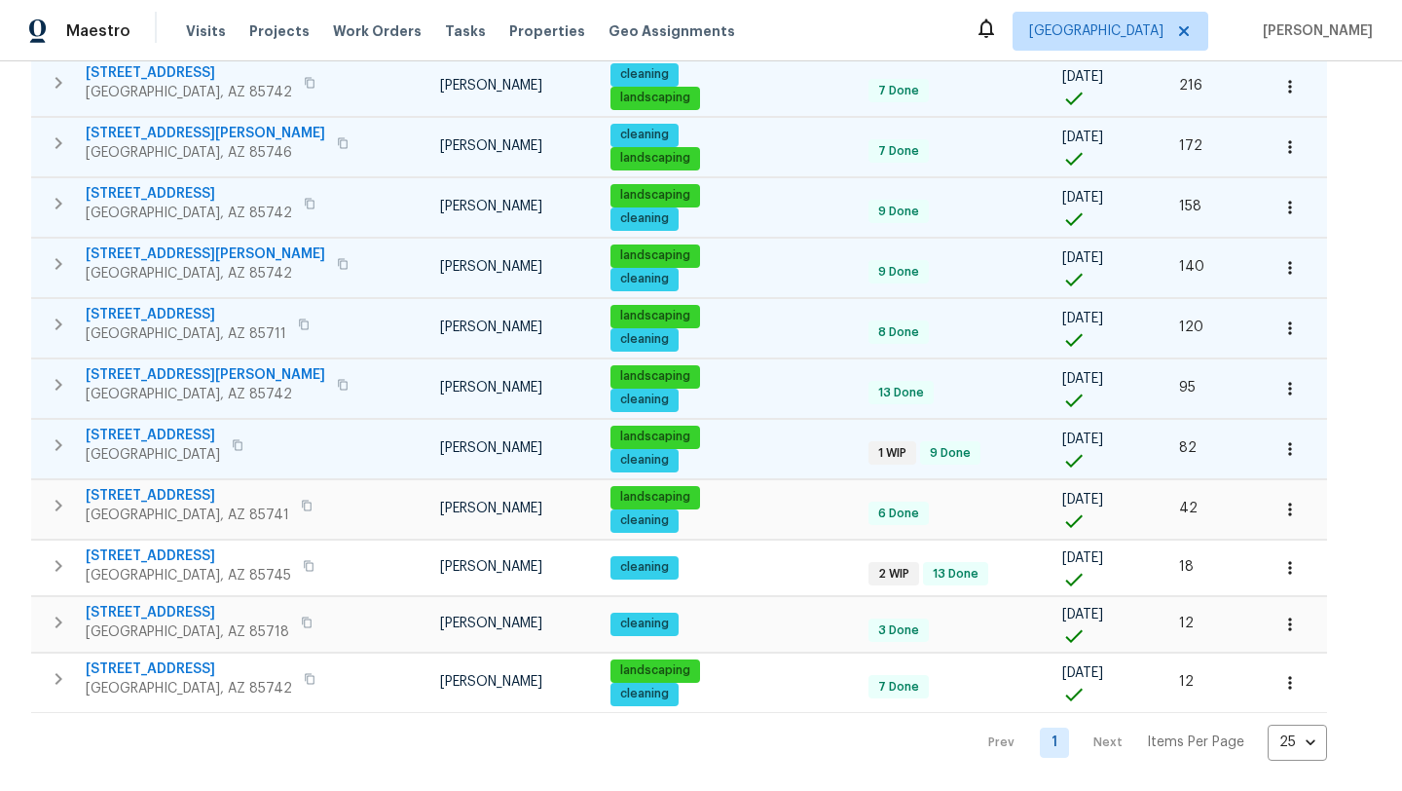
scroll to position [261, 0]
click at [60, 621] on icon "button" at bounding box center [59, 622] width 7 height 12
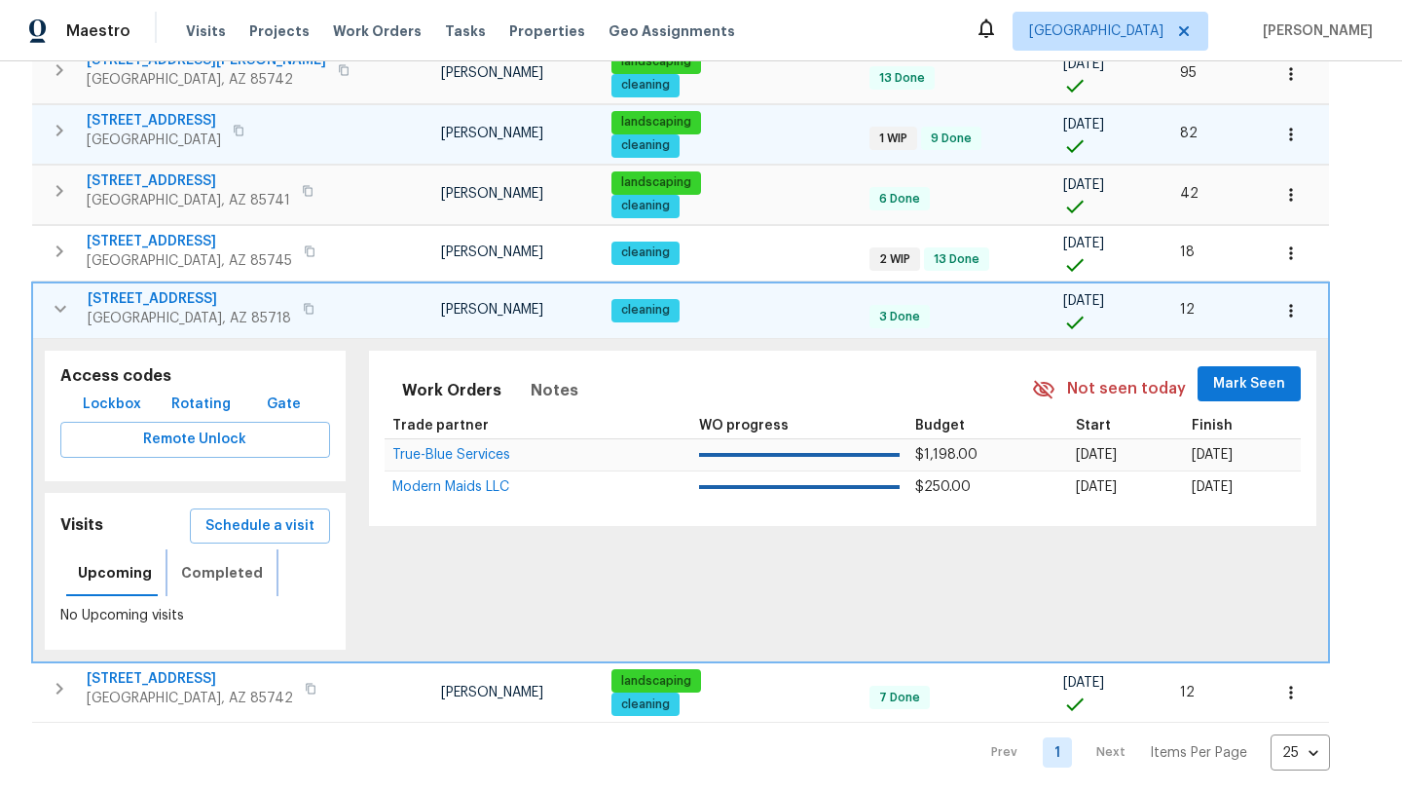
click at [215, 572] on span "Completed" at bounding box center [222, 573] width 82 height 24
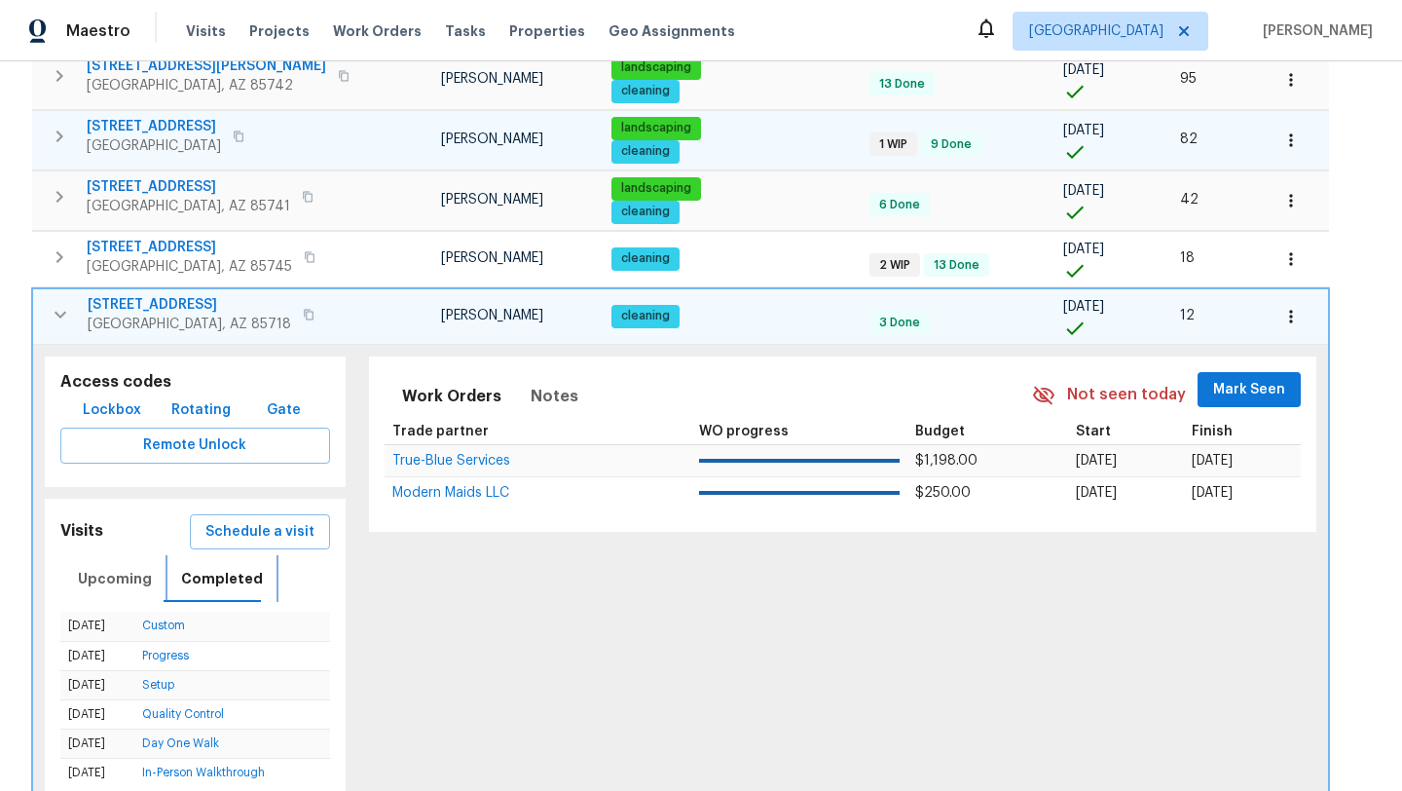
scroll to position [576, 0]
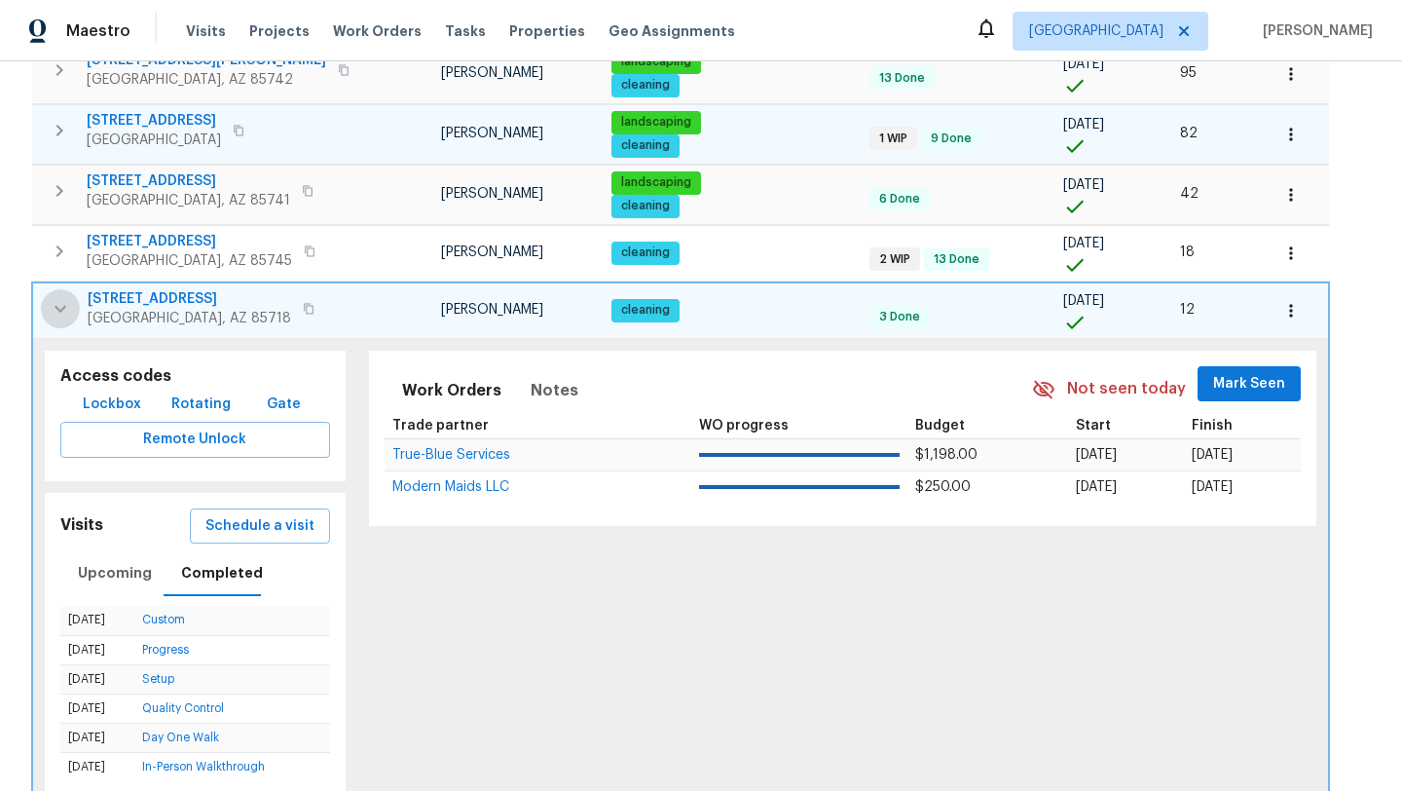
click at [56, 307] on icon "button" at bounding box center [61, 308] width 12 height 7
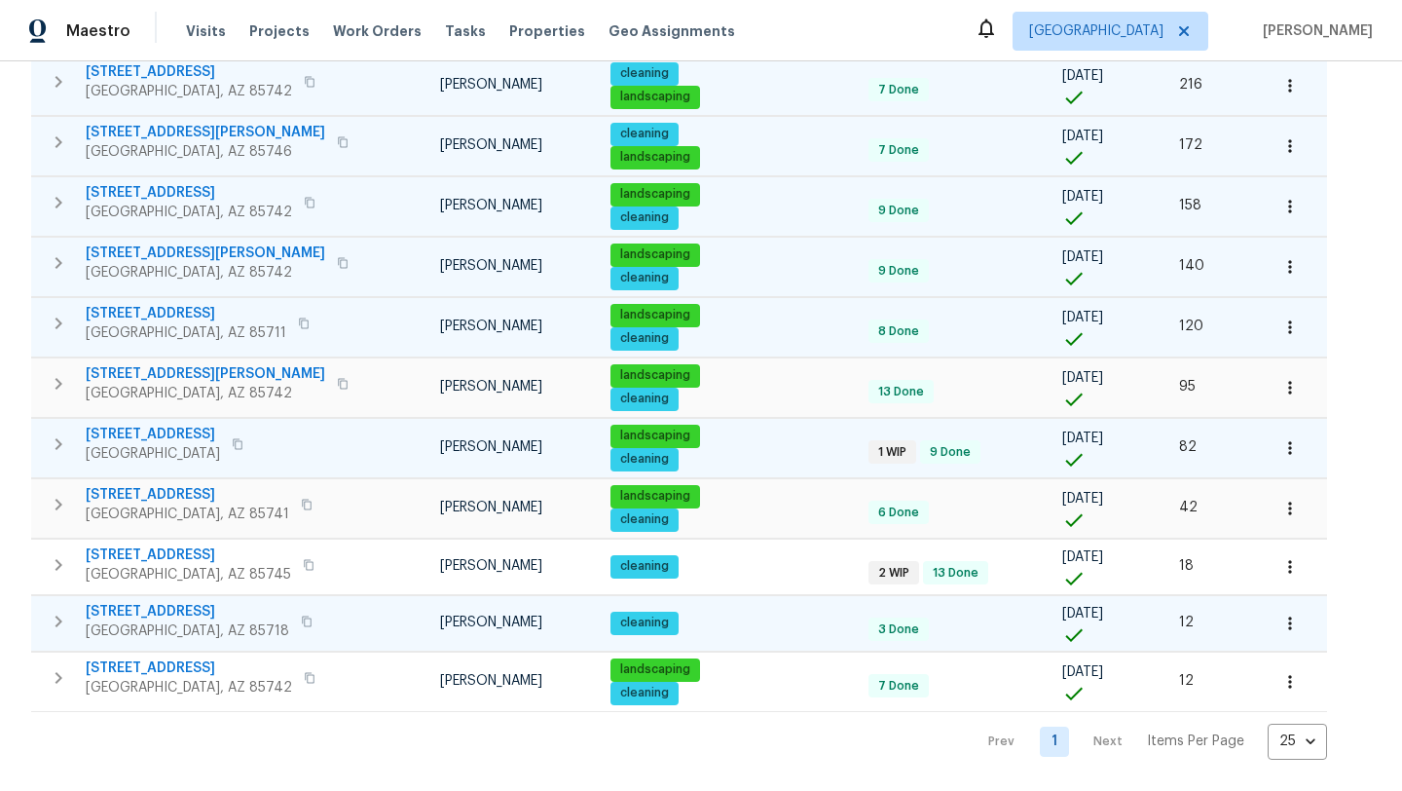
scroll to position [261, 0]
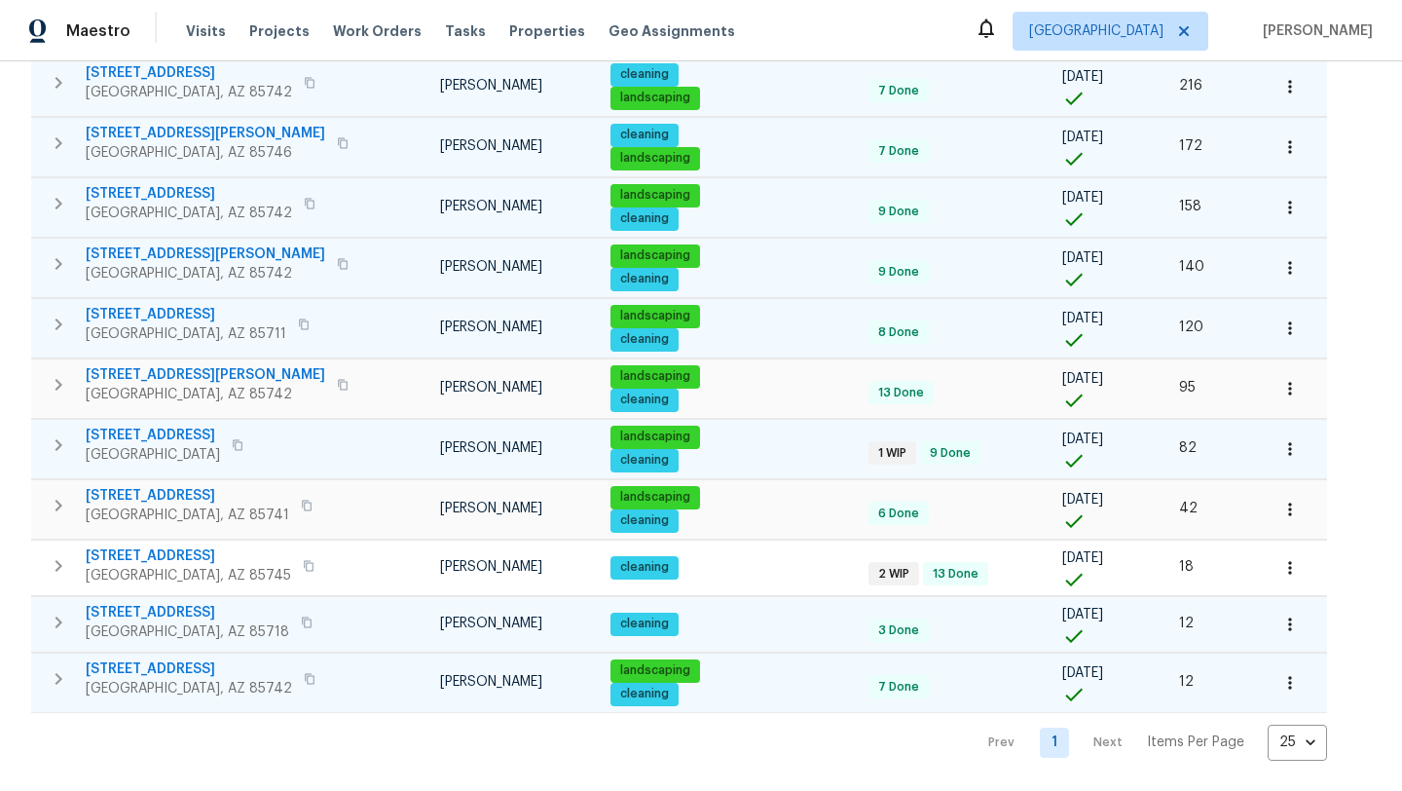
click at [64, 673] on icon "button" at bounding box center [58, 678] width 23 height 23
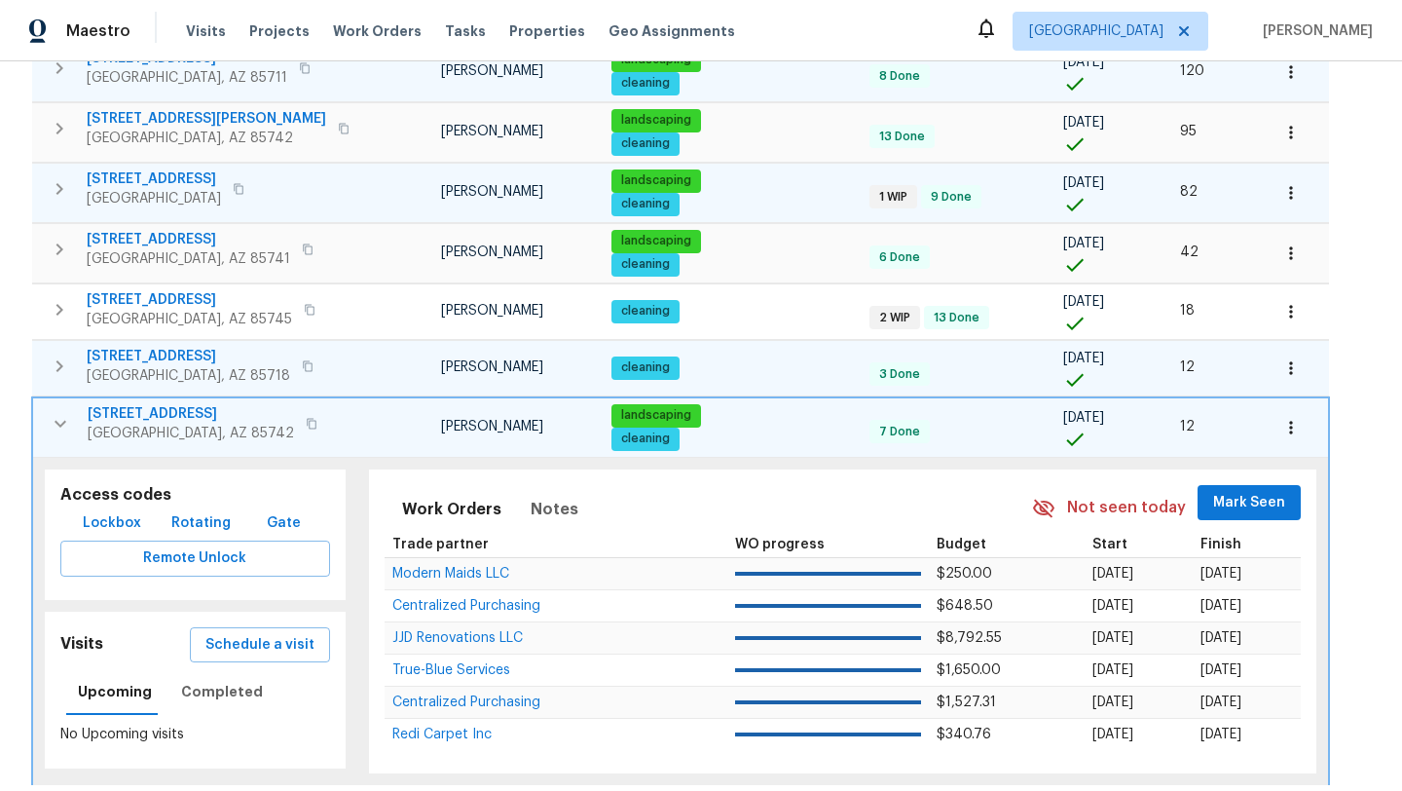
scroll to position [590, 0]
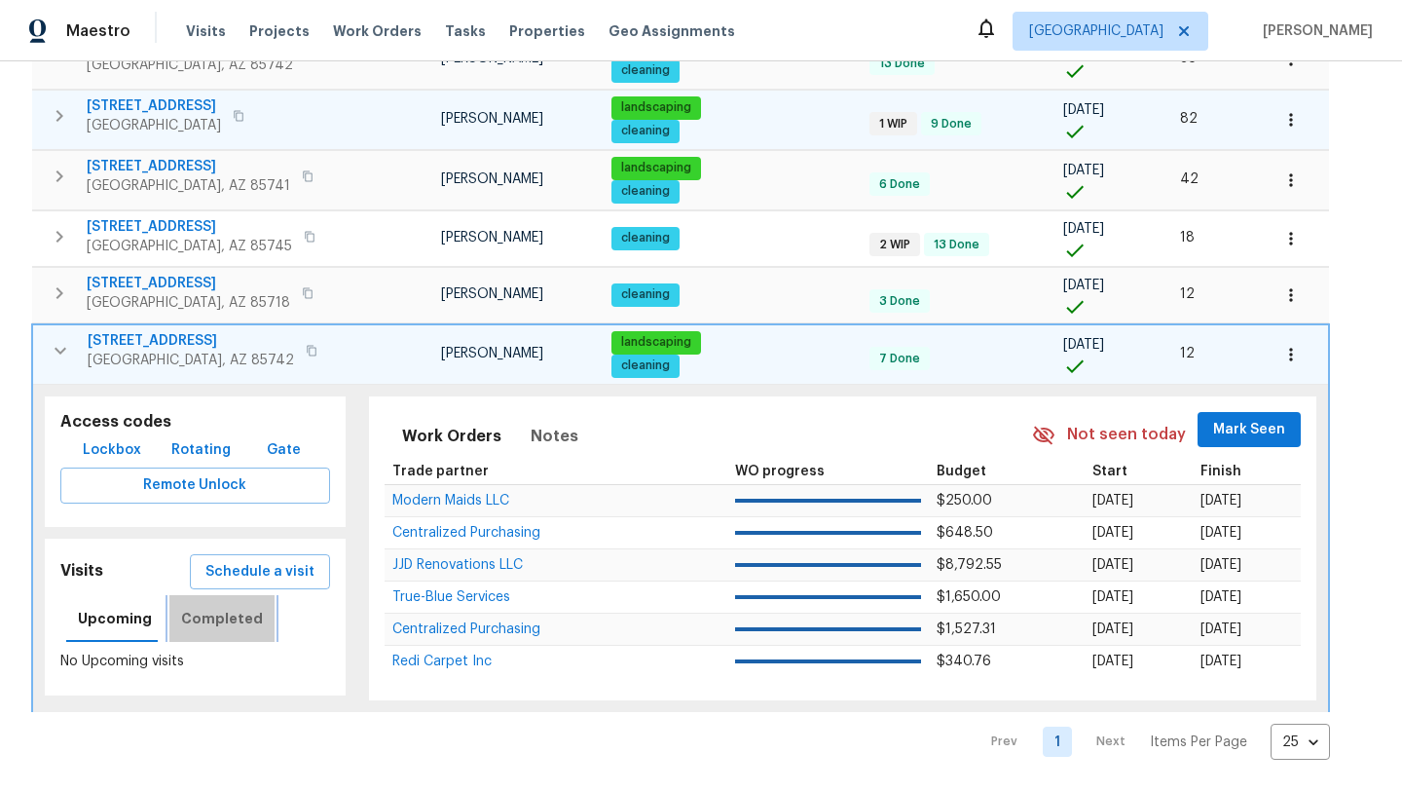
click at [232, 625] on span "Completed" at bounding box center [222, 619] width 82 height 24
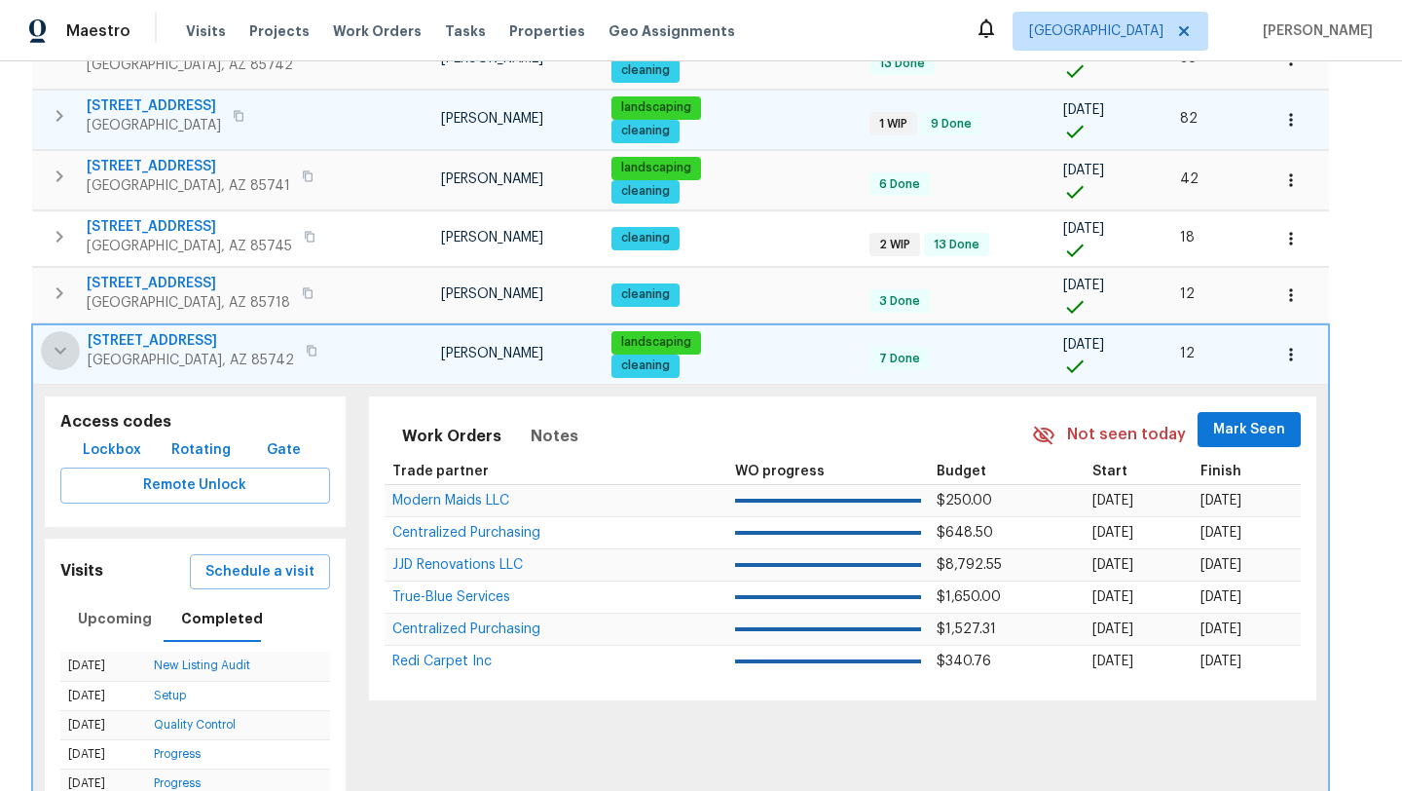
click at [63, 349] on icon "button" at bounding box center [61, 350] width 12 height 7
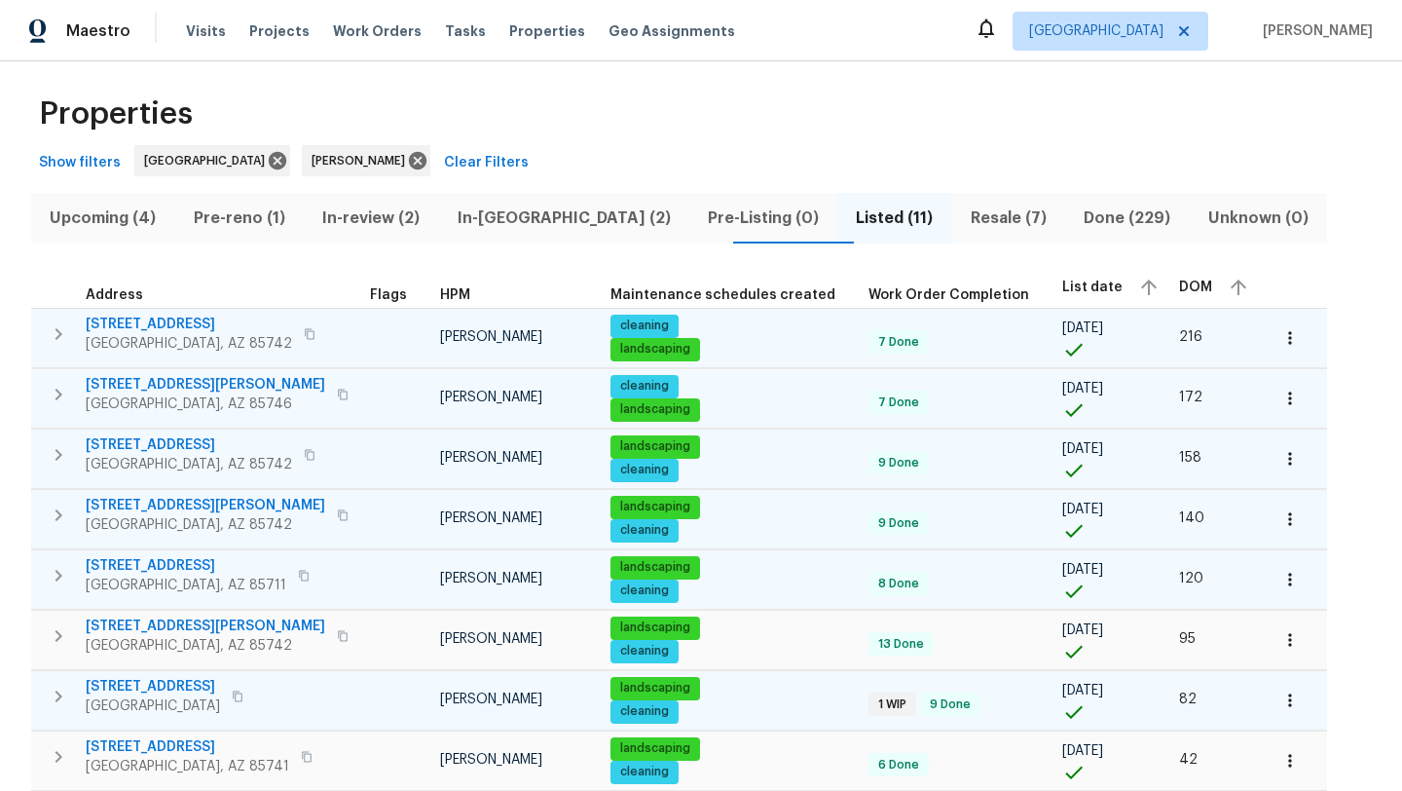
scroll to position [0, 0]
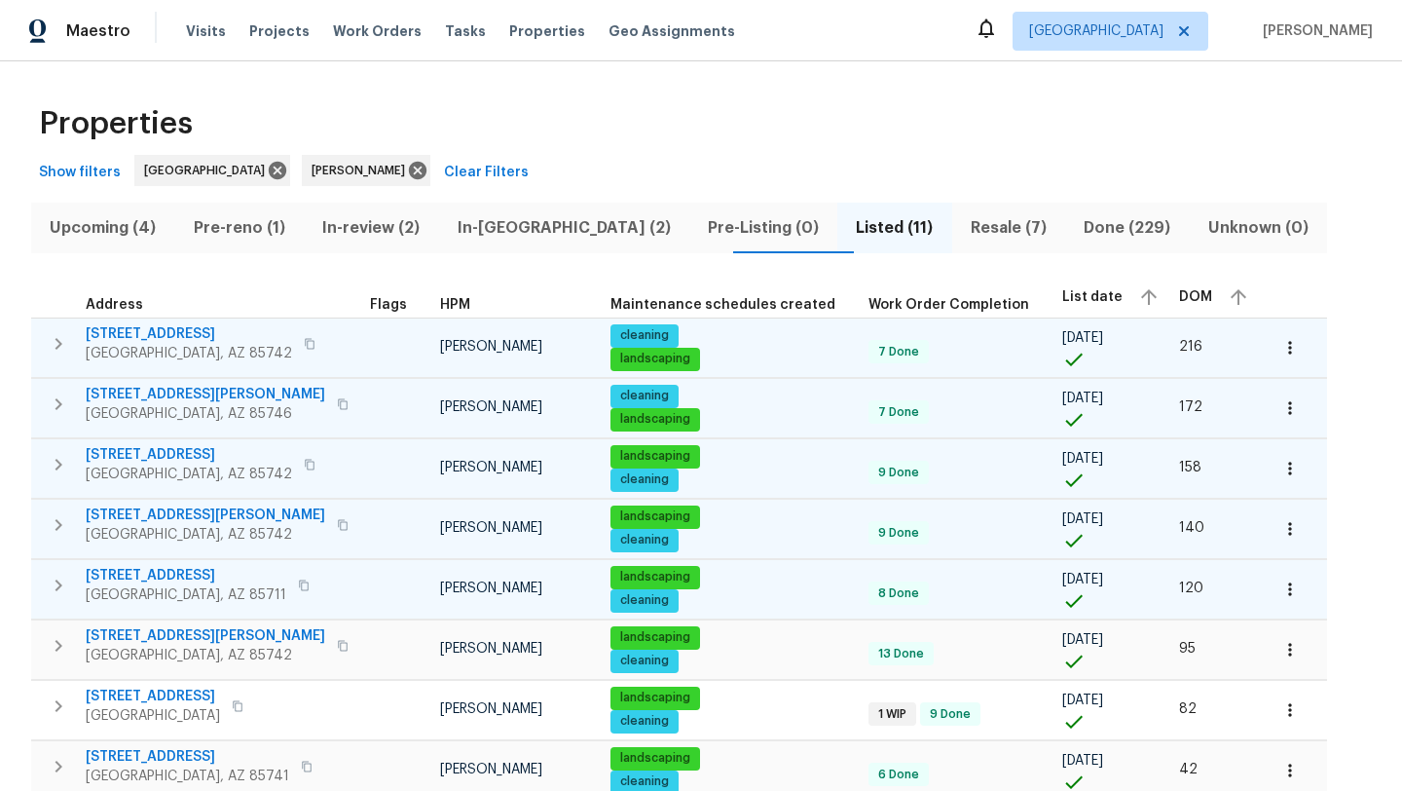
click at [964, 218] on span "Resale (7)" at bounding box center [1009, 227] width 90 height 27
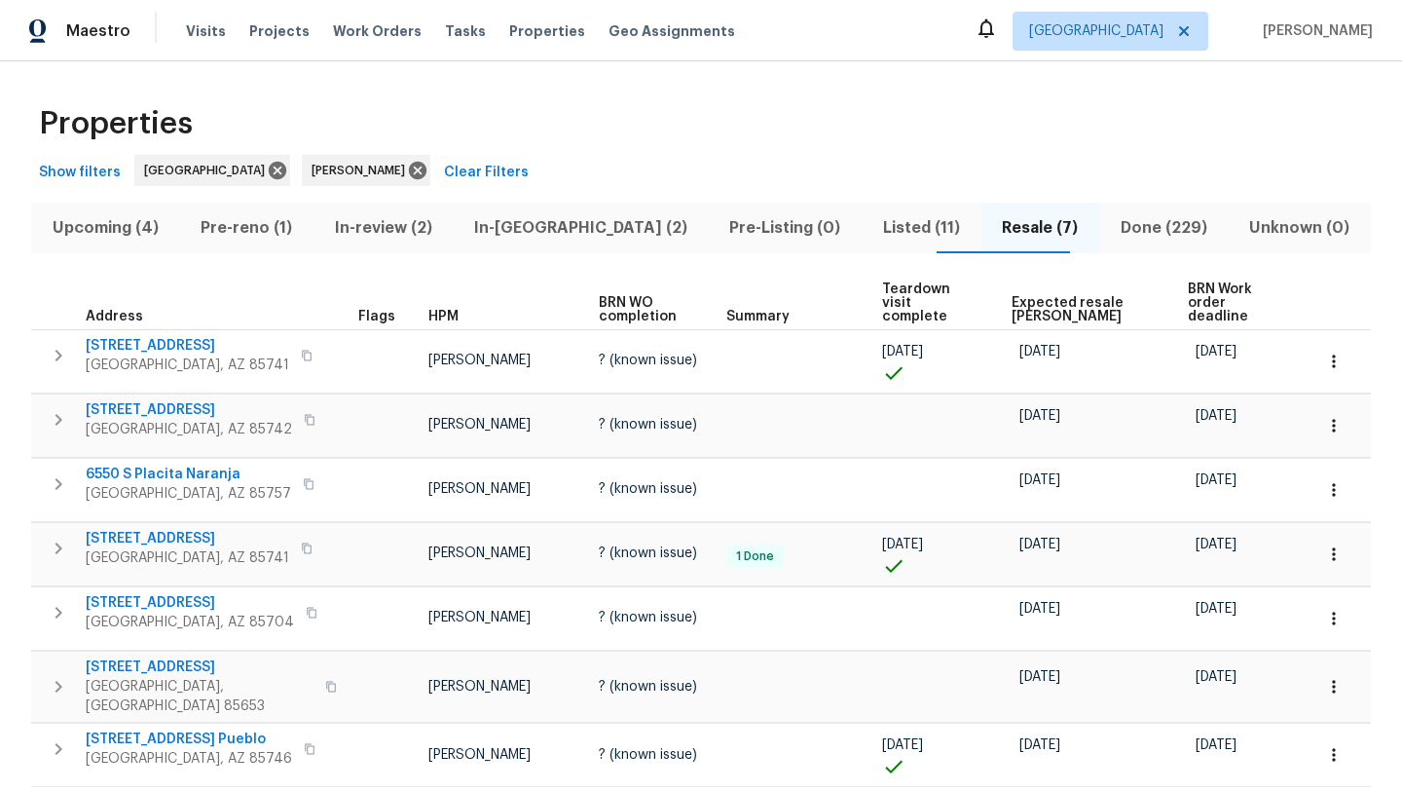
click at [1034, 296] on span "Expected resale COE" at bounding box center [1083, 309] width 143 height 27
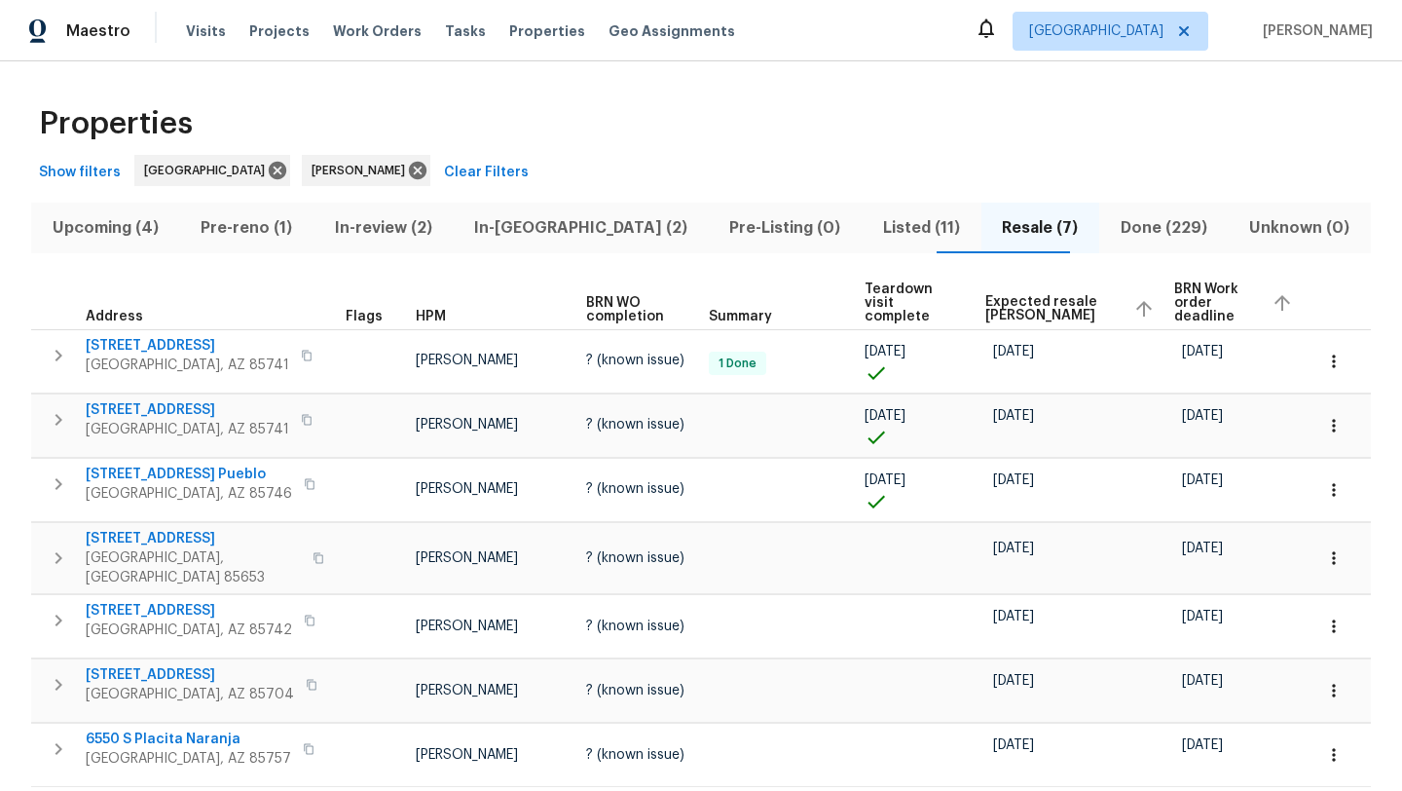
click at [965, 69] on div "Properties Show filters Tucson John Perkins Clear Filters Upcoming (4) Pre-reno…" at bounding box center [701, 463] width 1402 height 804
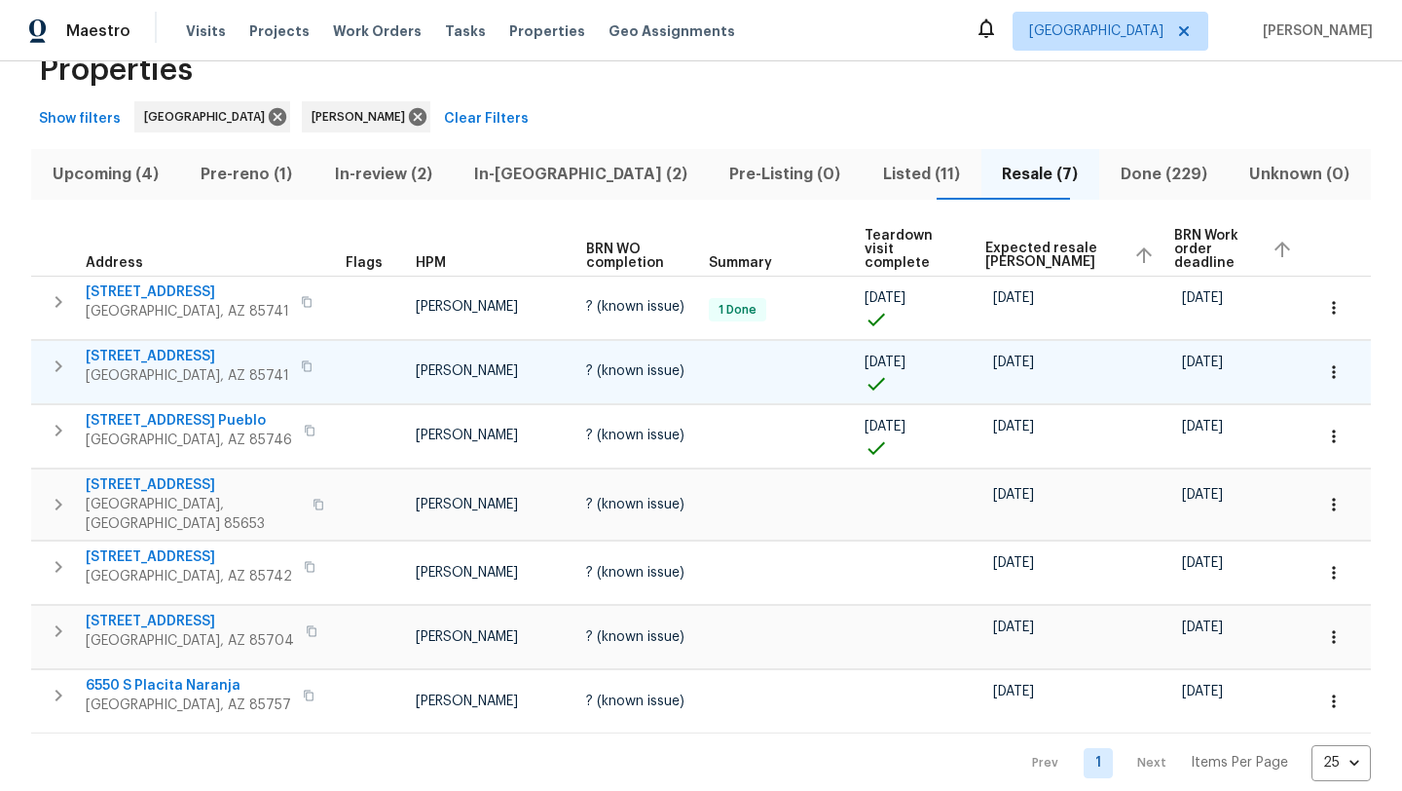
scroll to position [55, 0]
click at [873, 172] on span "Listed (11)" at bounding box center [920, 173] width 95 height 27
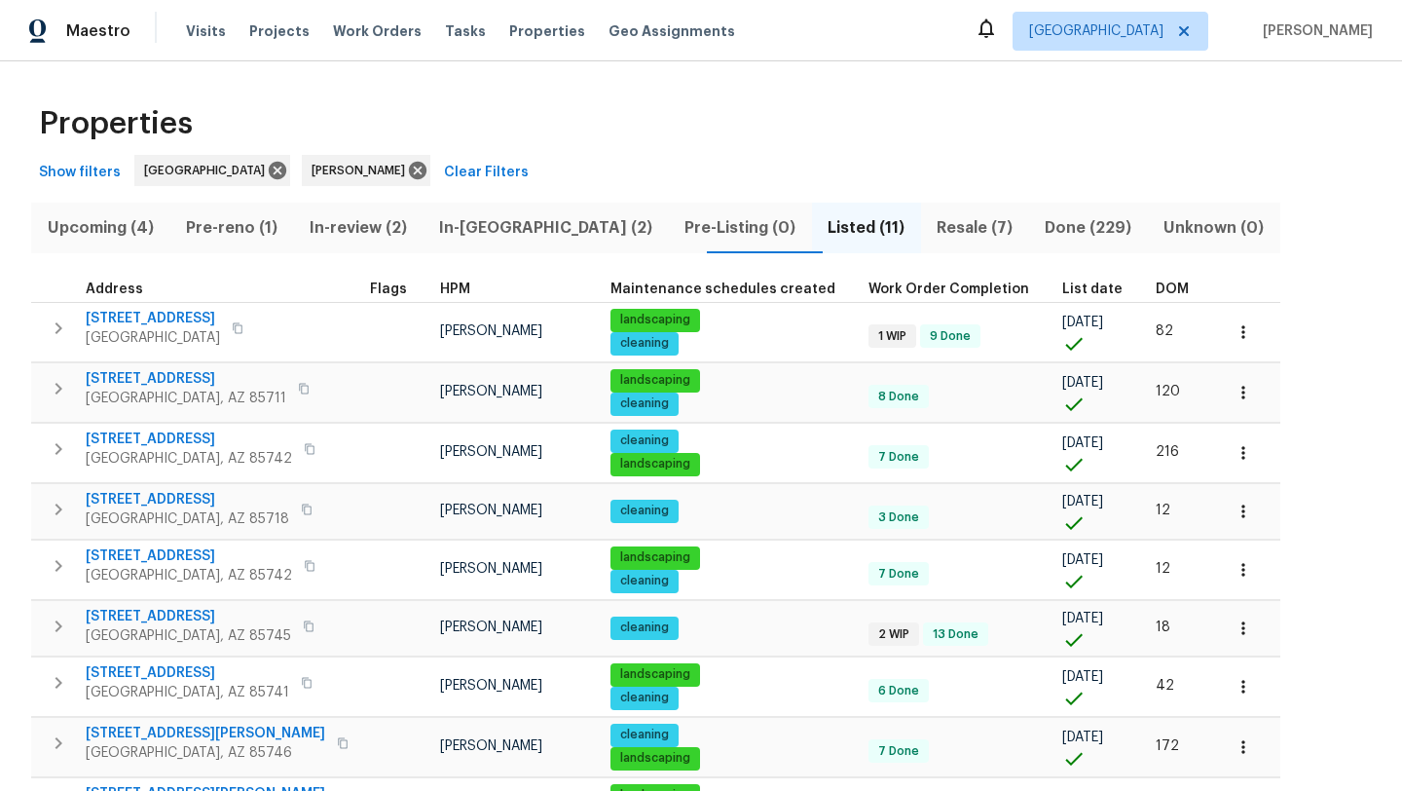
click at [1062, 290] on span "List date" at bounding box center [1092, 289] width 60 height 14
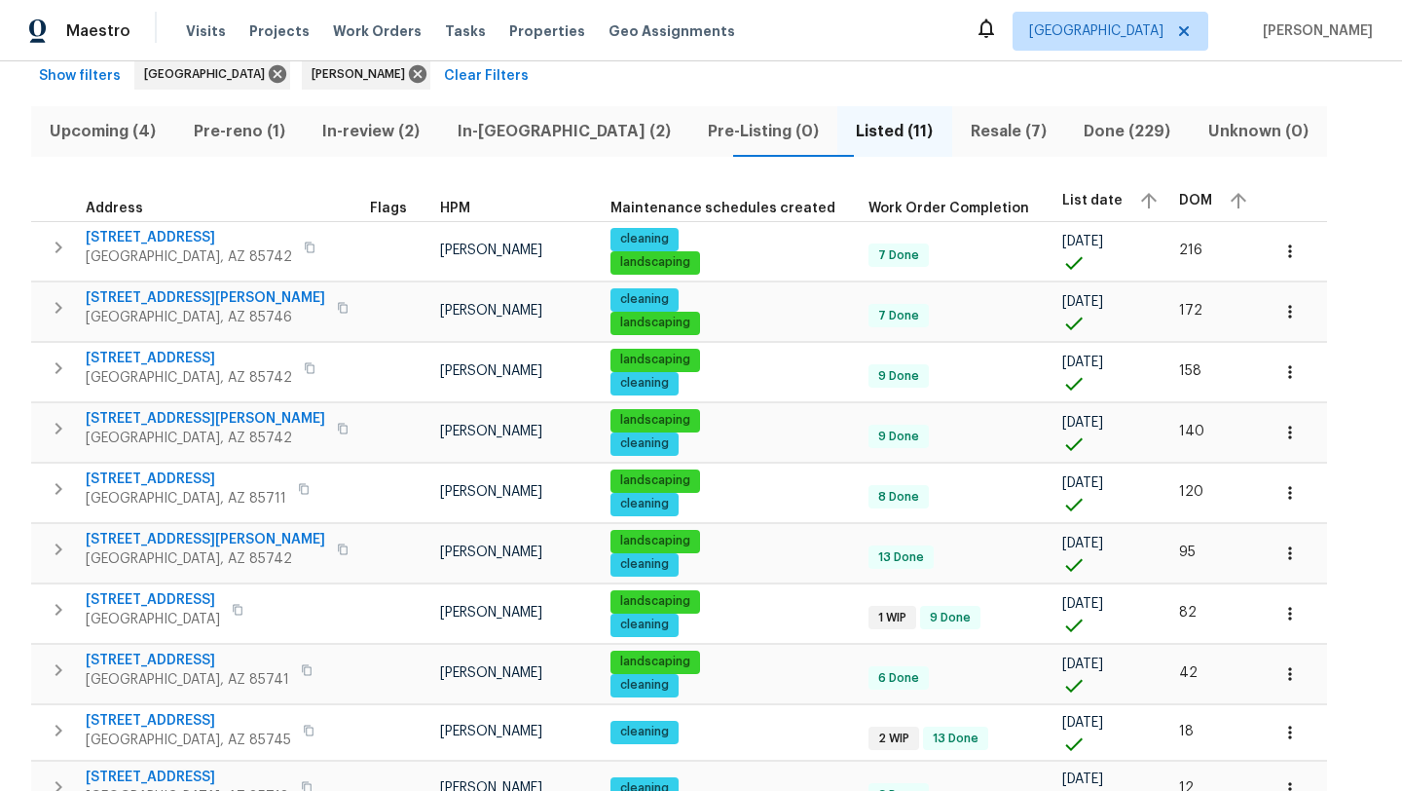
scroll to position [90, 0]
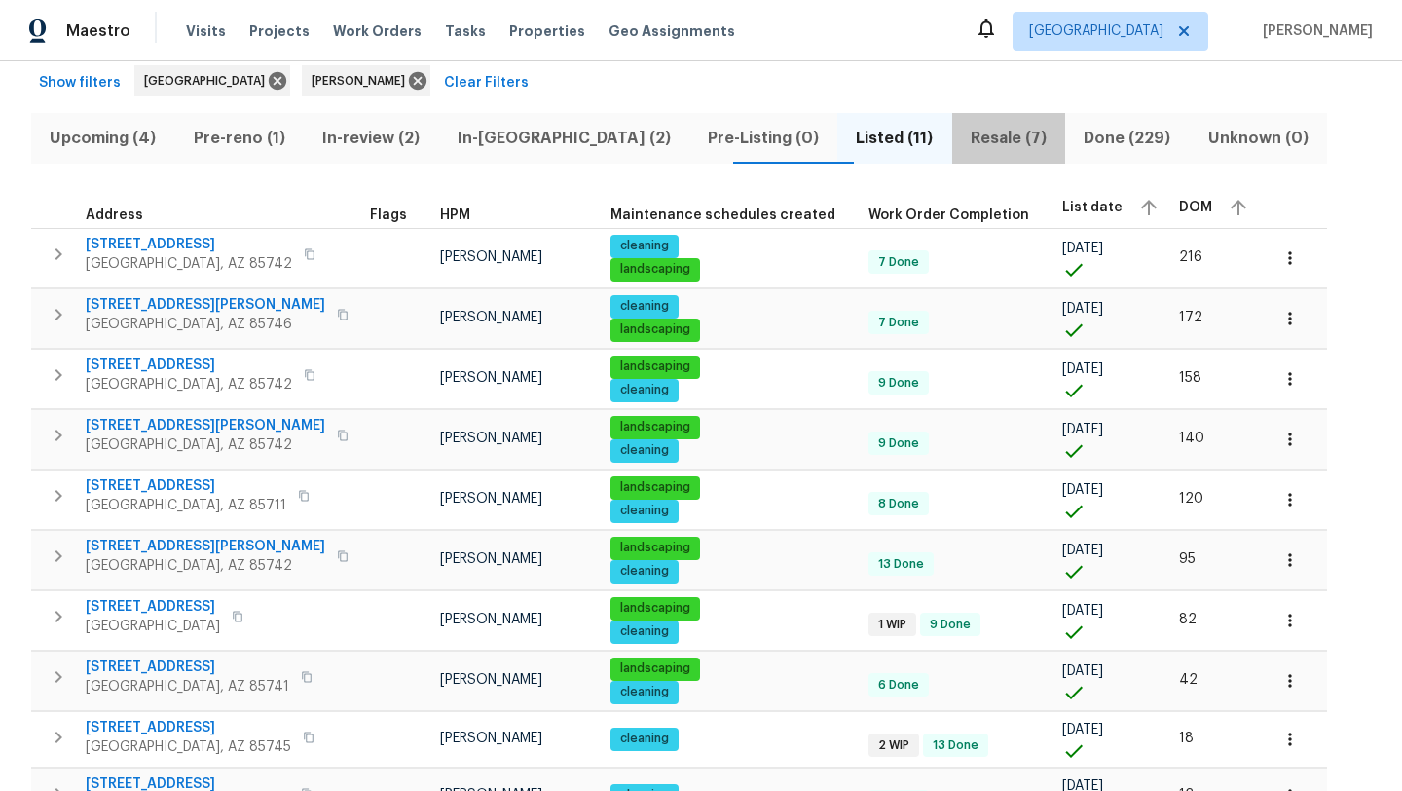
click at [964, 142] on span "Resale (7)" at bounding box center [1009, 138] width 90 height 27
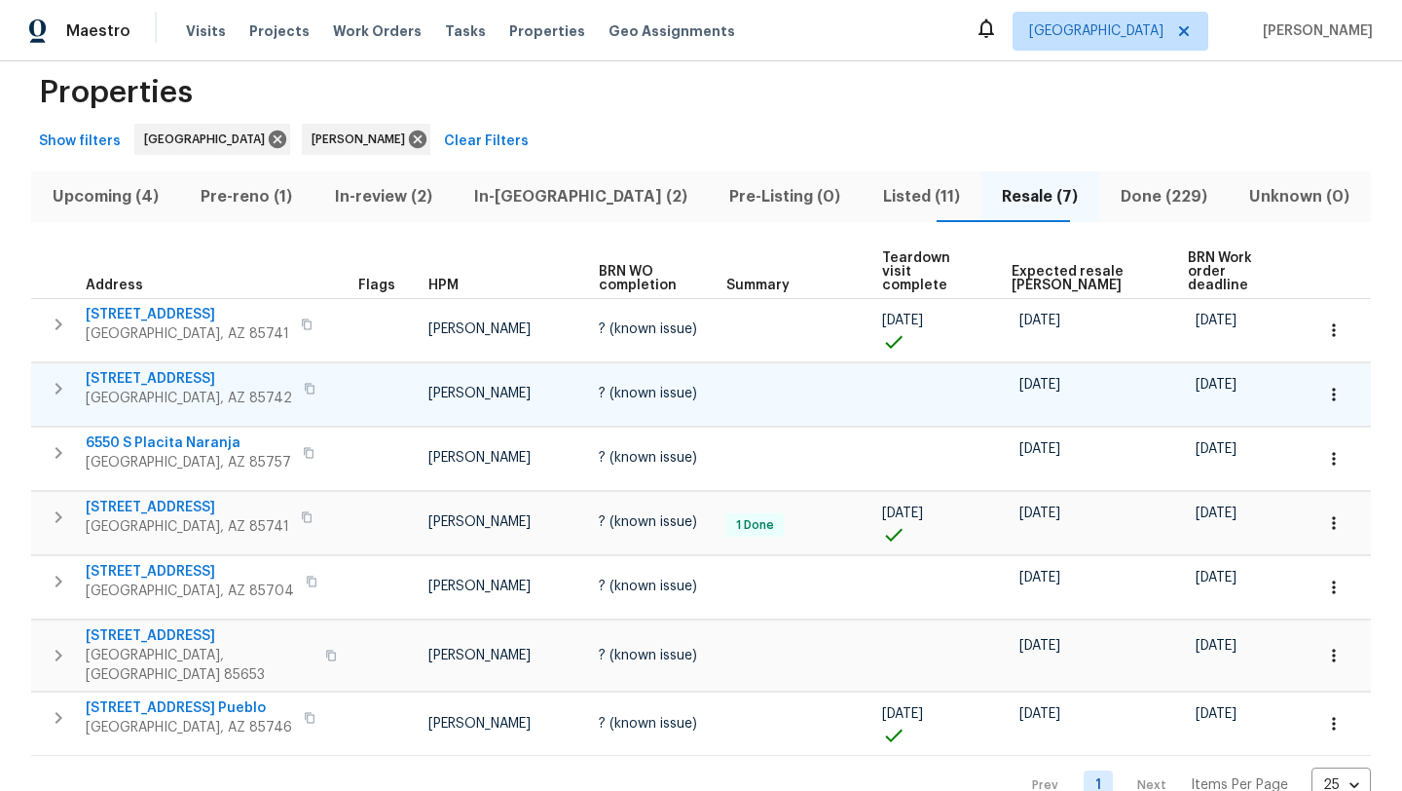
scroll to position [53, 0]
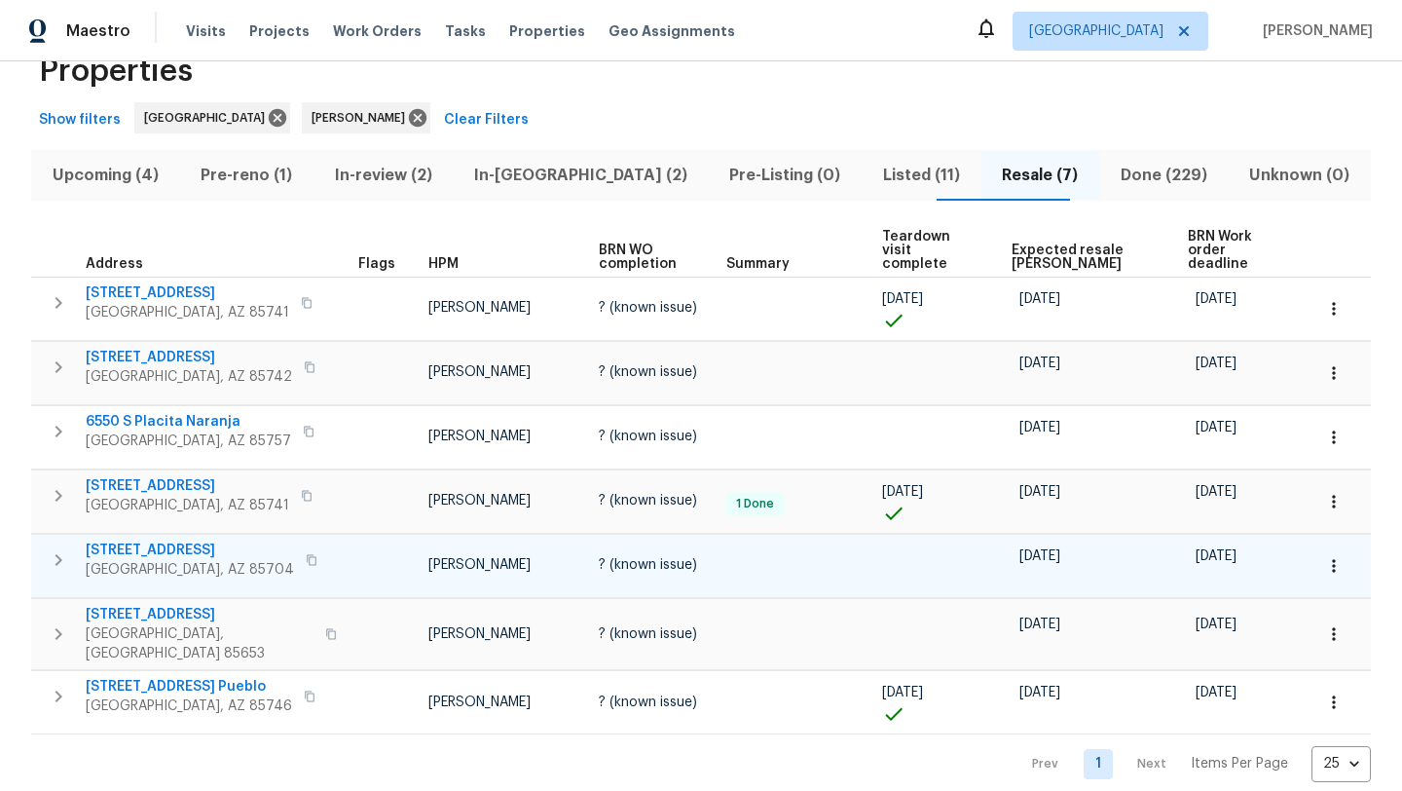
click at [163, 540] on span "1715 W Gleaming Moon Trl" at bounding box center [190, 549] width 208 height 19
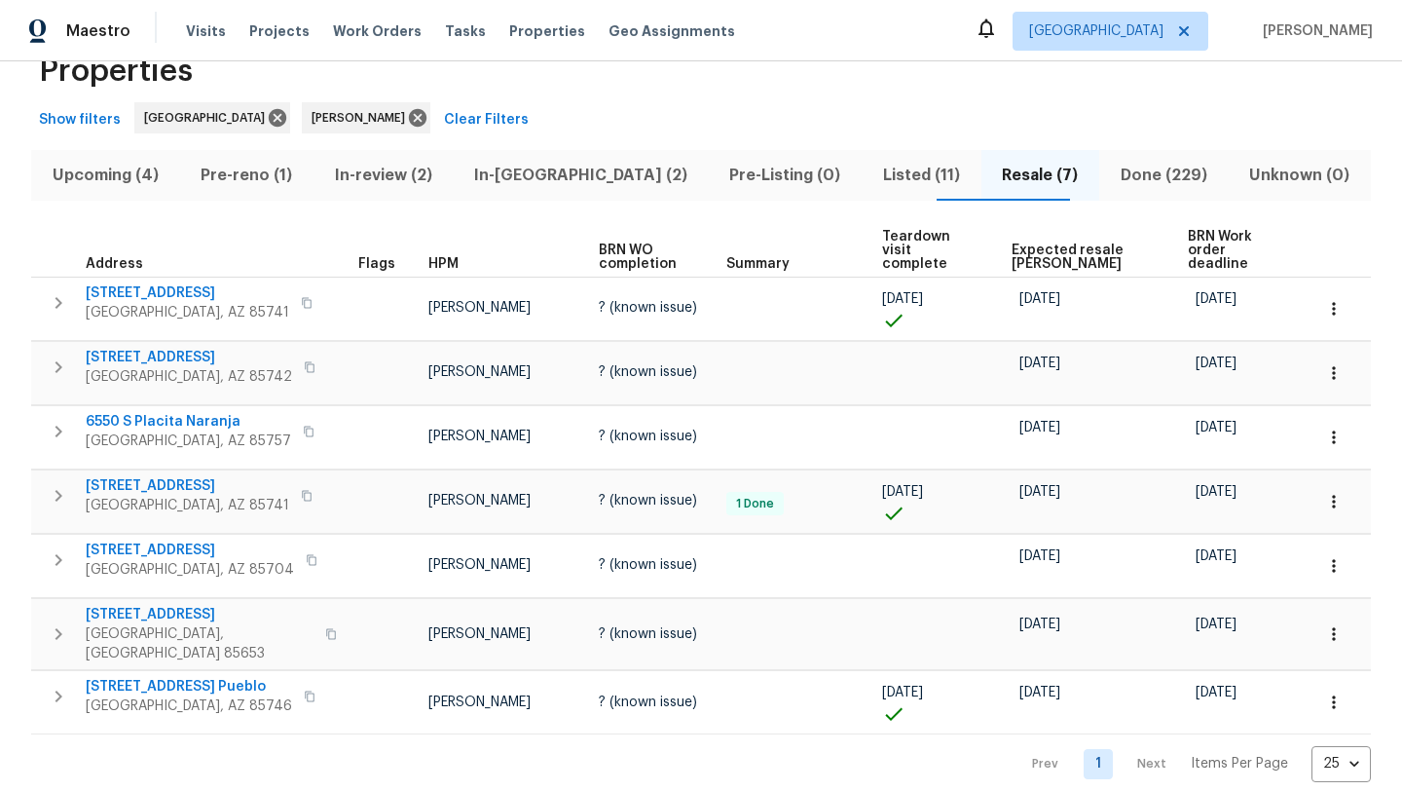
click at [1047, 243] on span "Expected resale COE" at bounding box center [1083, 256] width 143 height 27
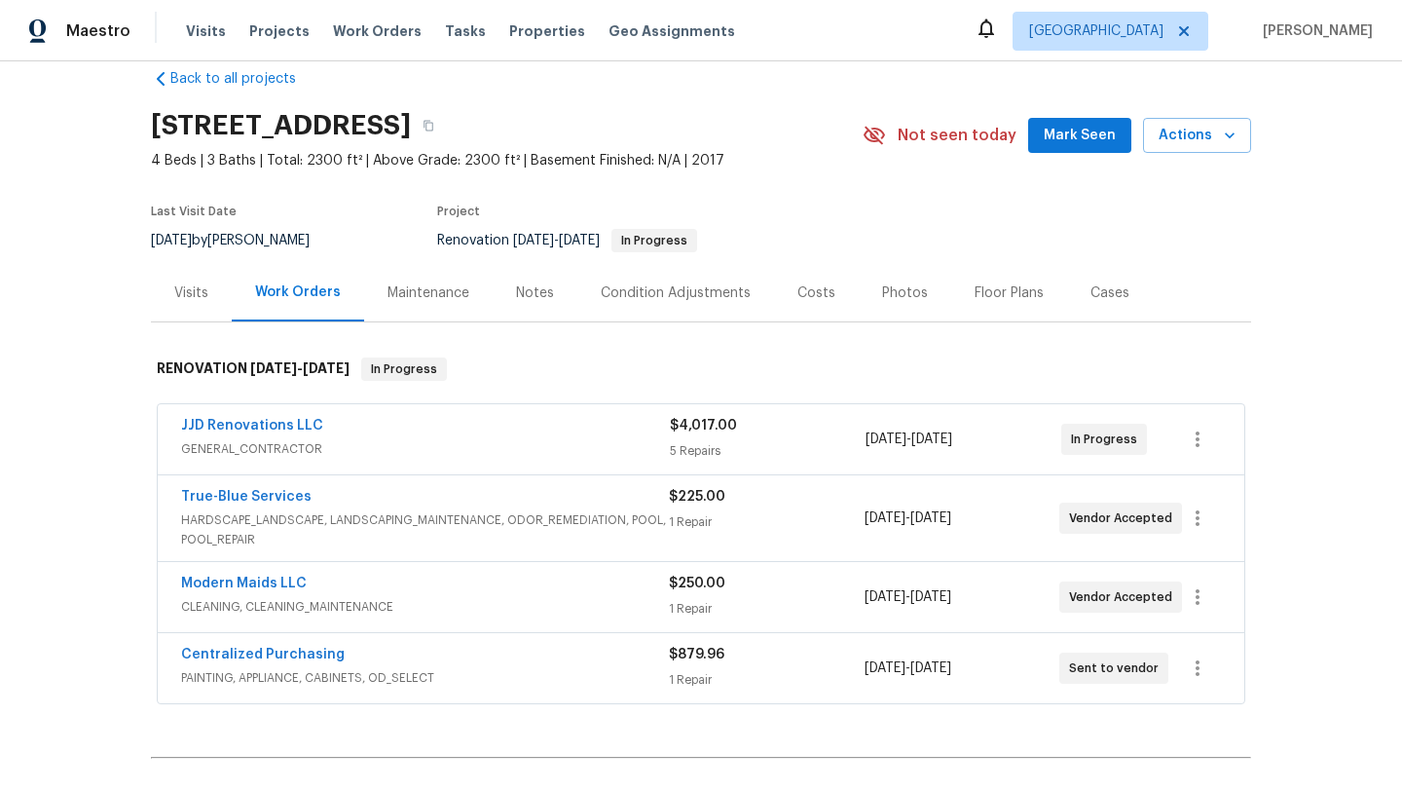
scroll to position [35, 0]
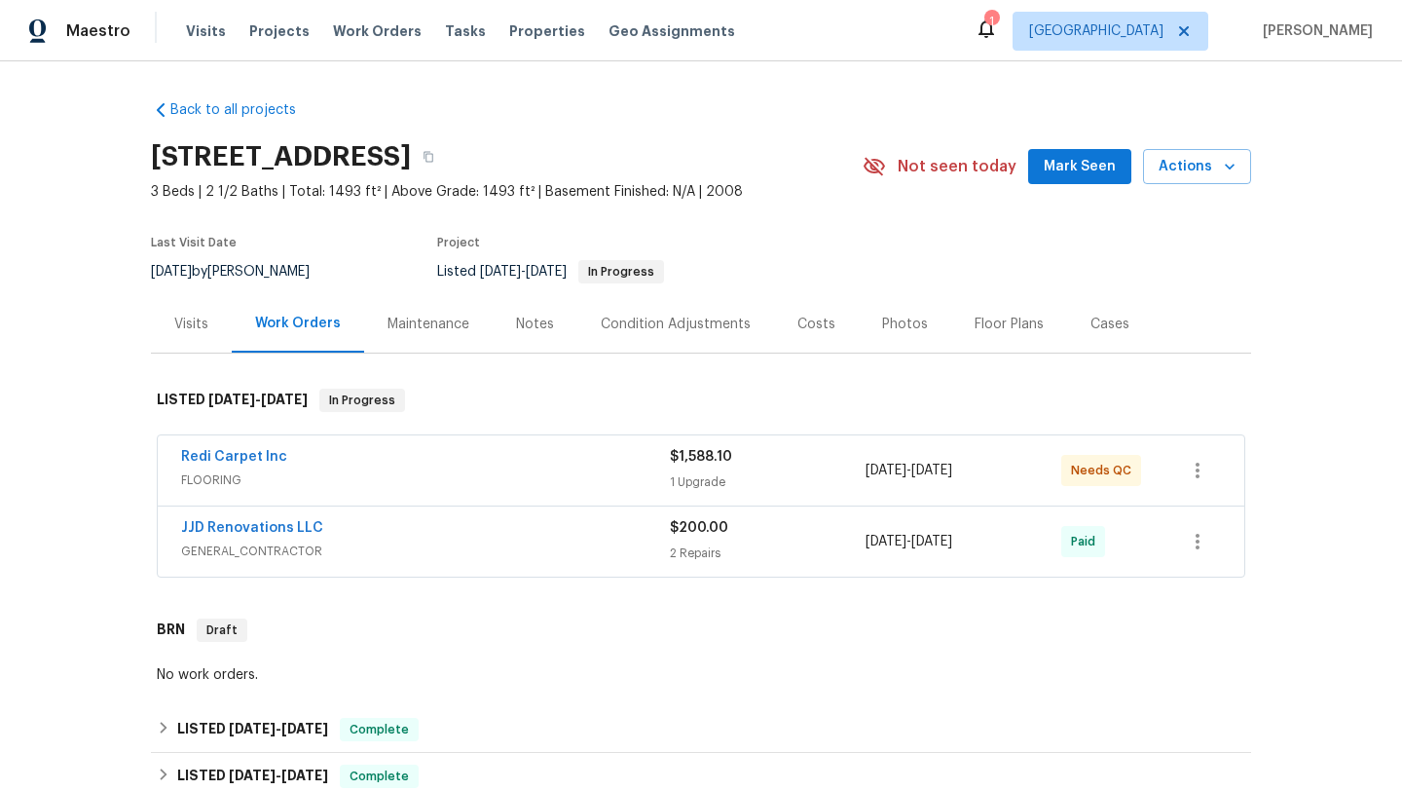
click at [611, 461] on div "Redi Carpet Inc" at bounding box center [425, 458] width 489 height 23
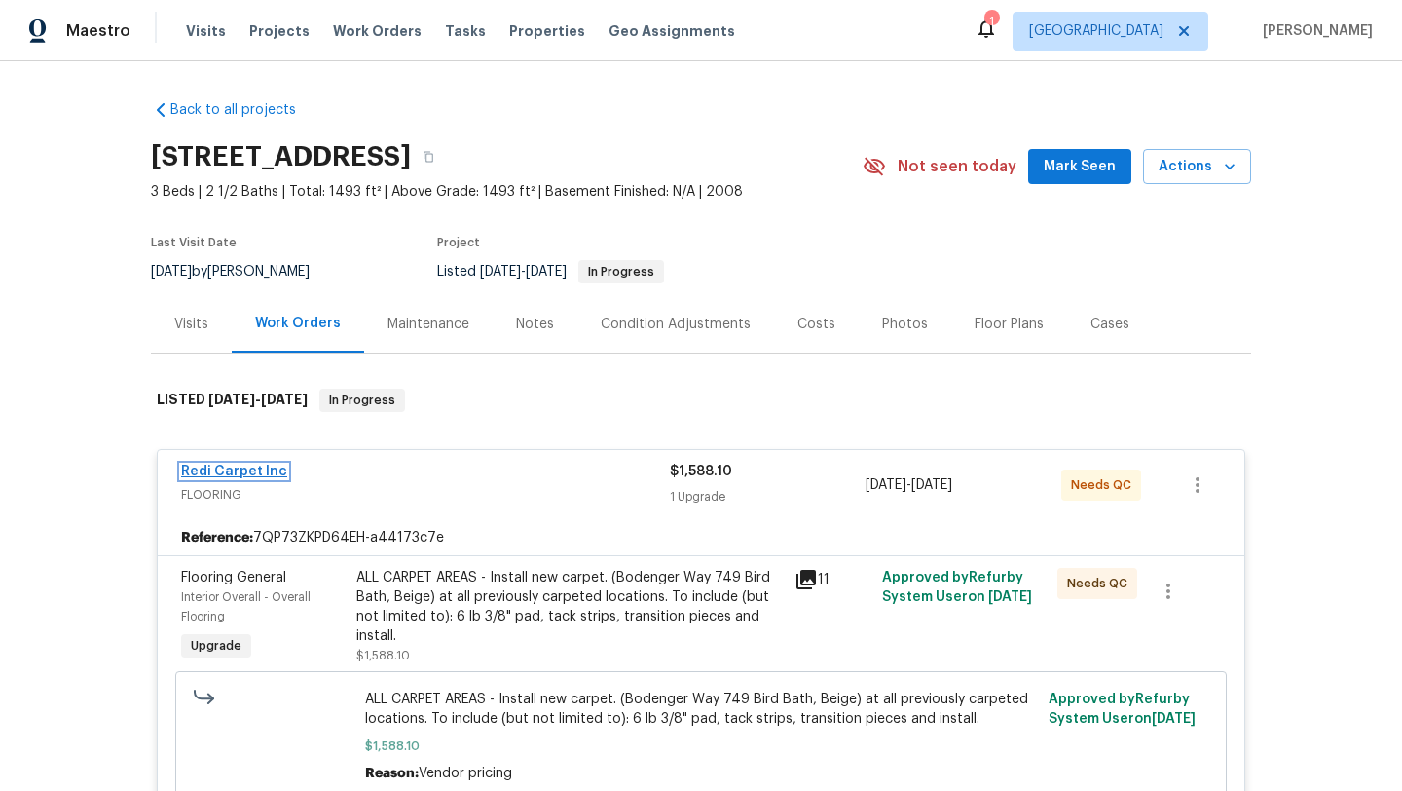
click at [219, 476] on link "Redi Carpet Inc" at bounding box center [234, 471] width 106 height 14
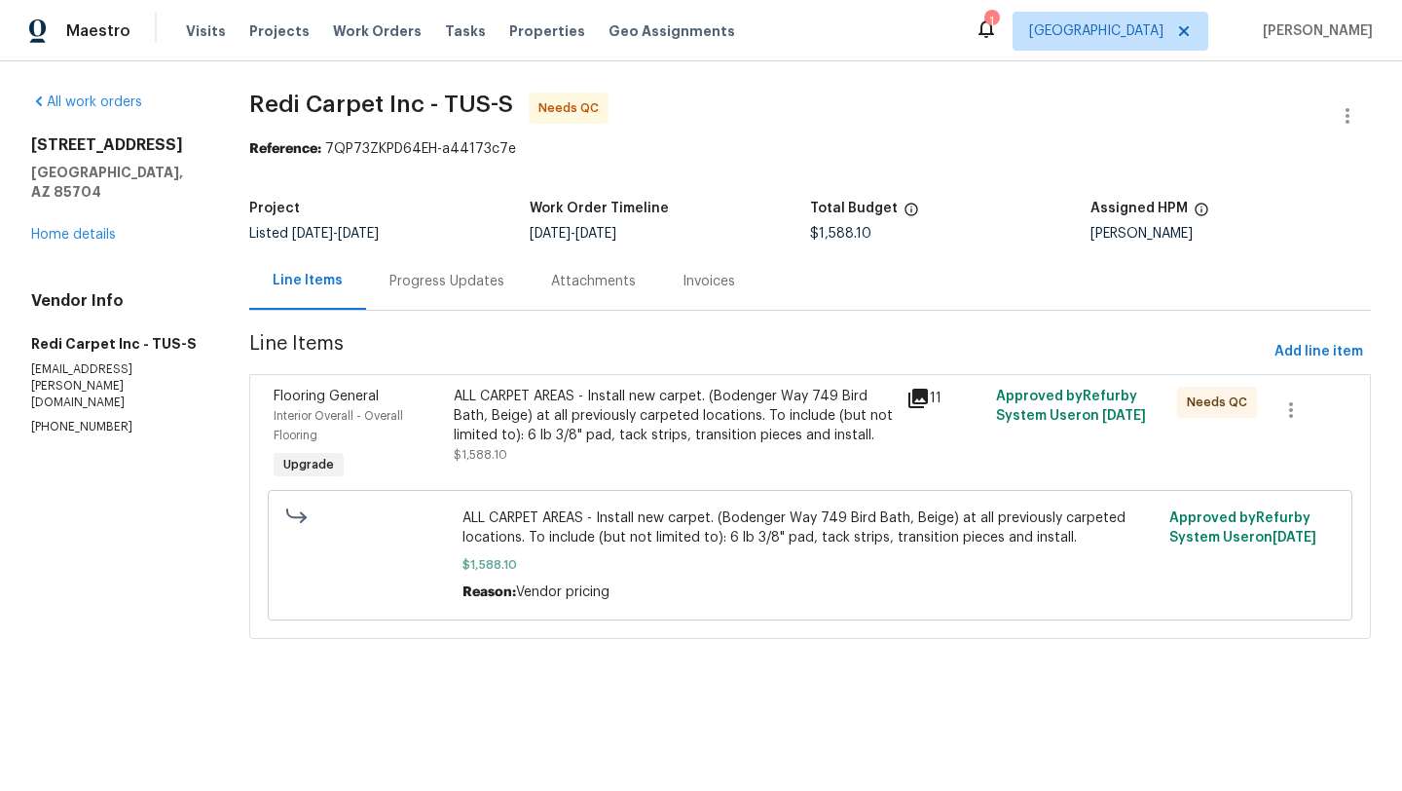
click at [452, 276] on div "Progress Updates" at bounding box center [447, 281] width 115 height 19
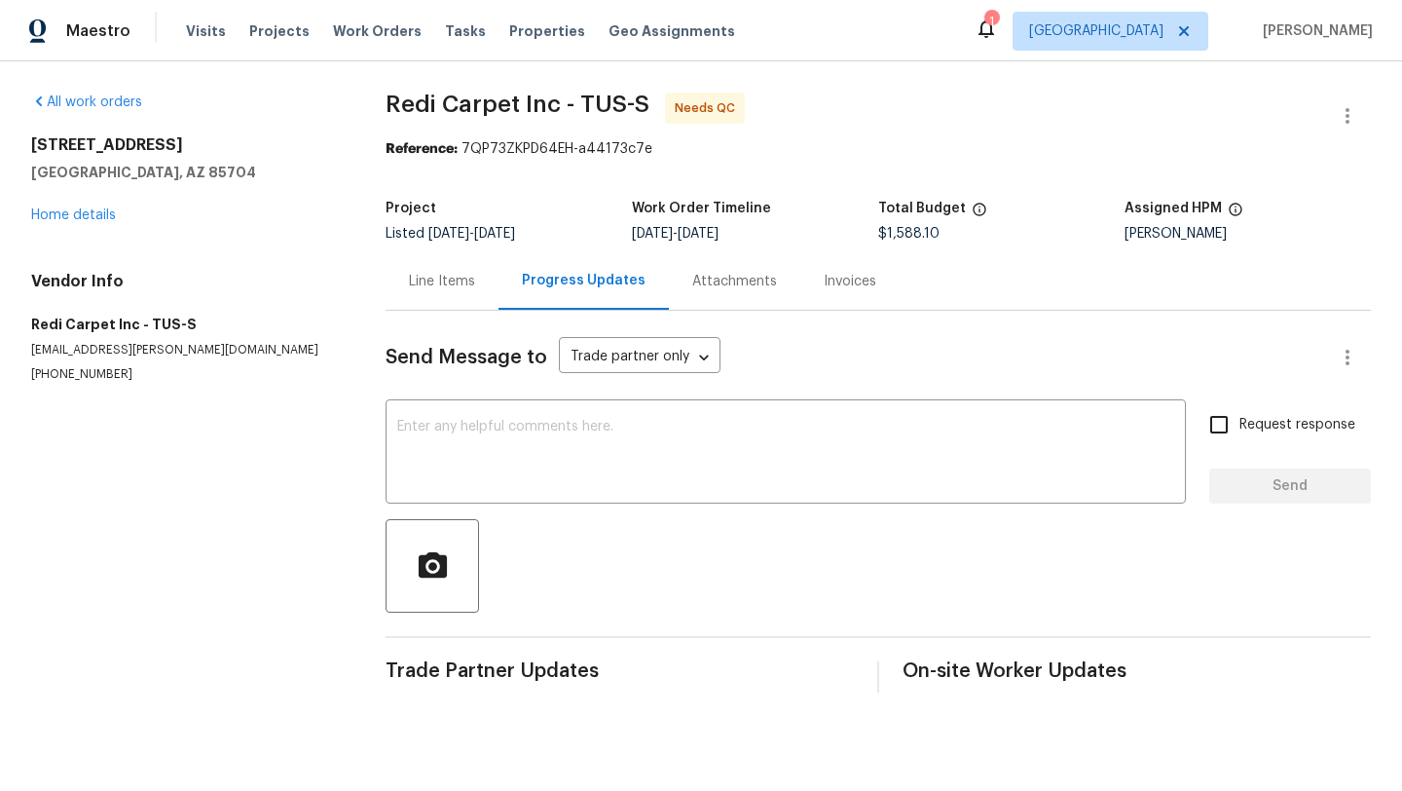
click at [93, 228] on div "All work orders [STREET_ADDRESS] Home details Vendor Info Redi Carpet Inc - TUS…" at bounding box center [185, 238] width 308 height 290
click at [101, 211] on link "Home details" at bounding box center [73, 215] width 85 height 14
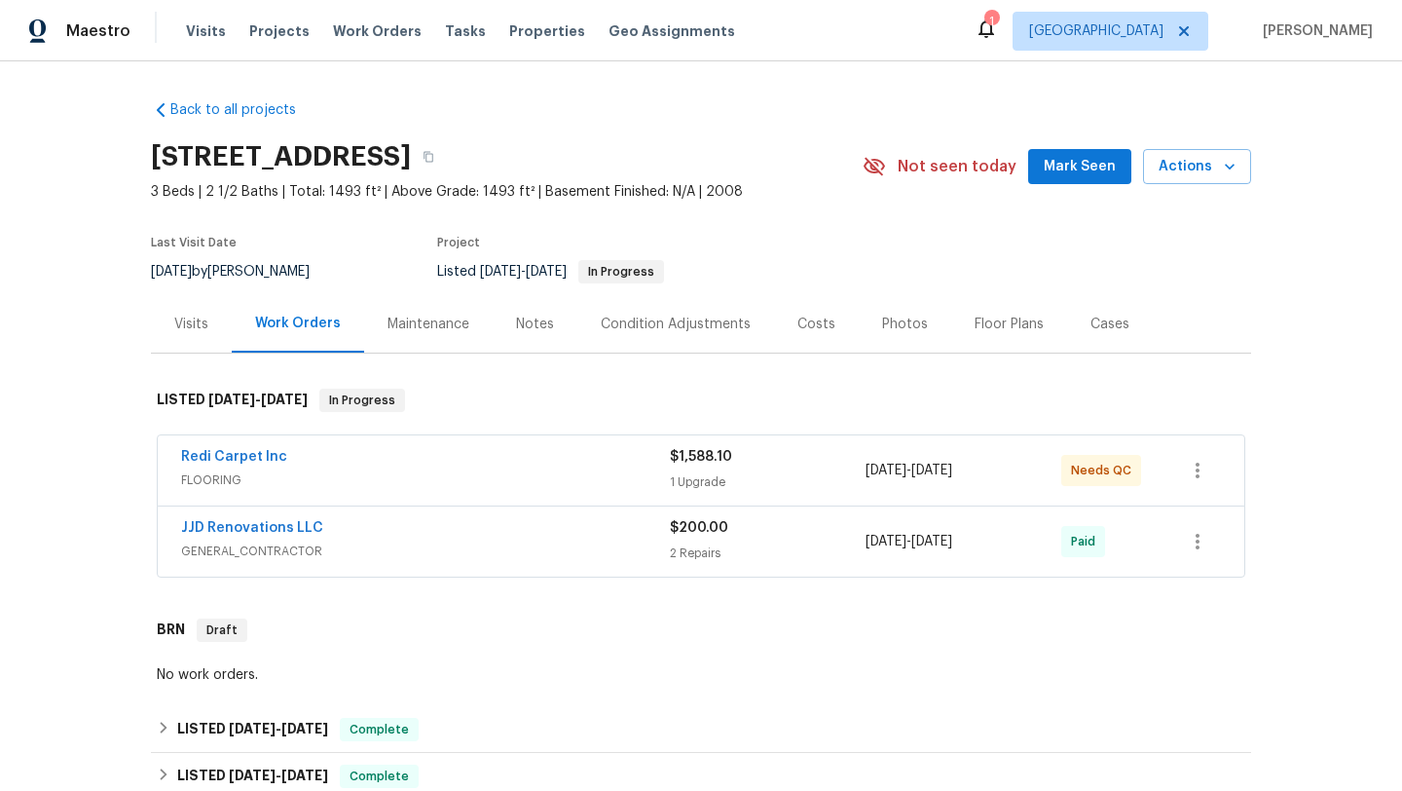
click at [506, 455] on div "Redi Carpet Inc" at bounding box center [425, 458] width 489 height 23
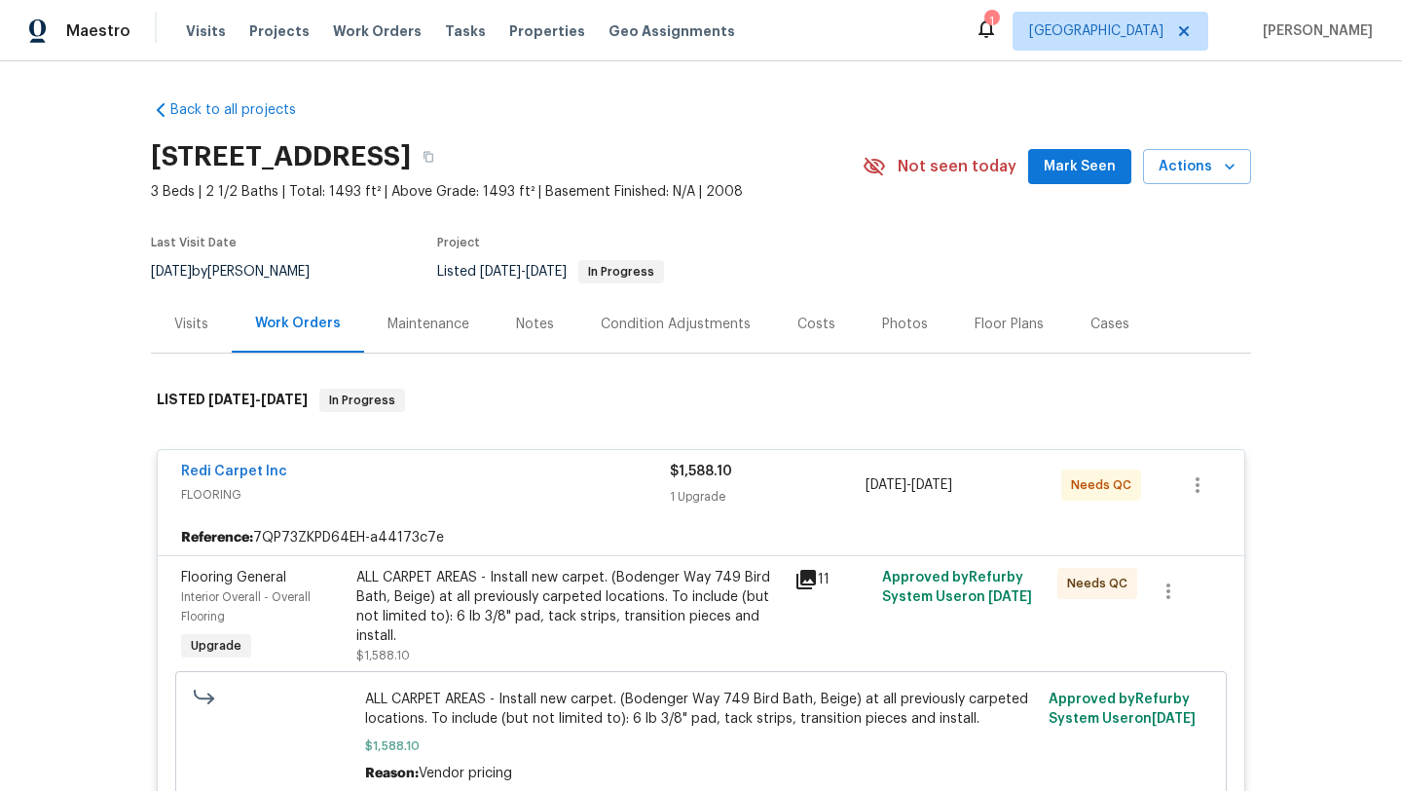
click at [589, 602] on div "ALL CARPET AREAS - Install new carpet. (Bodenger Way 749 Bird Bath, Beige) at a…" at bounding box center [569, 607] width 427 height 78
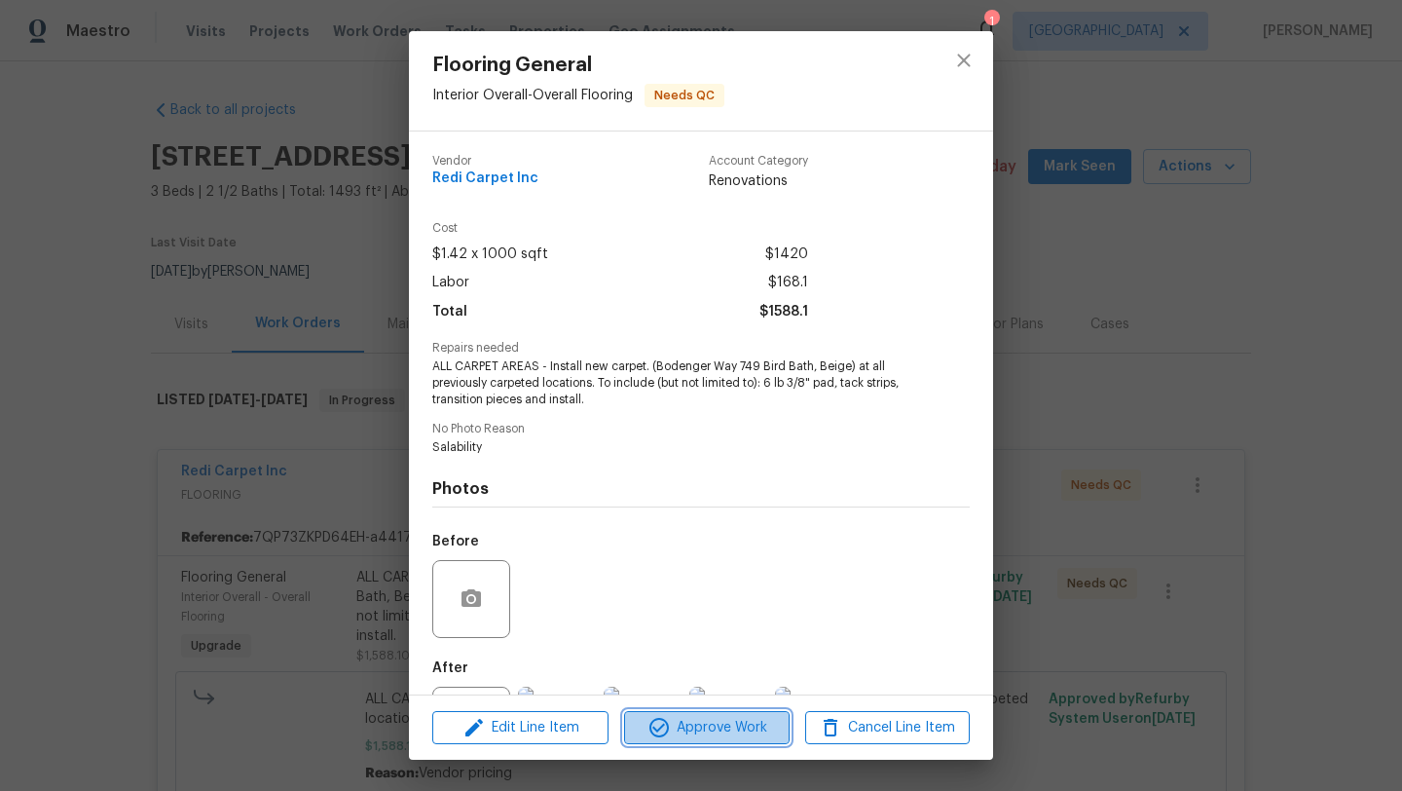
click at [715, 737] on span "Approve Work" at bounding box center [706, 728] width 153 height 24
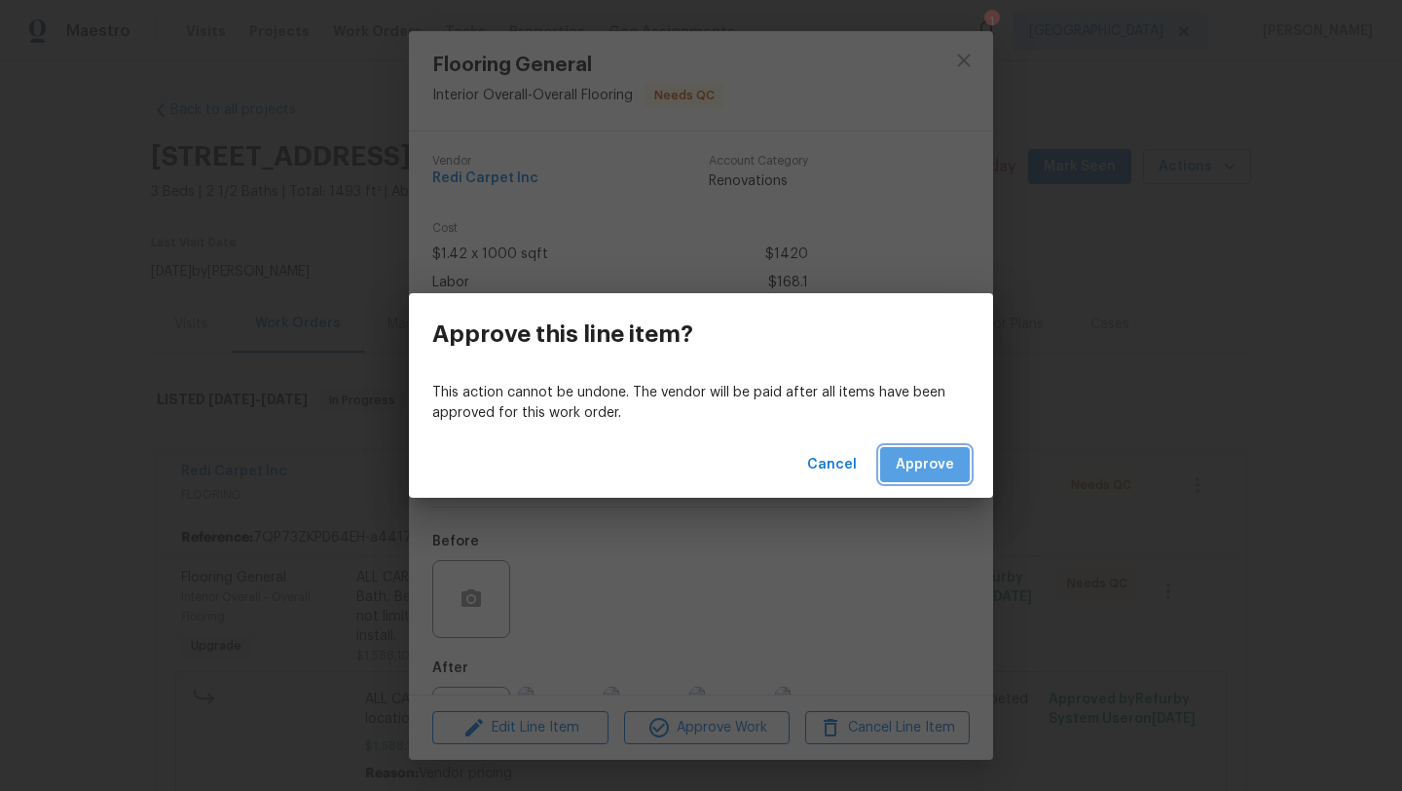
click at [932, 451] on button "Approve" at bounding box center [925, 465] width 90 height 36
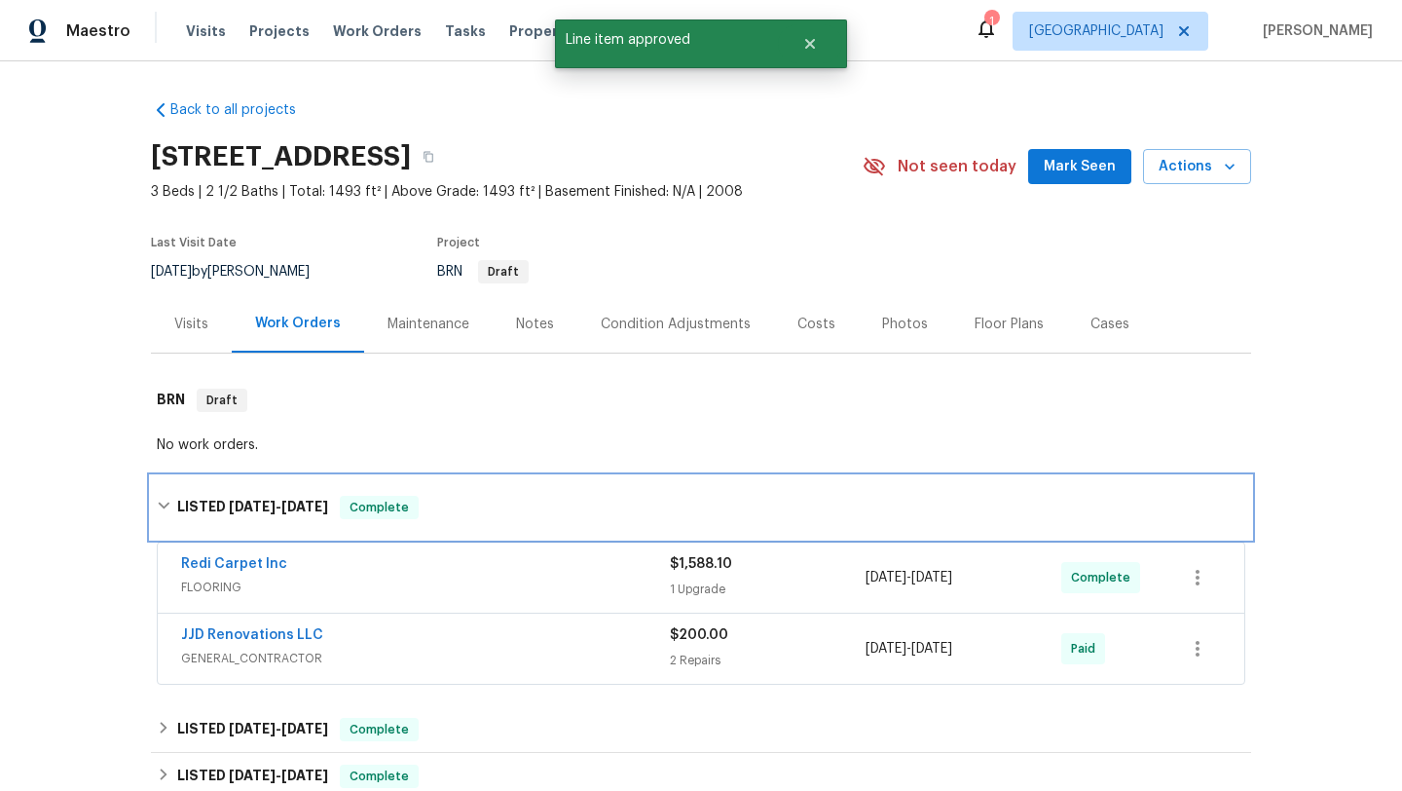
click at [164, 512] on div "LISTED 8/21/25 - 8/22/25 Complete" at bounding box center [701, 507] width 1089 height 23
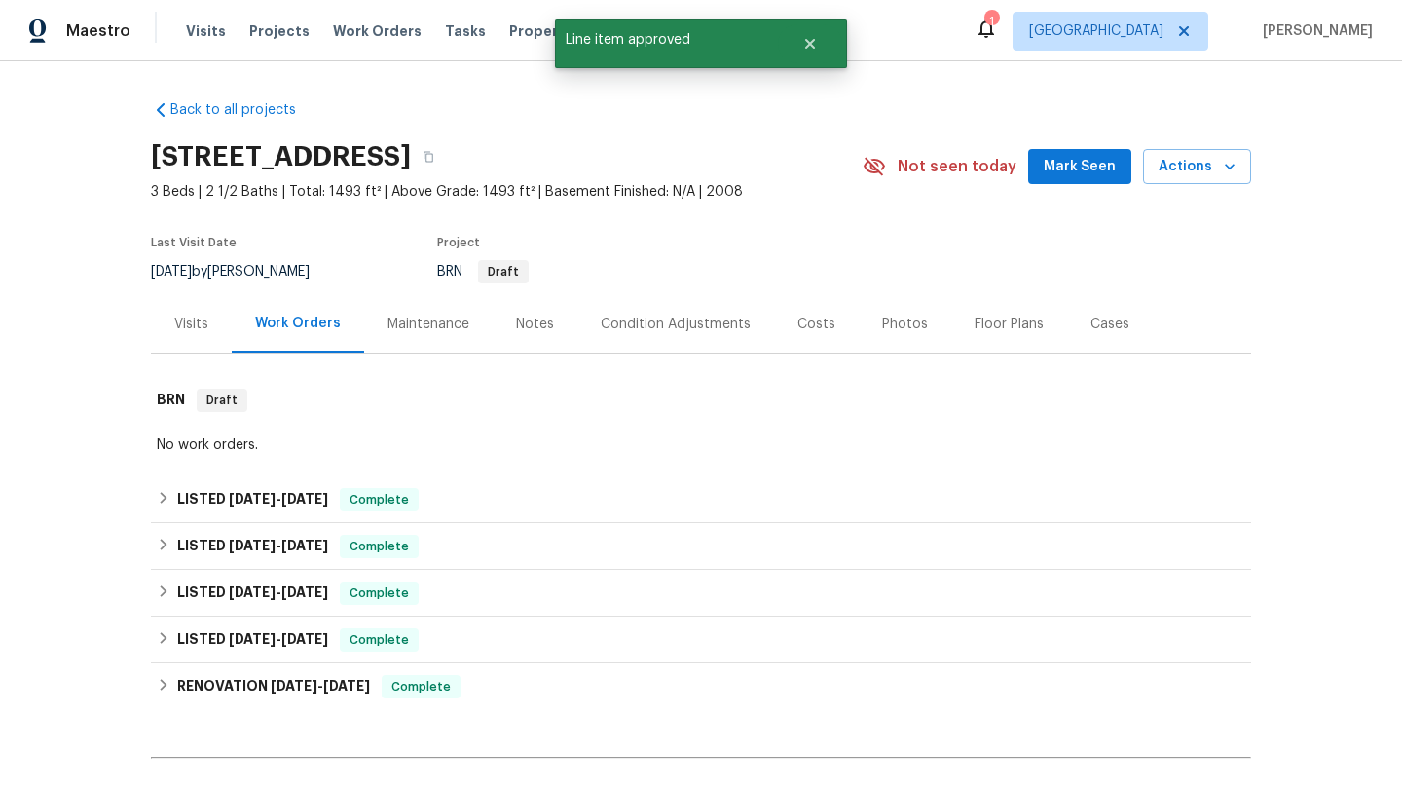
click at [819, 85] on div "Back to all projects 1715 W Gleaming Moon Trl, Tucson, AZ 85704 3 Beds | 2 1/2 …" at bounding box center [701, 488] width 1100 height 806
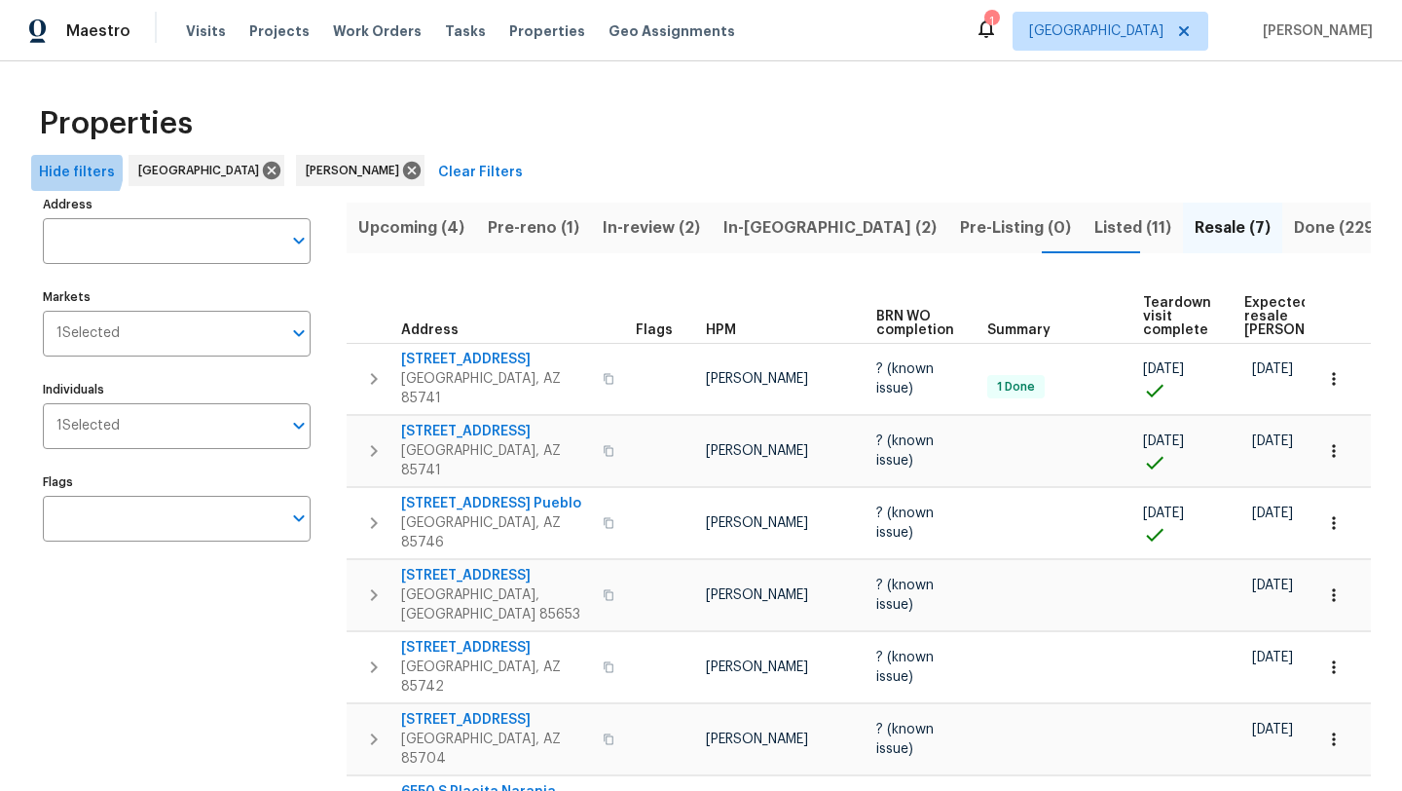
click at [66, 169] on span "Hide filters" at bounding box center [77, 173] width 76 height 24
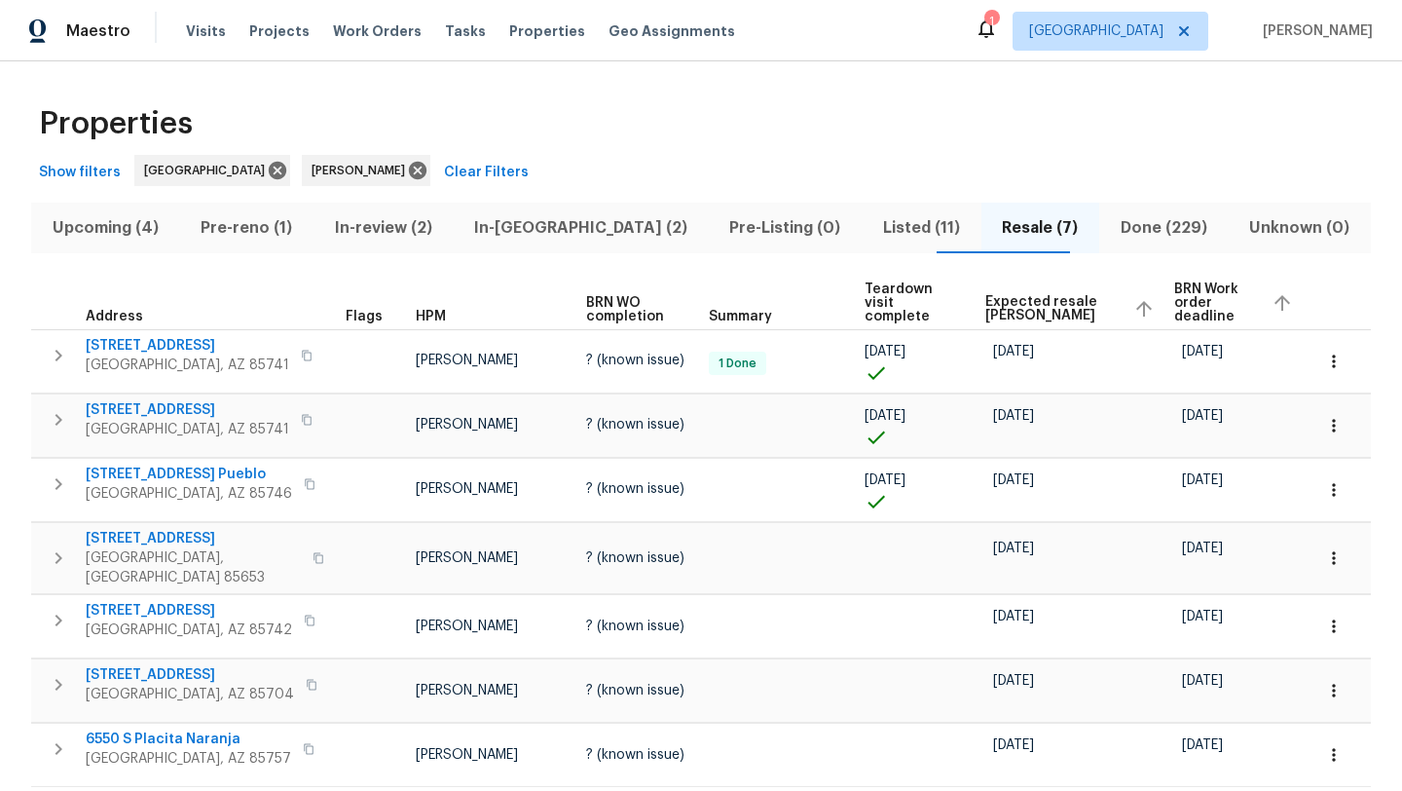
click at [887, 224] on span "Listed (11)" at bounding box center [920, 227] width 95 height 27
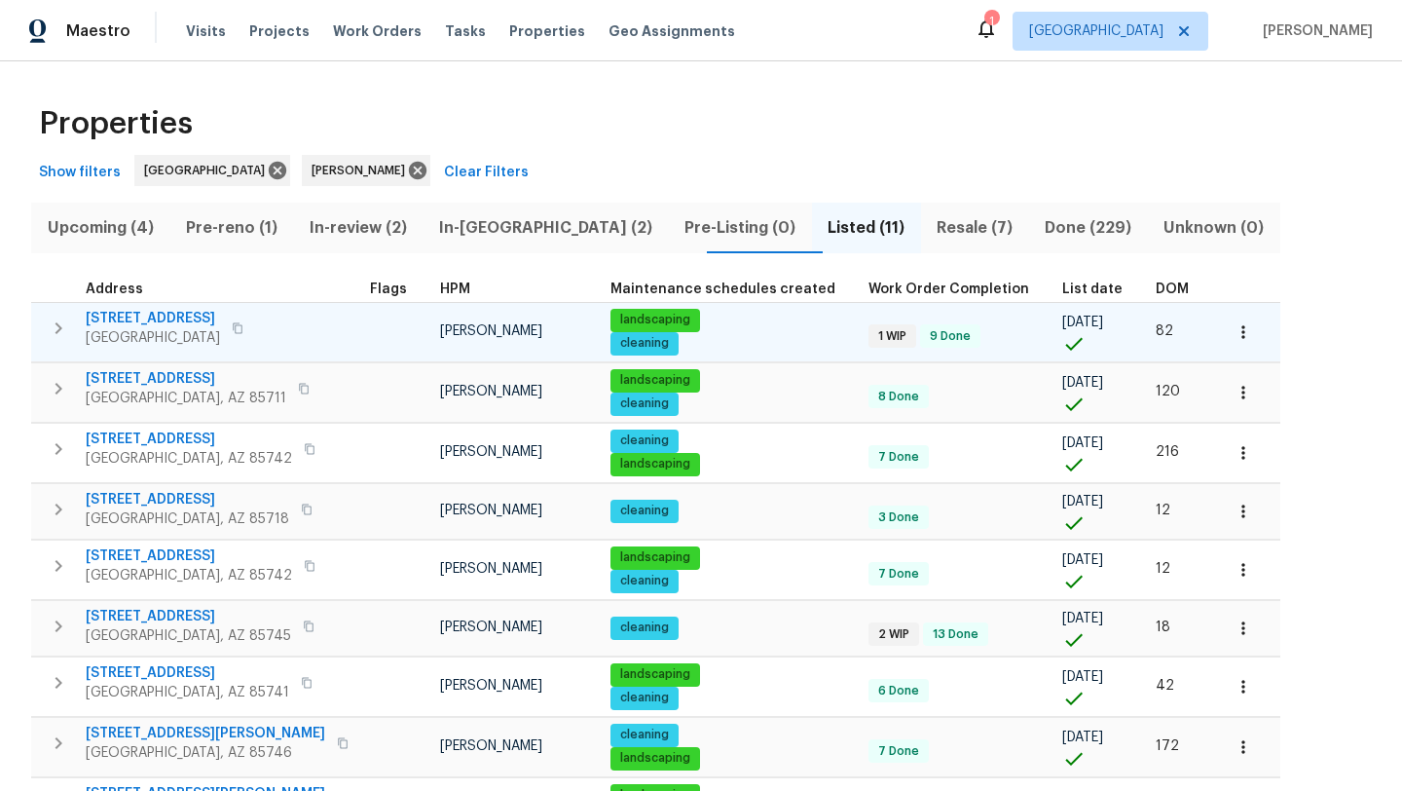
click at [63, 326] on icon "button" at bounding box center [58, 327] width 23 height 23
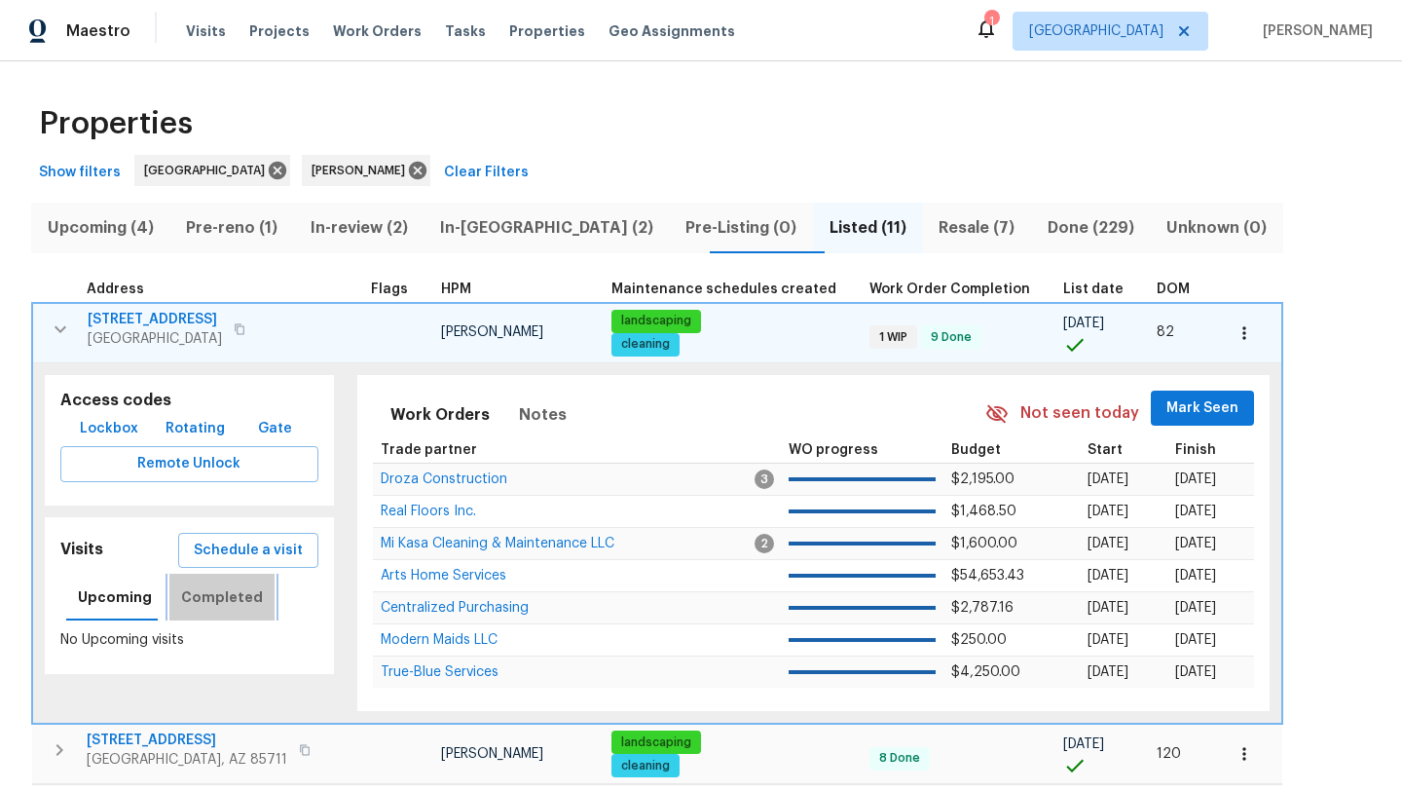
click at [234, 593] on span "Completed" at bounding box center [222, 597] width 82 height 24
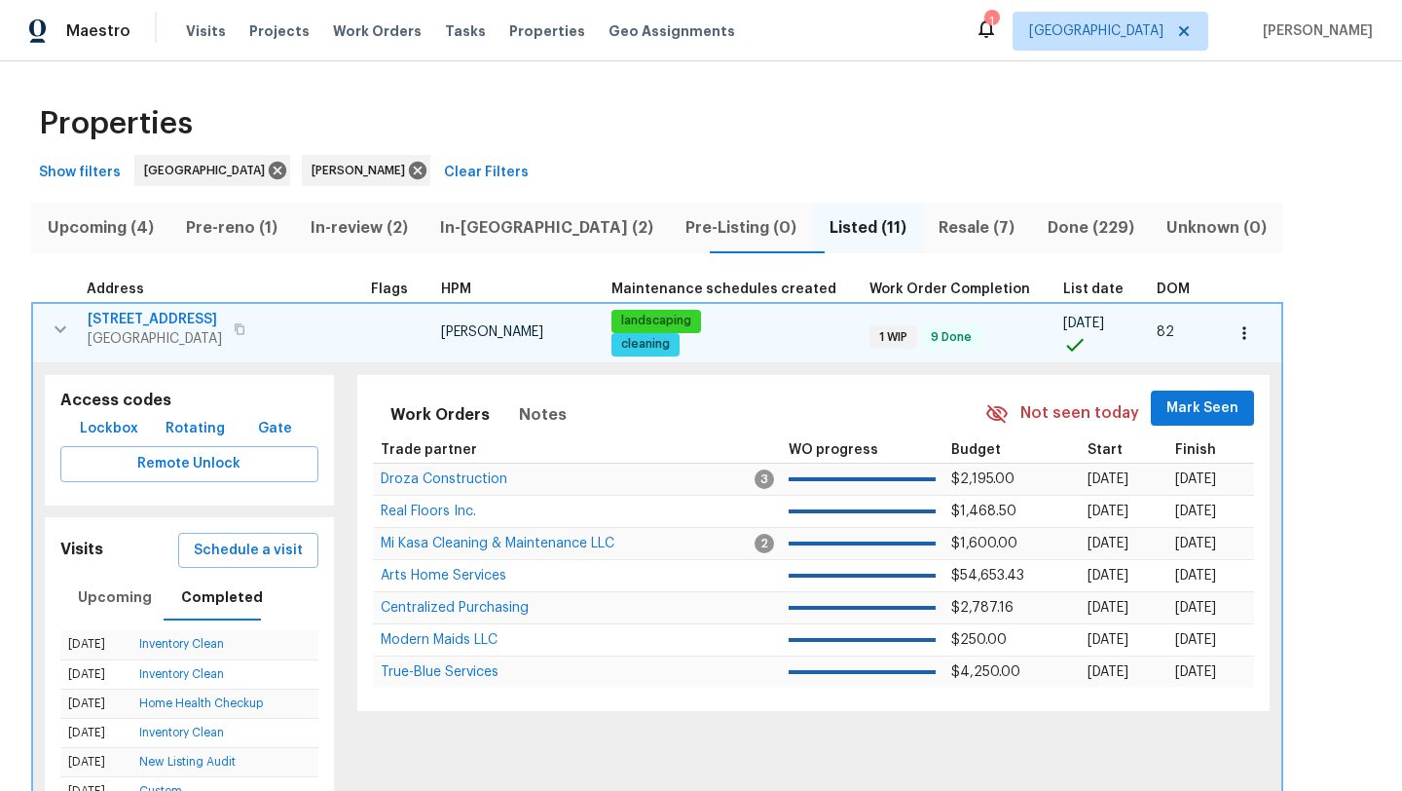
click at [62, 327] on icon "button" at bounding box center [61, 328] width 12 height 7
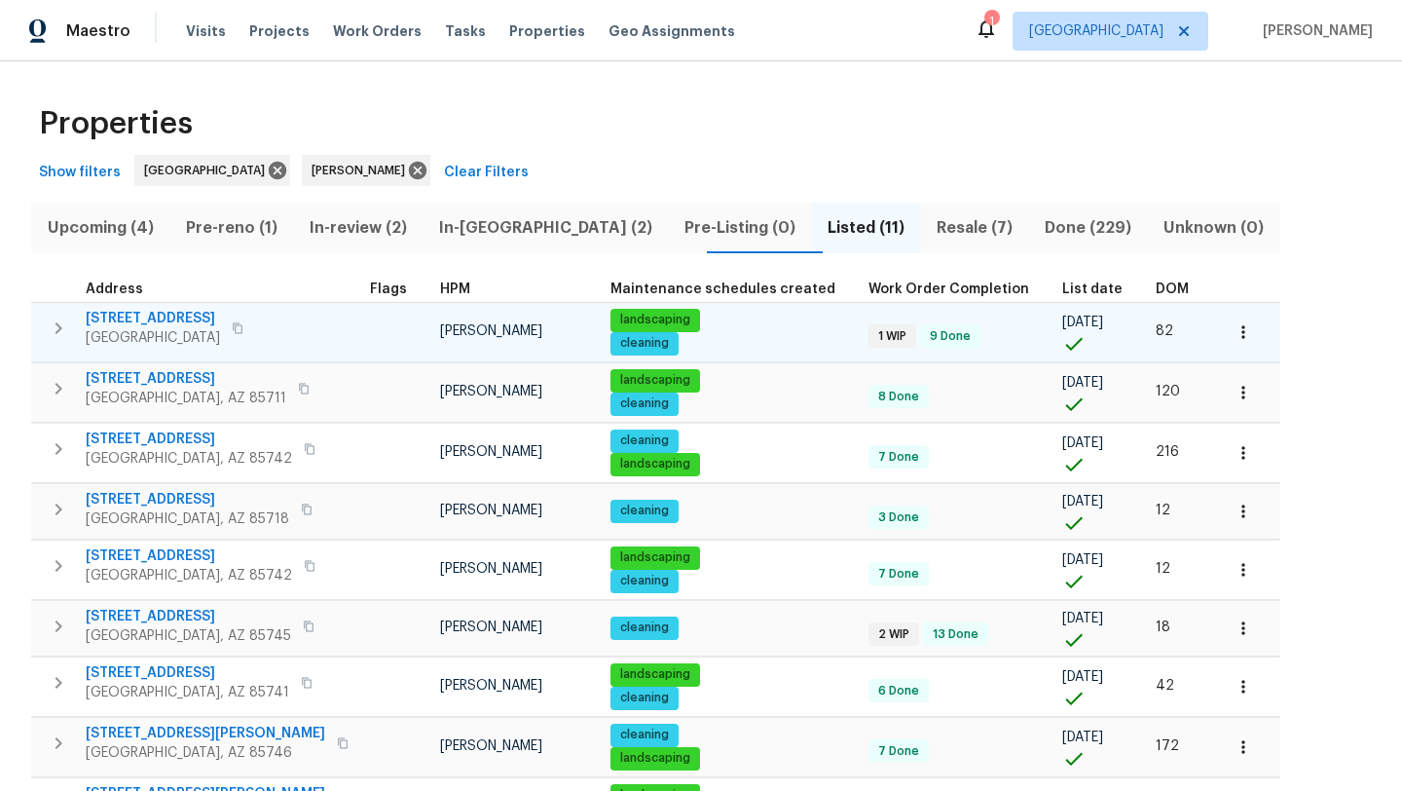
click at [1062, 289] on span "List date" at bounding box center [1092, 289] width 60 height 14
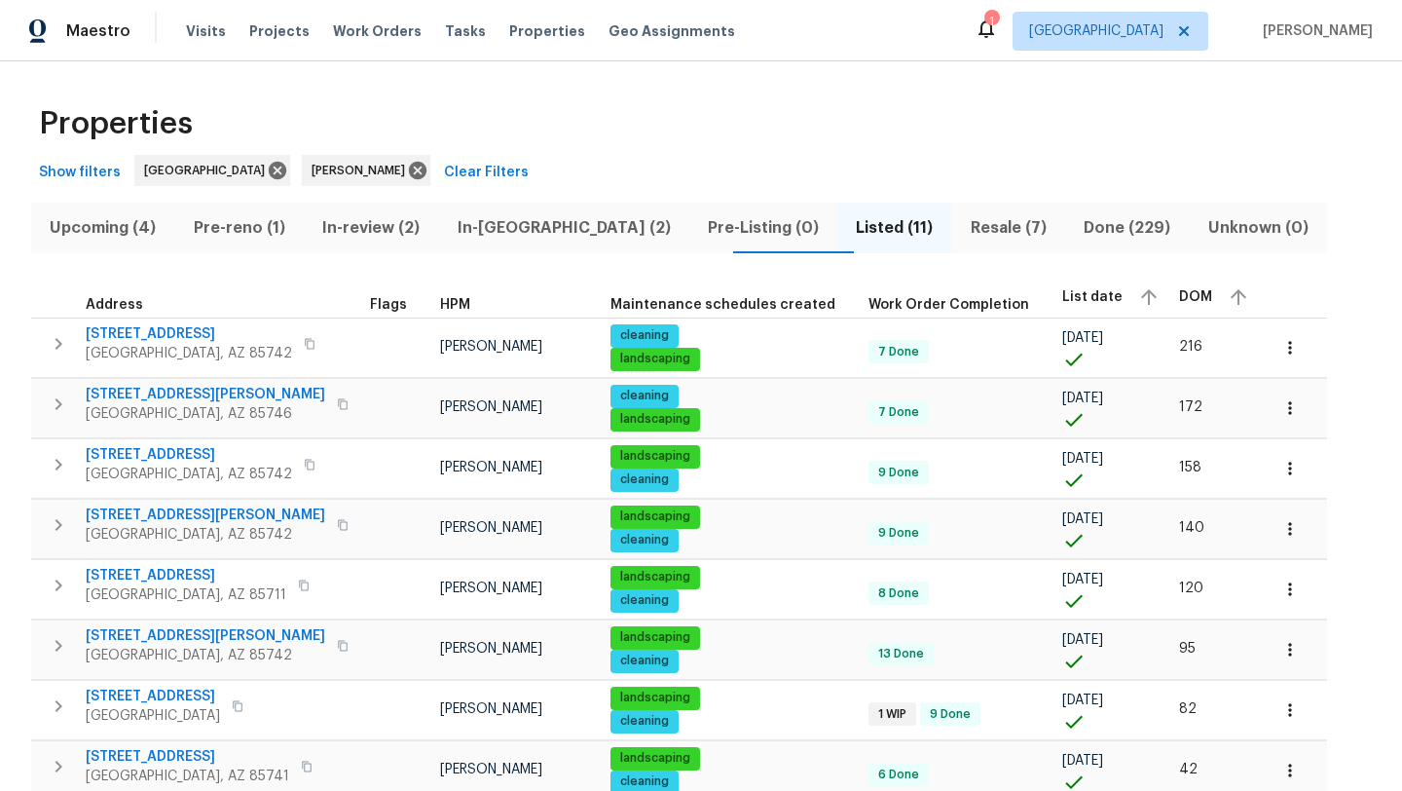
click at [964, 230] on span "Resale (7)" at bounding box center [1009, 227] width 90 height 27
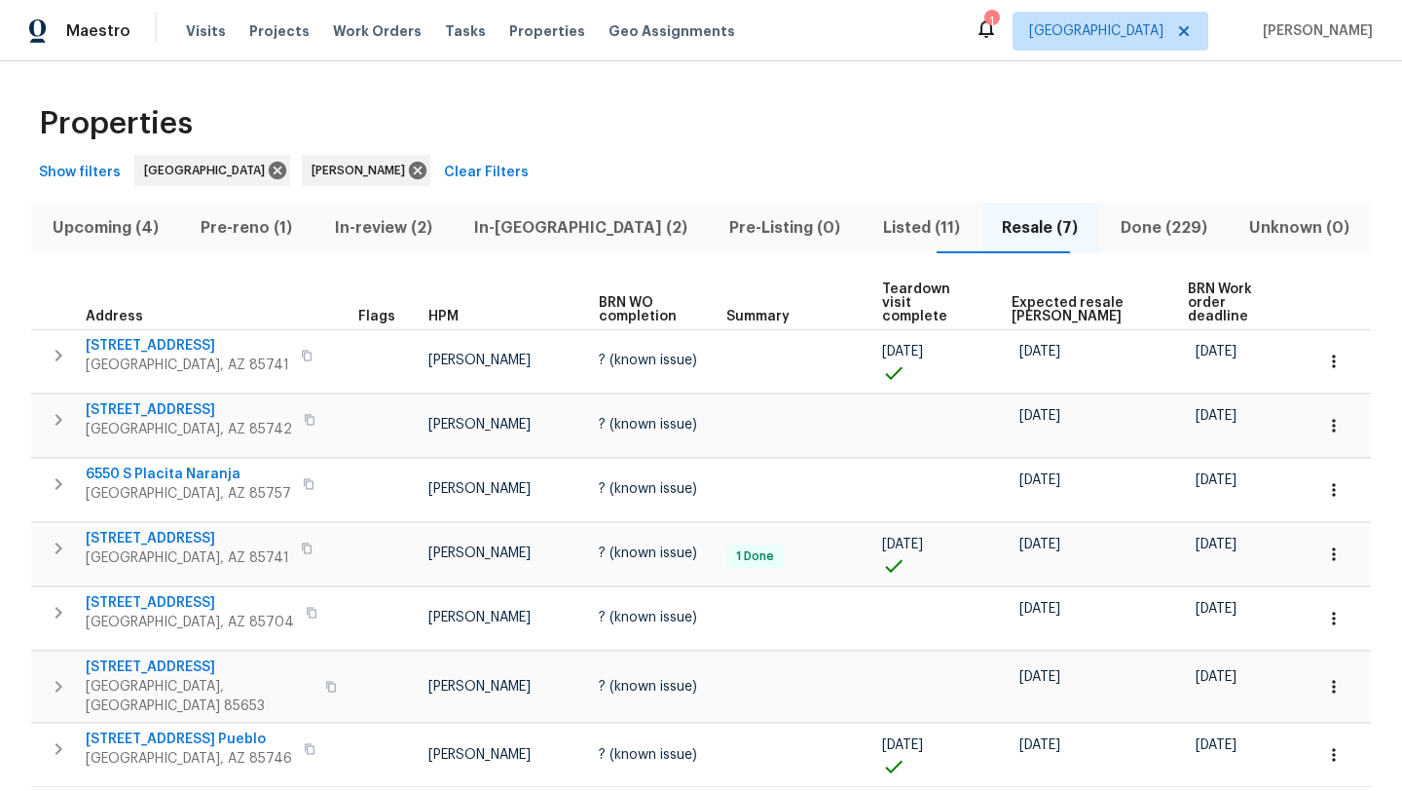
click at [1070, 296] on span "Expected resale COE" at bounding box center [1083, 309] width 143 height 27
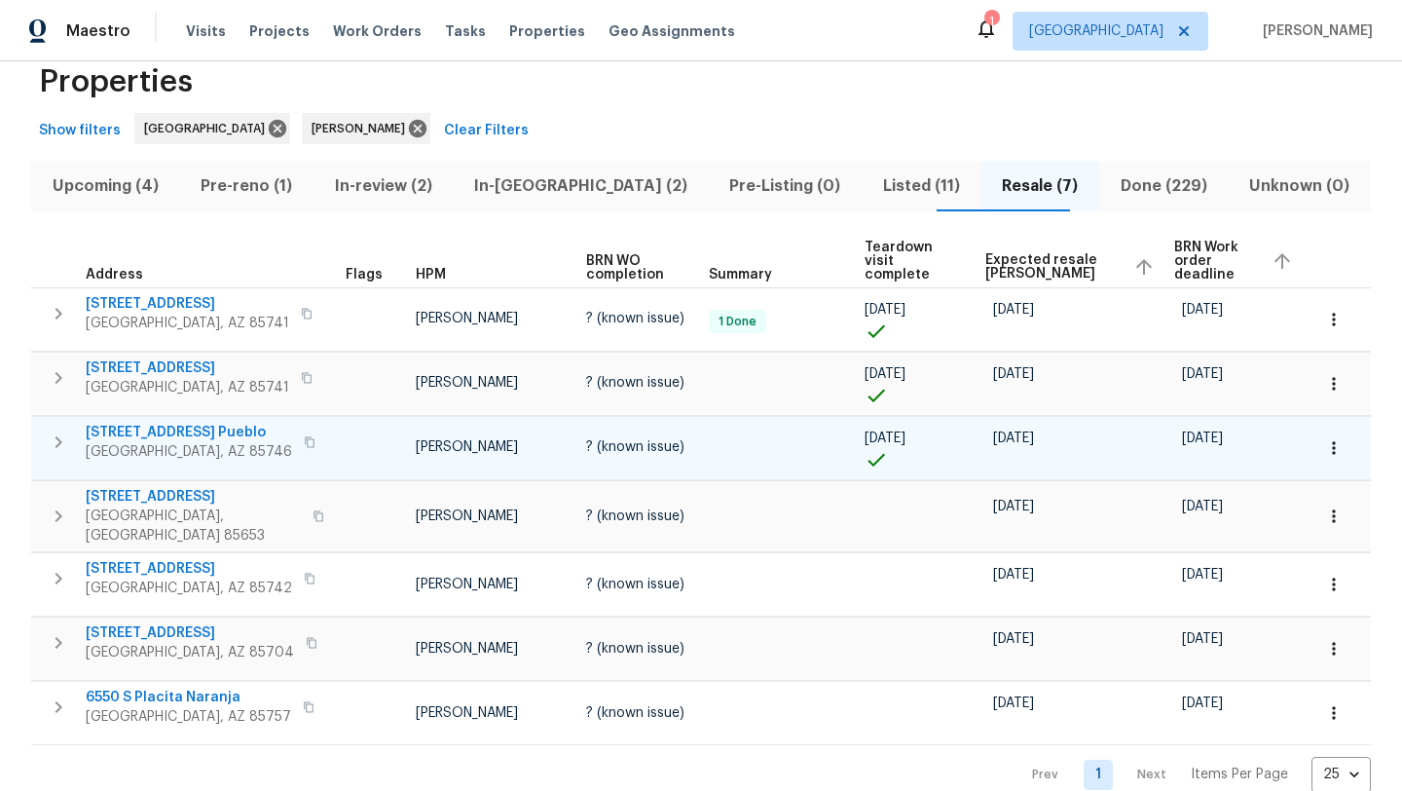
scroll to position [55, 0]
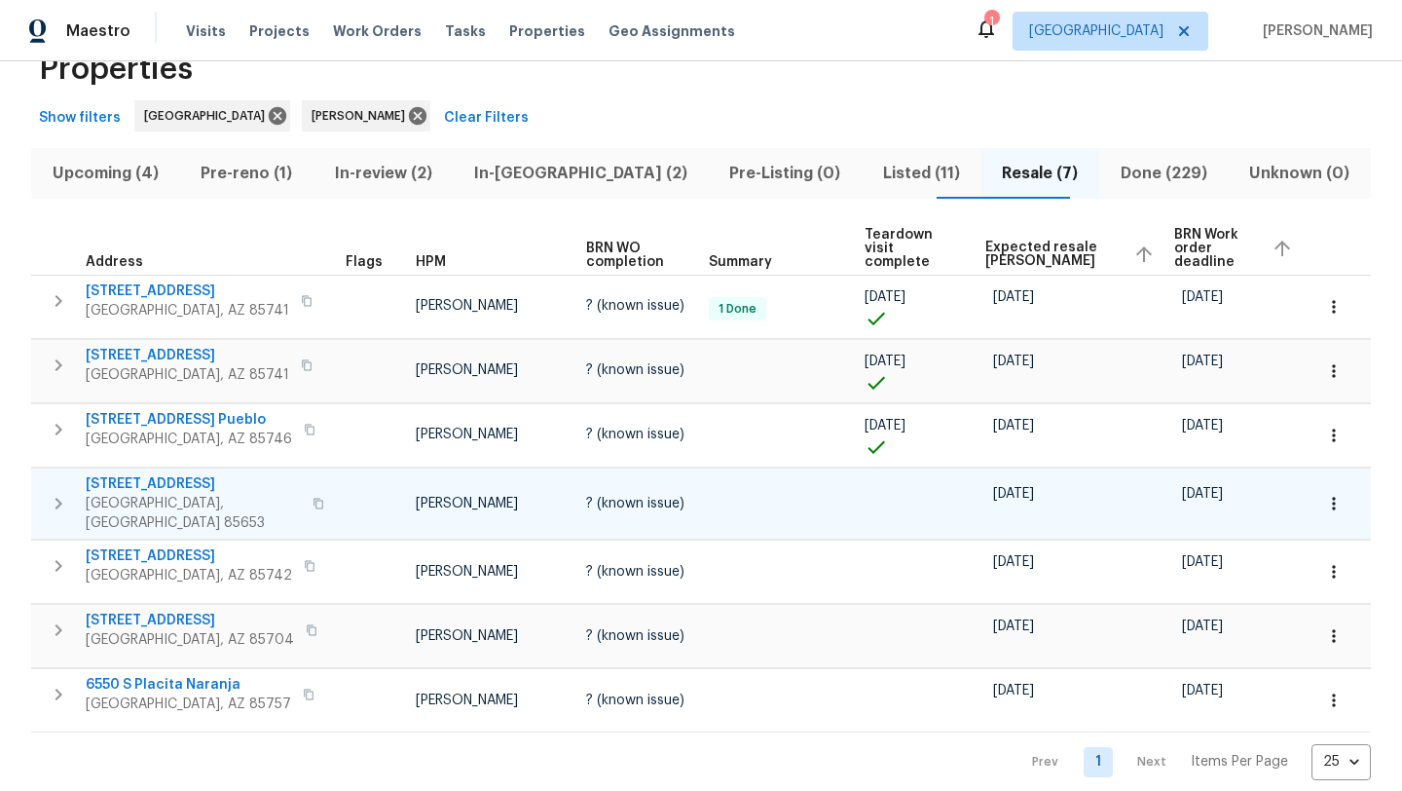
click at [57, 498] on icon "button" at bounding box center [59, 504] width 7 height 12
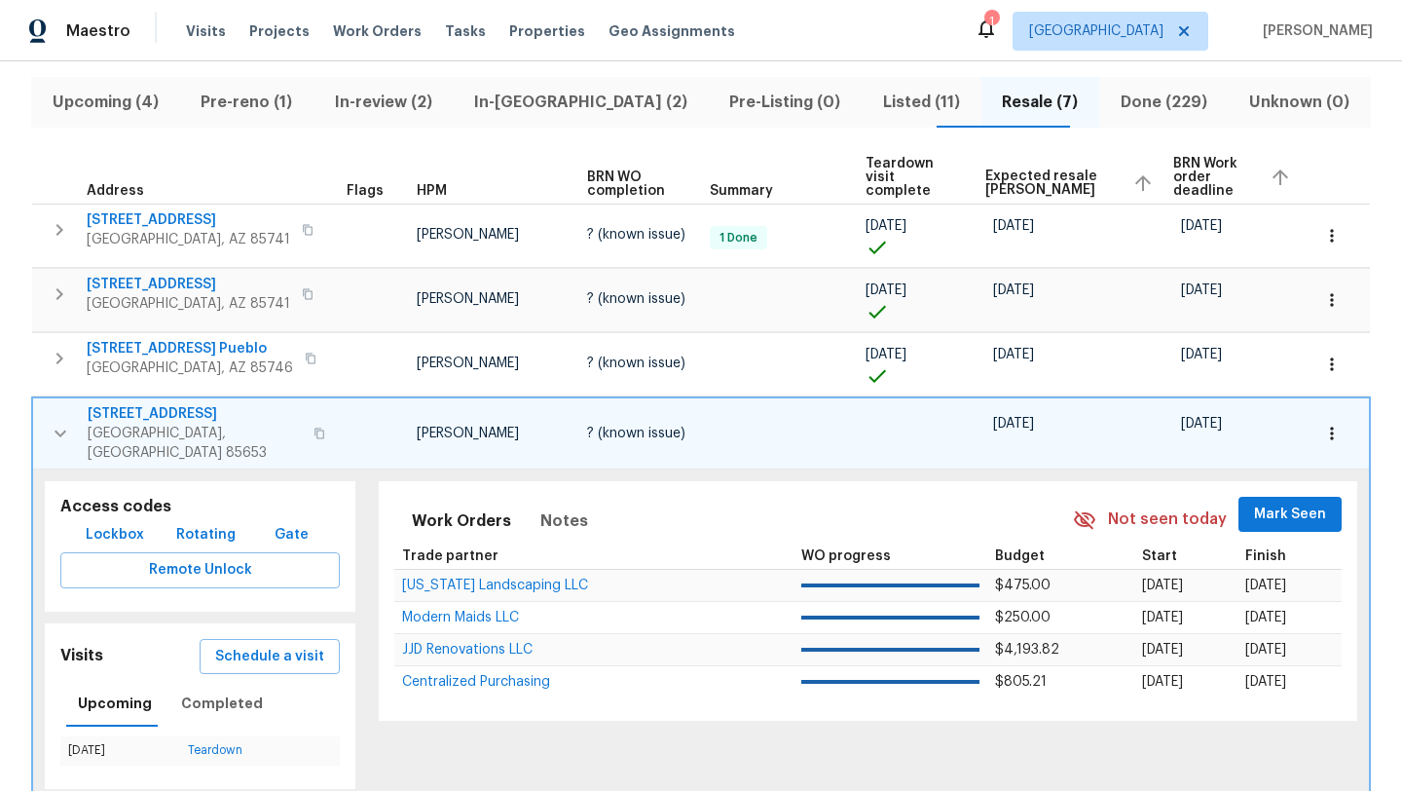
scroll to position [134, 0]
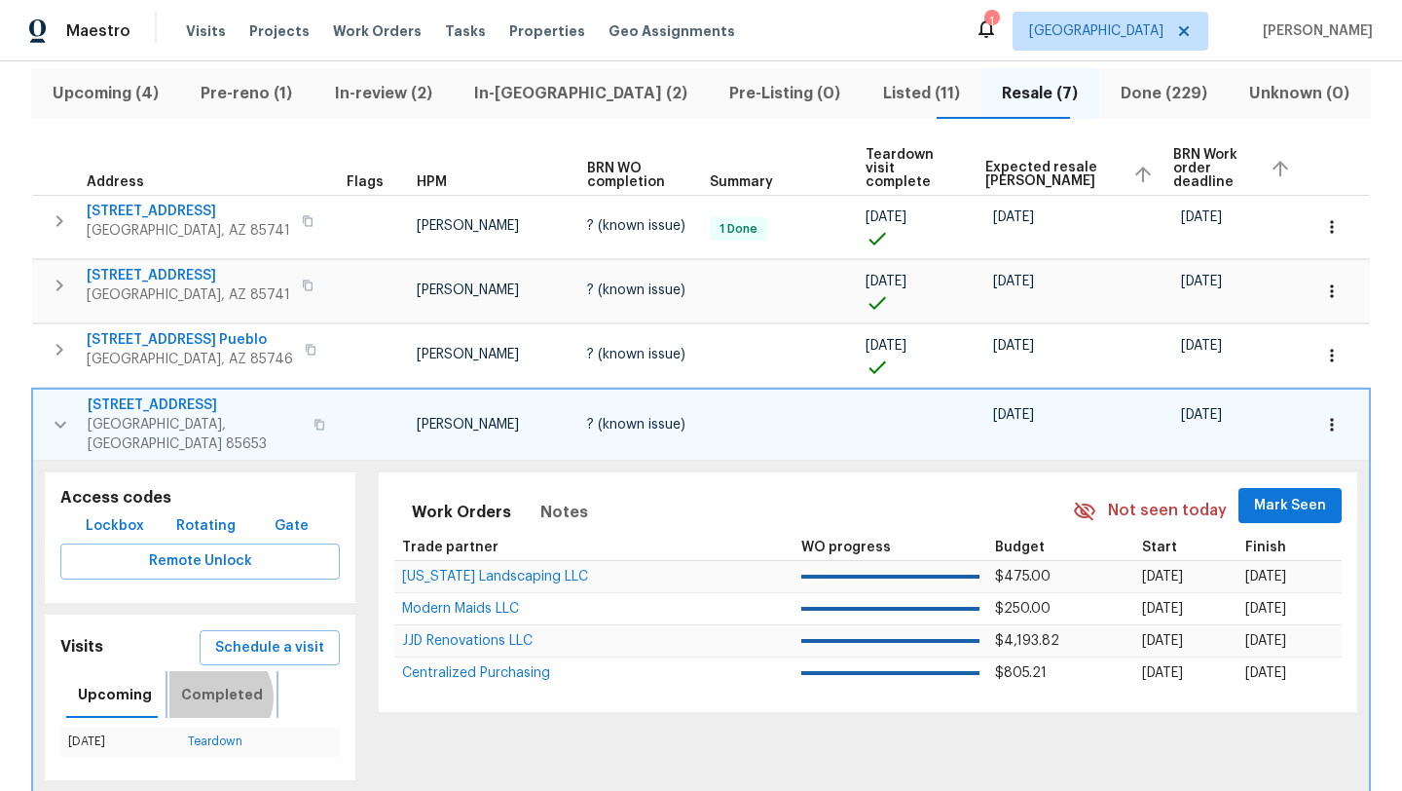
click at [210, 683] on span "Completed" at bounding box center [222, 695] width 82 height 24
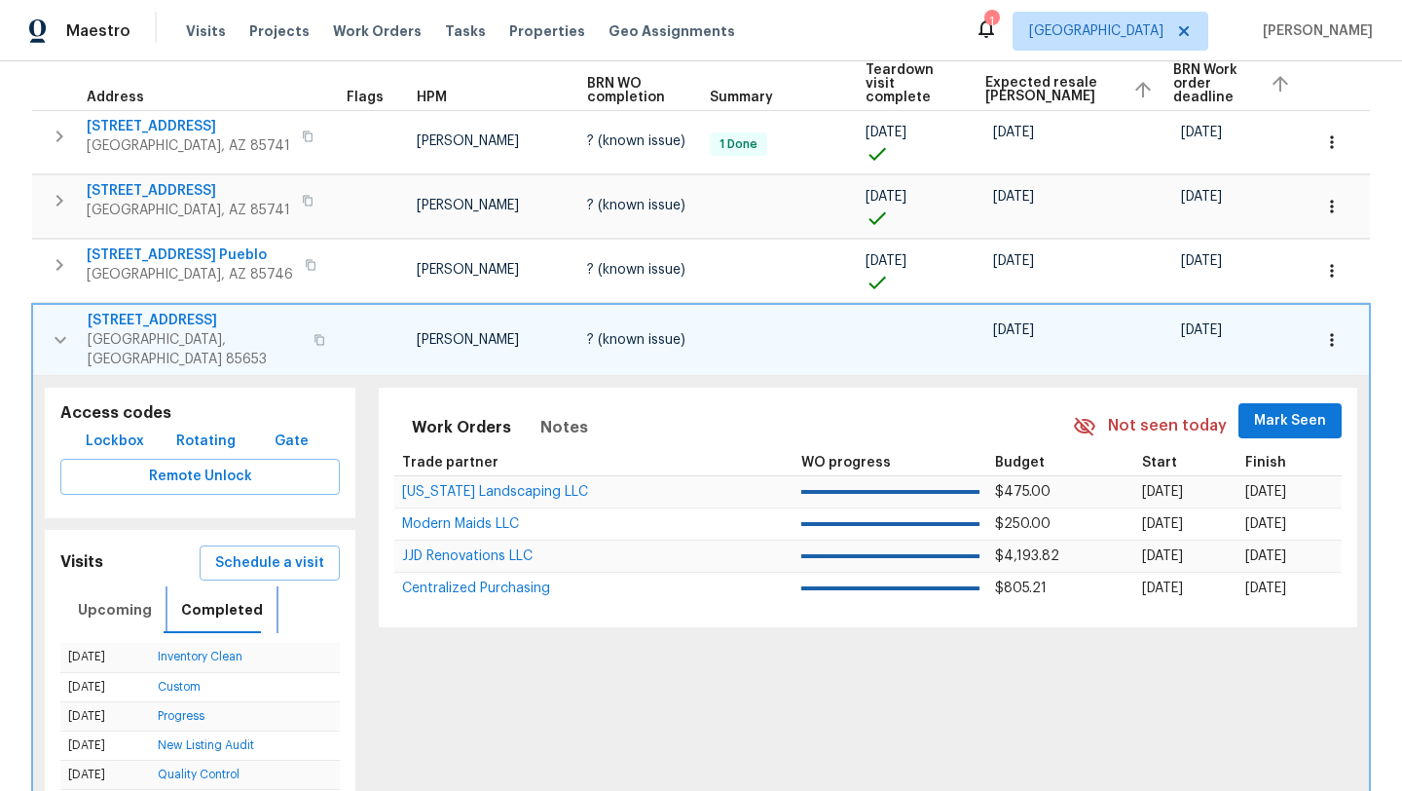
scroll to position [215, 0]
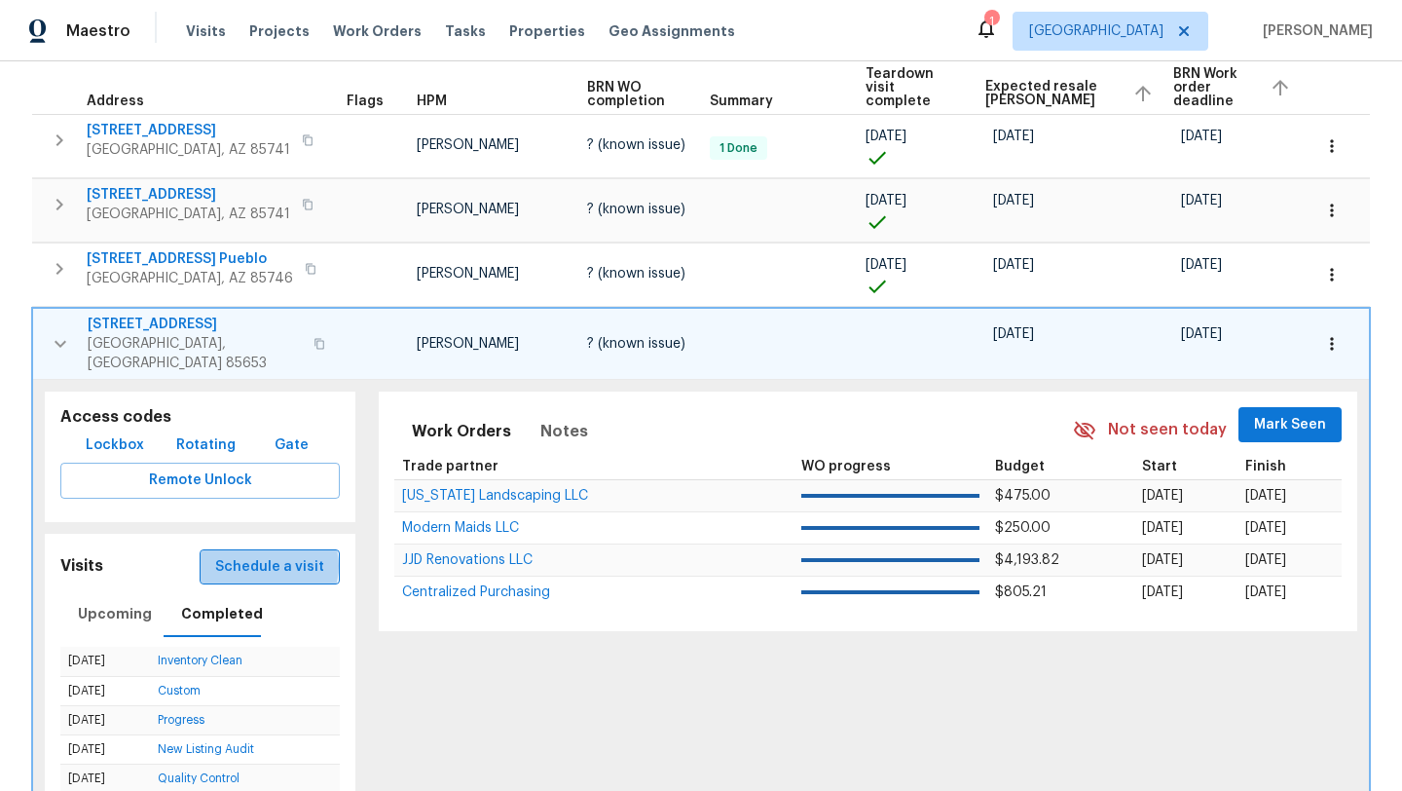
click at [275, 555] on span "Schedule a visit" at bounding box center [269, 567] width 109 height 24
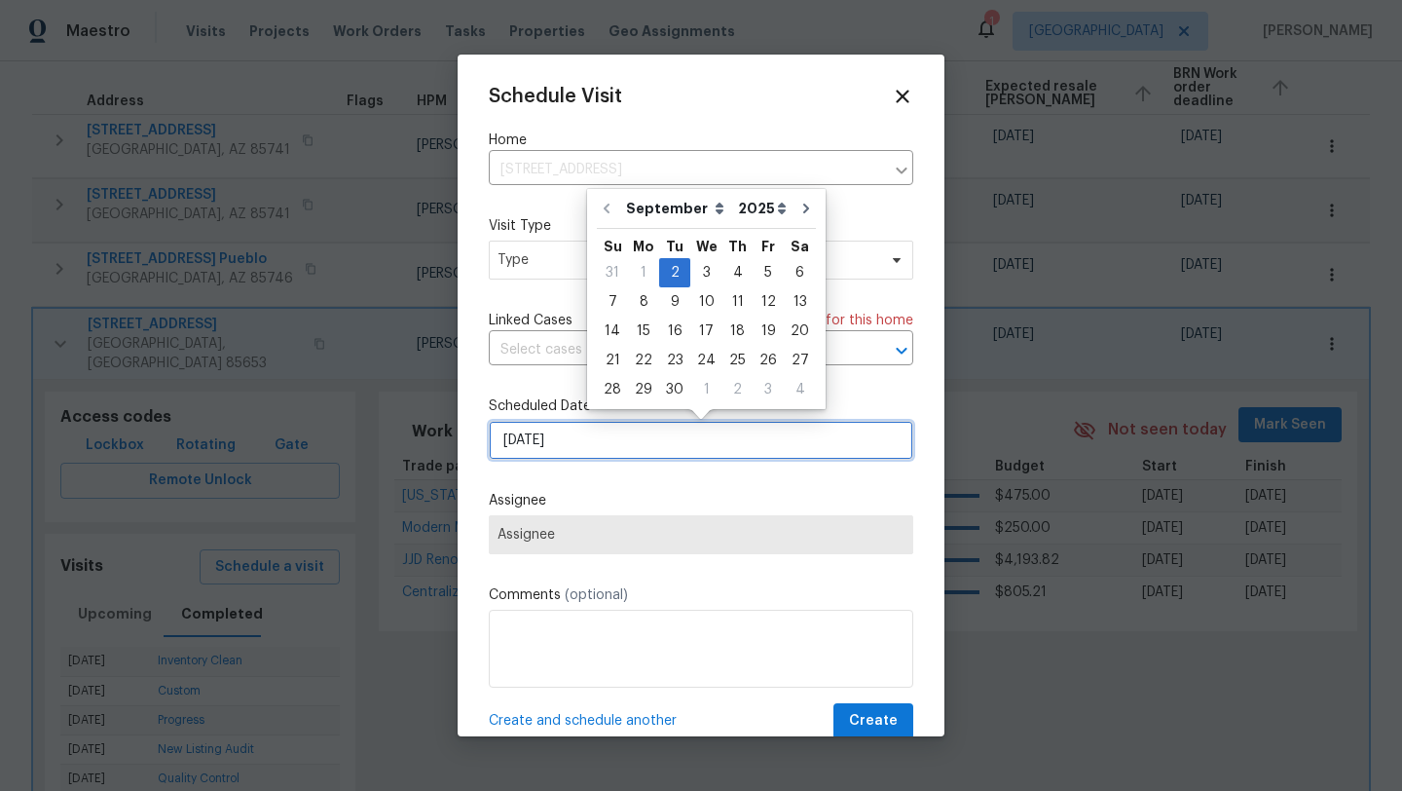
click at [665, 442] on input "9/2/2025" at bounding box center [701, 440] width 425 height 39
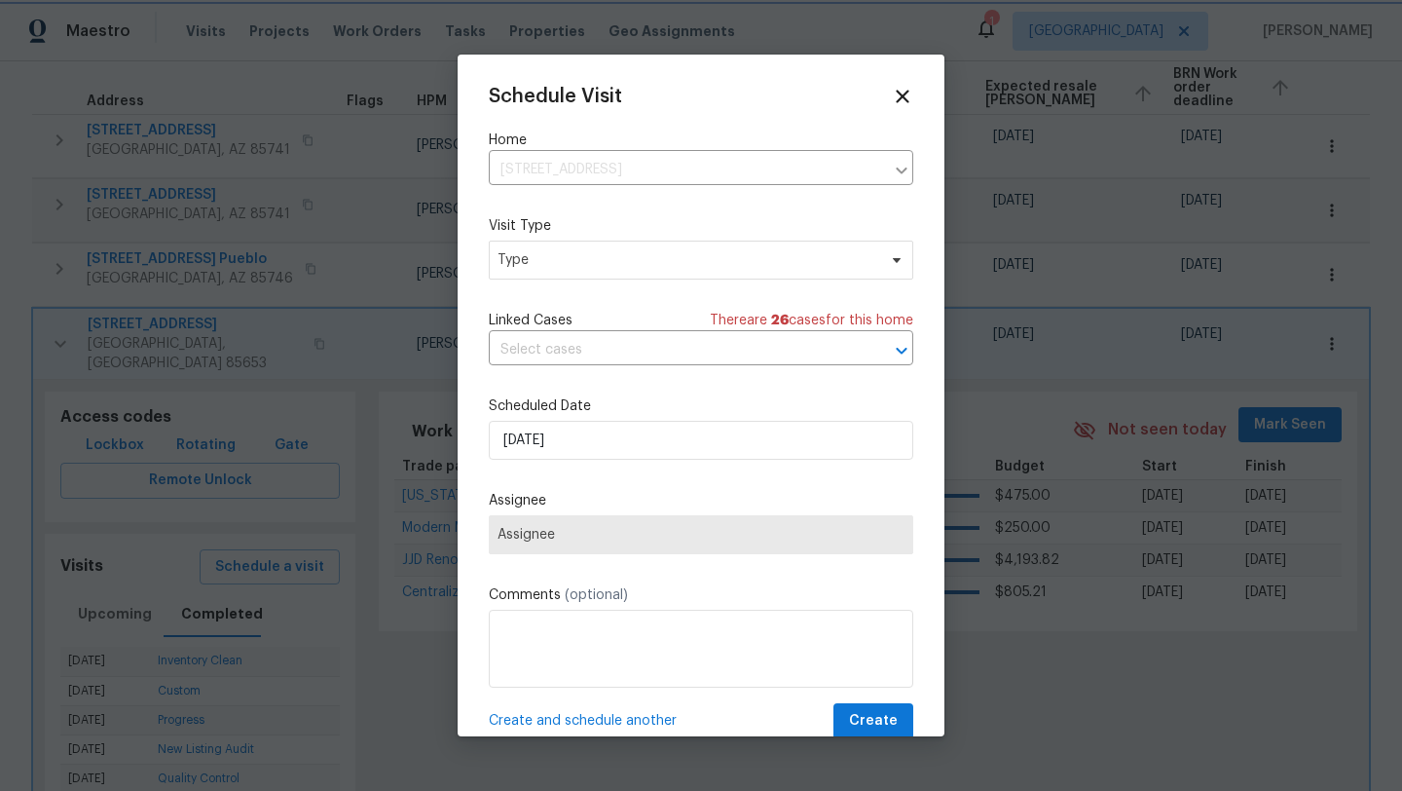
click at [724, 22] on div at bounding box center [701, 395] width 1402 height 791
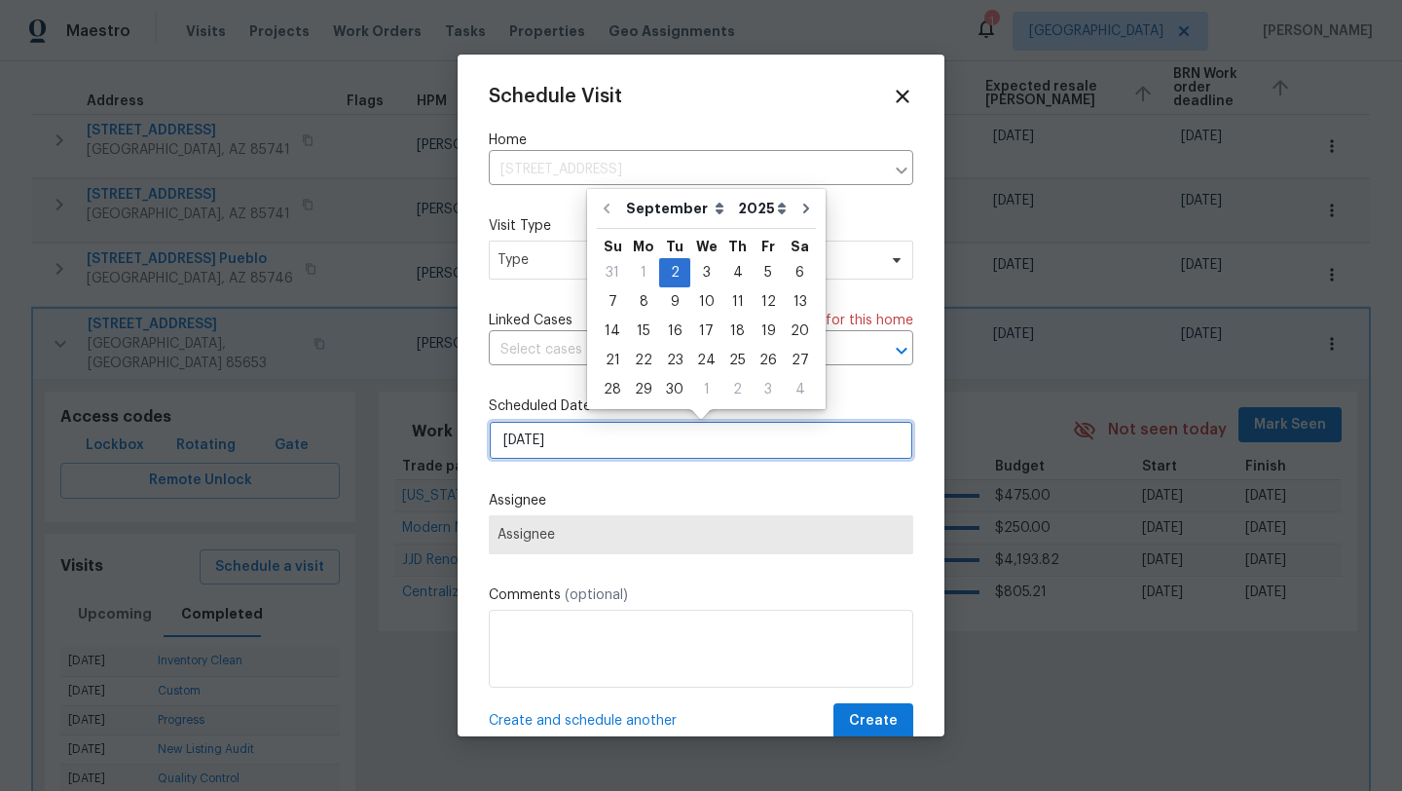
click at [713, 440] on input "9/2/2025" at bounding box center [701, 440] width 425 height 39
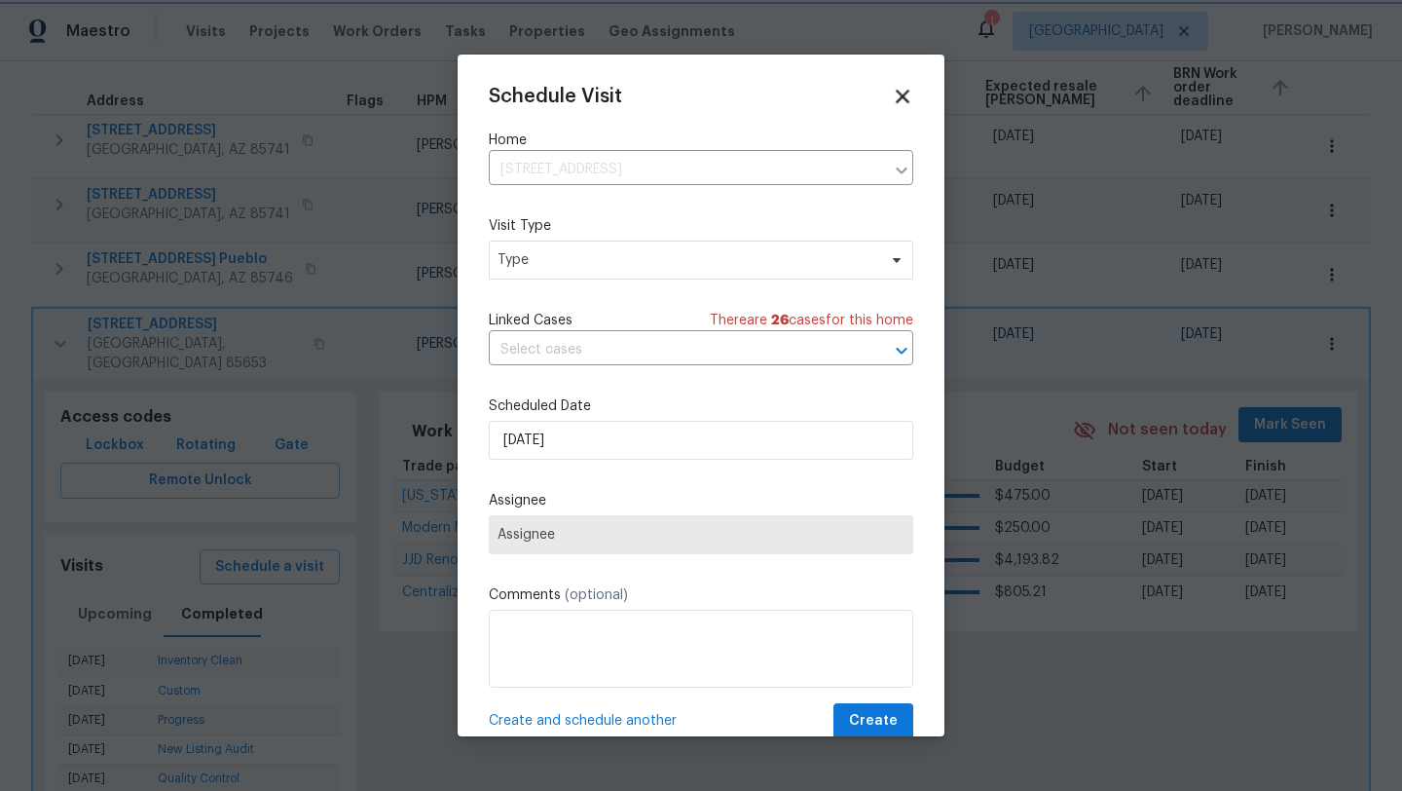
click at [903, 95] on icon at bounding box center [903, 97] width 14 height 14
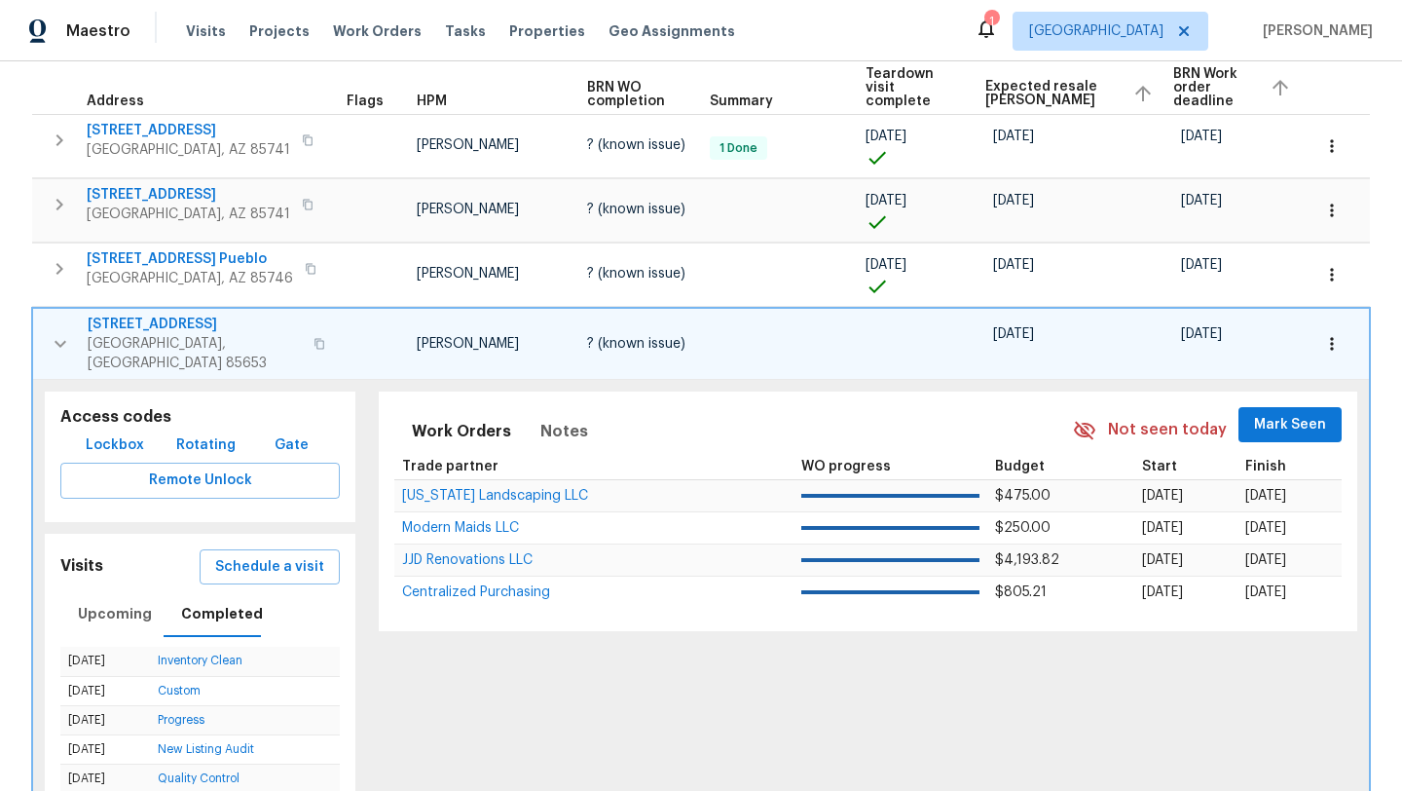
click at [59, 340] on icon "button" at bounding box center [61, 343] width 12 height 7
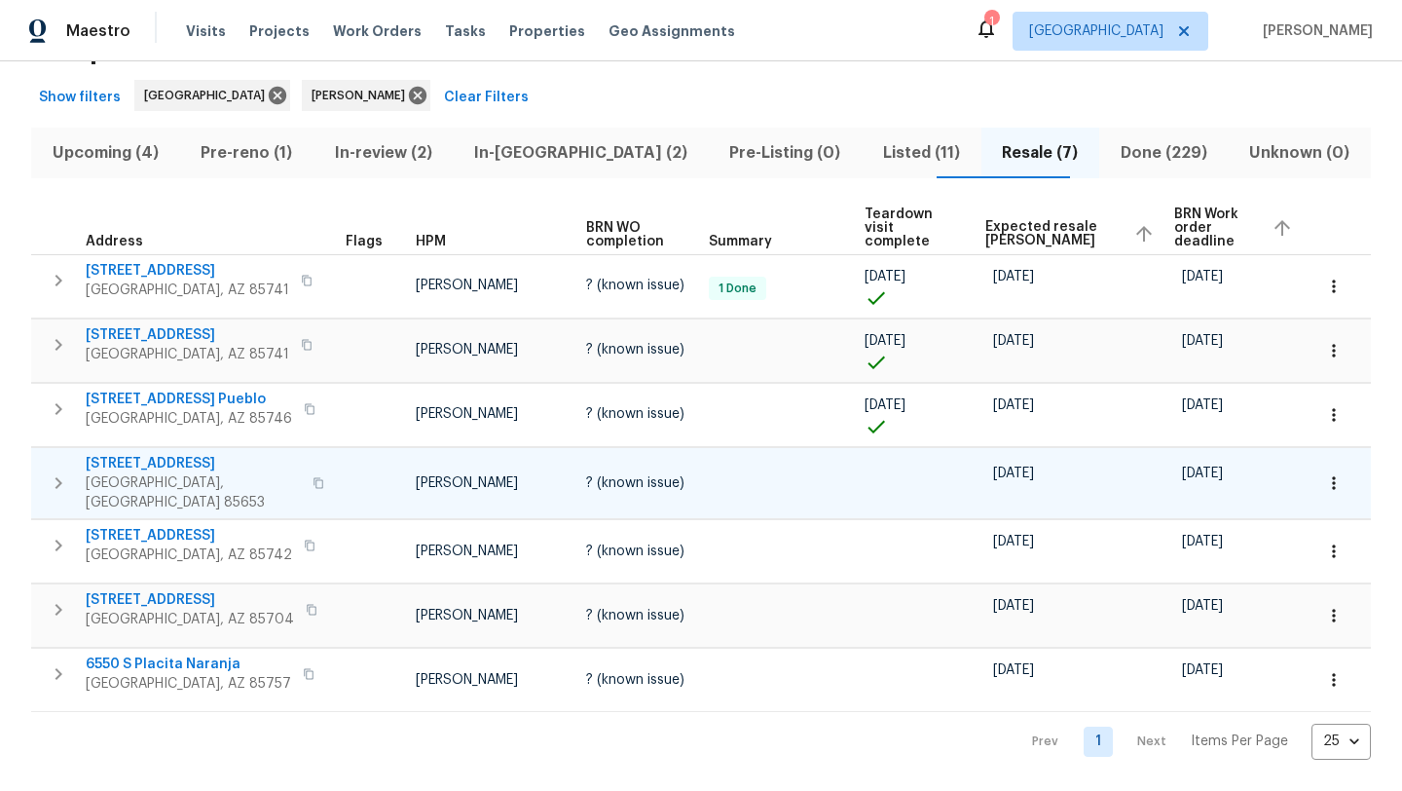
scroll to position [55, 0]
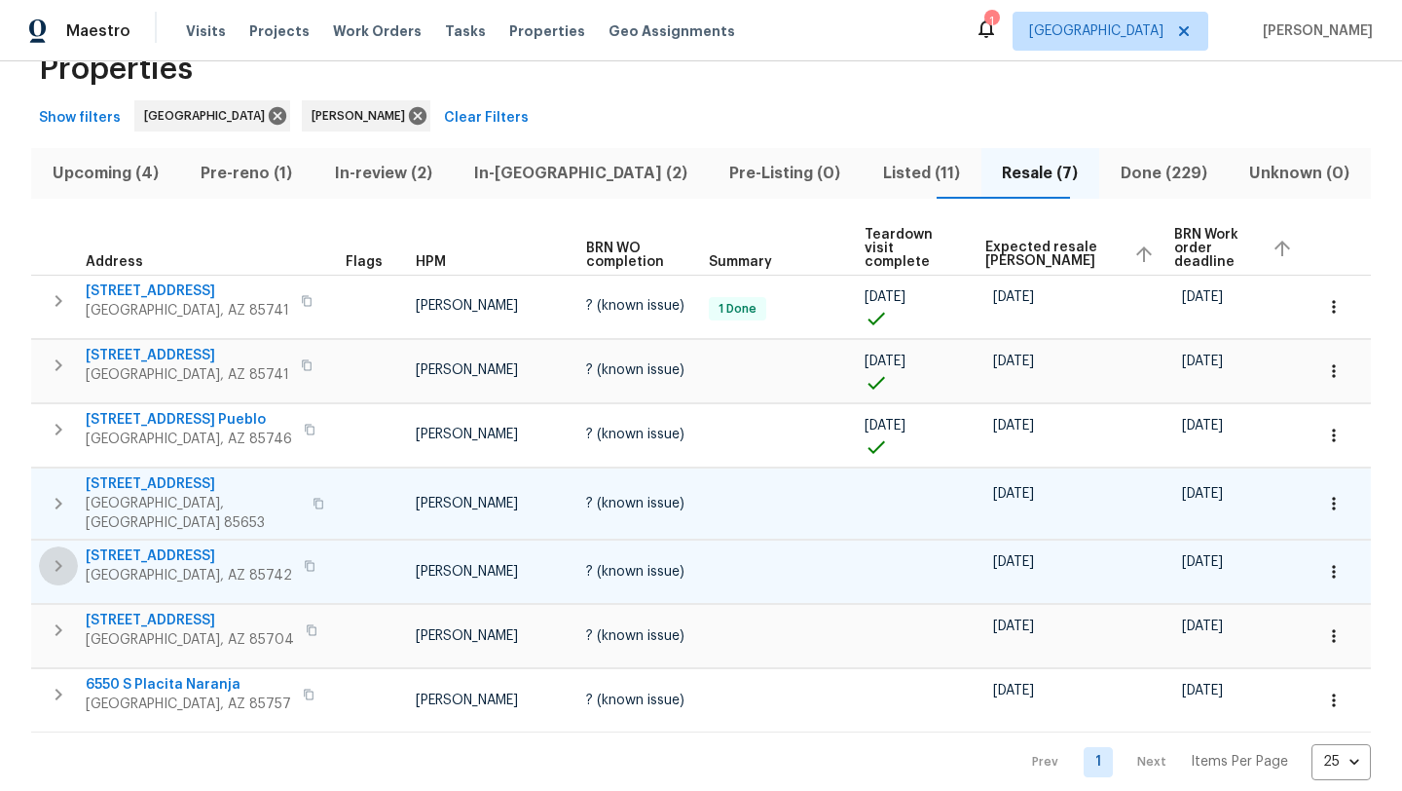
click at [62, 554] on icon "button" at bounding box center [58, 565] width 23 height 23
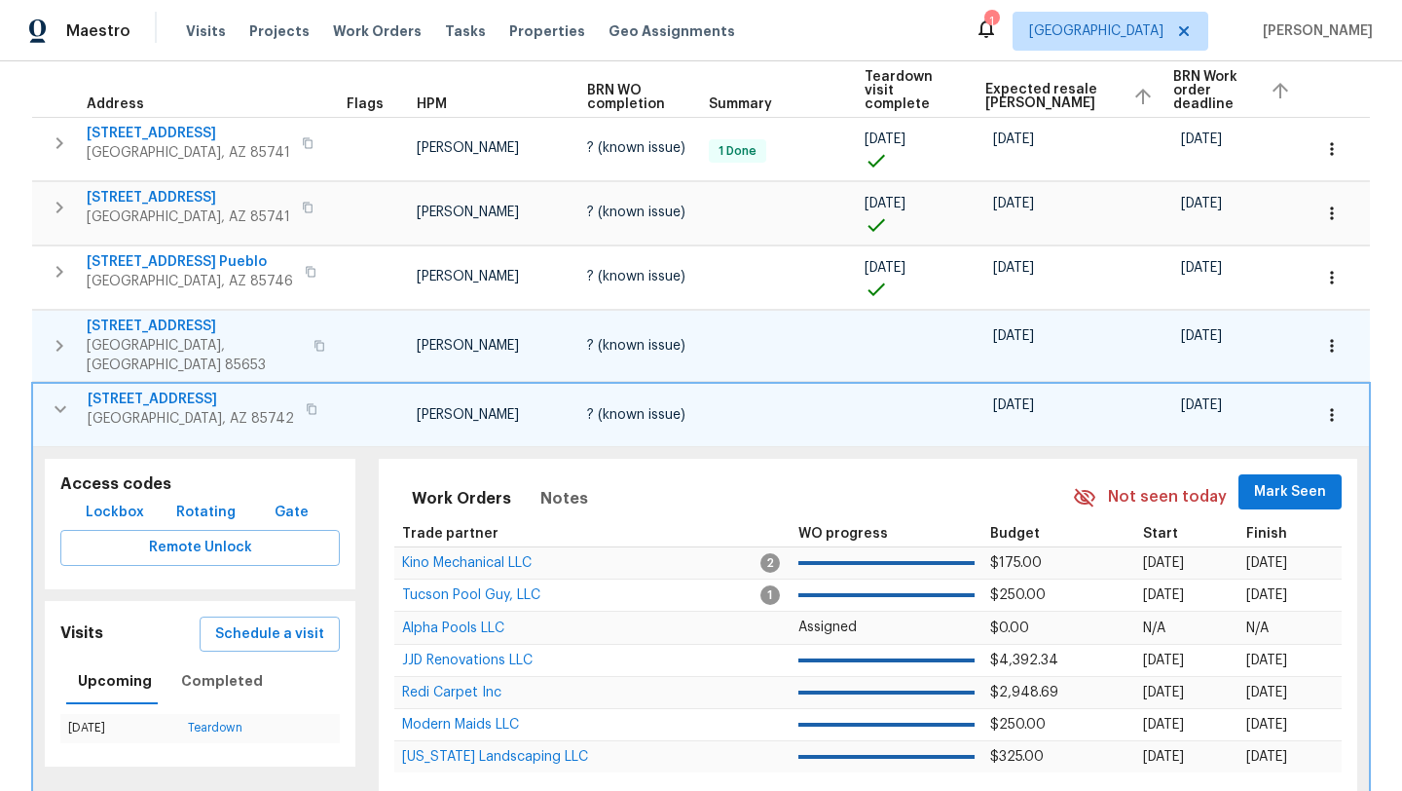
scroll to position [296, 0]
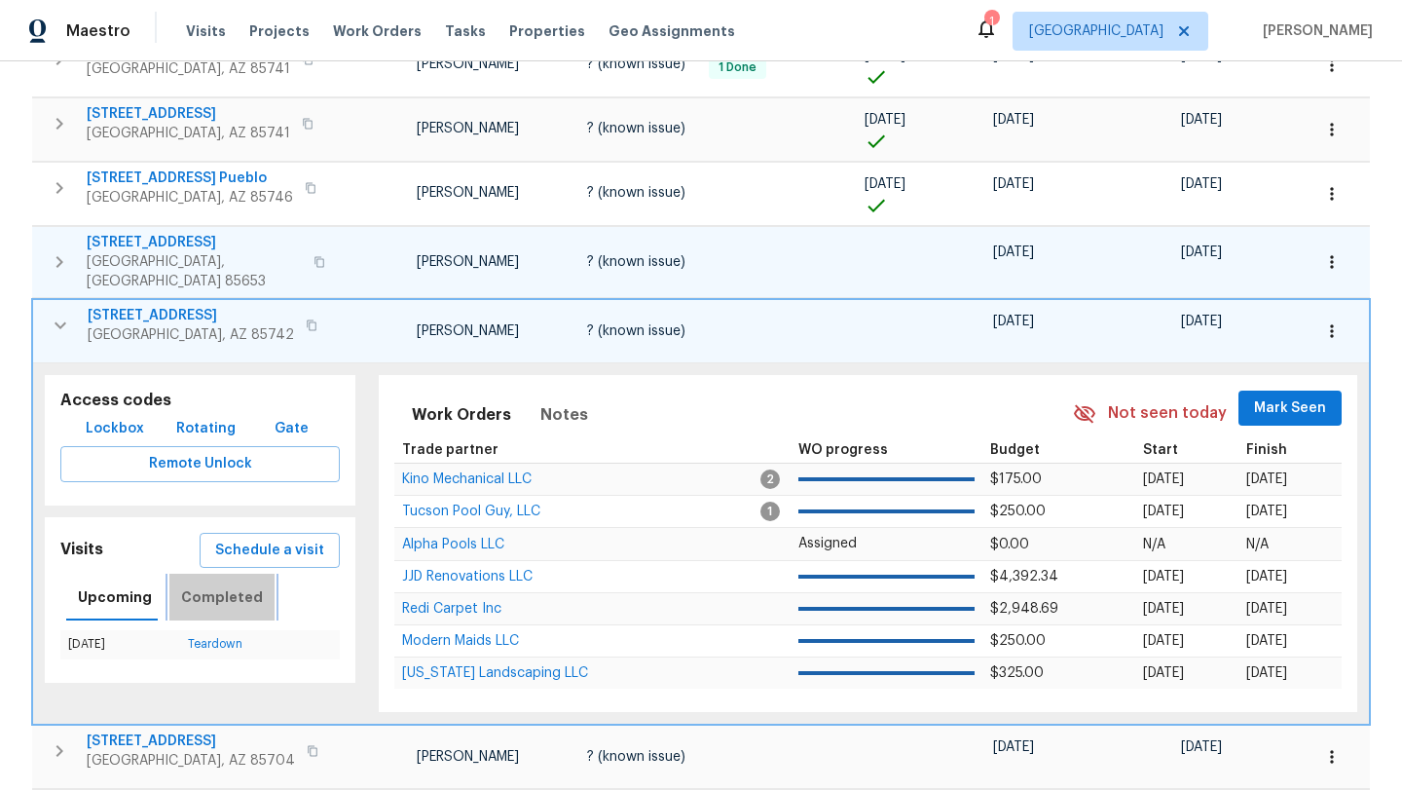
click at [233, 585] on span "Completed" at bounding box center [222, 597] width 82 height 24
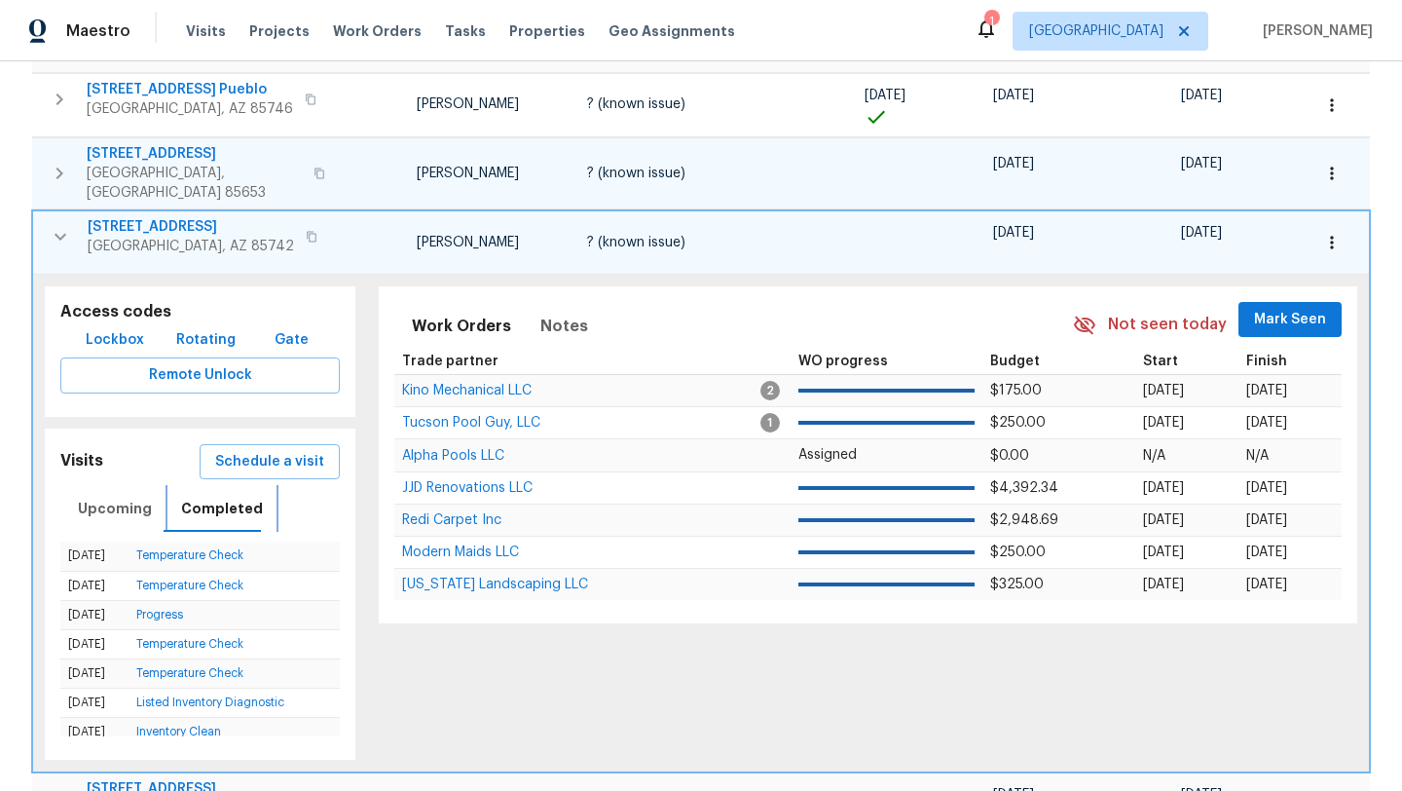
scroll to position [380, 0]
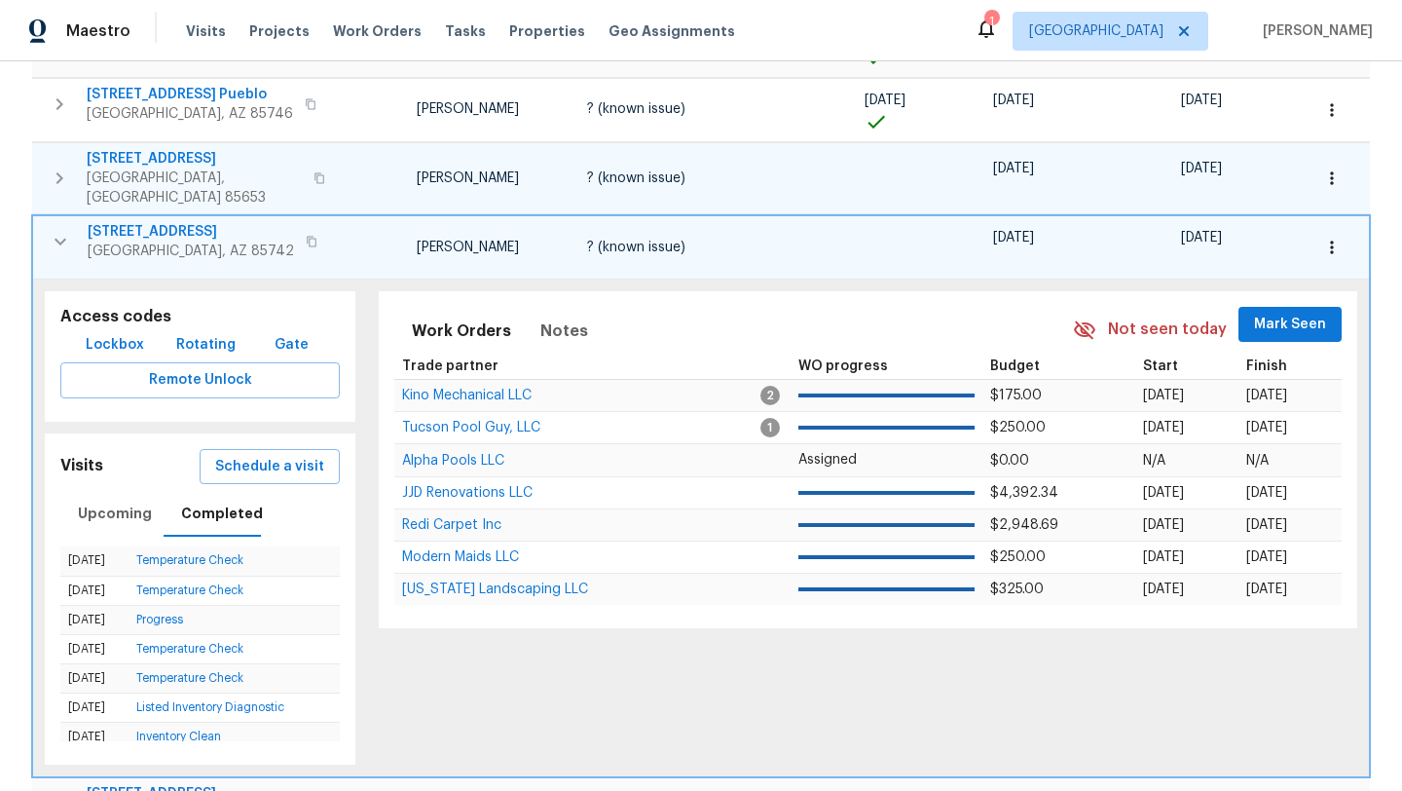
click at [56, 230] on icon "button" at bounding box center [60, 241] width 23 height 23
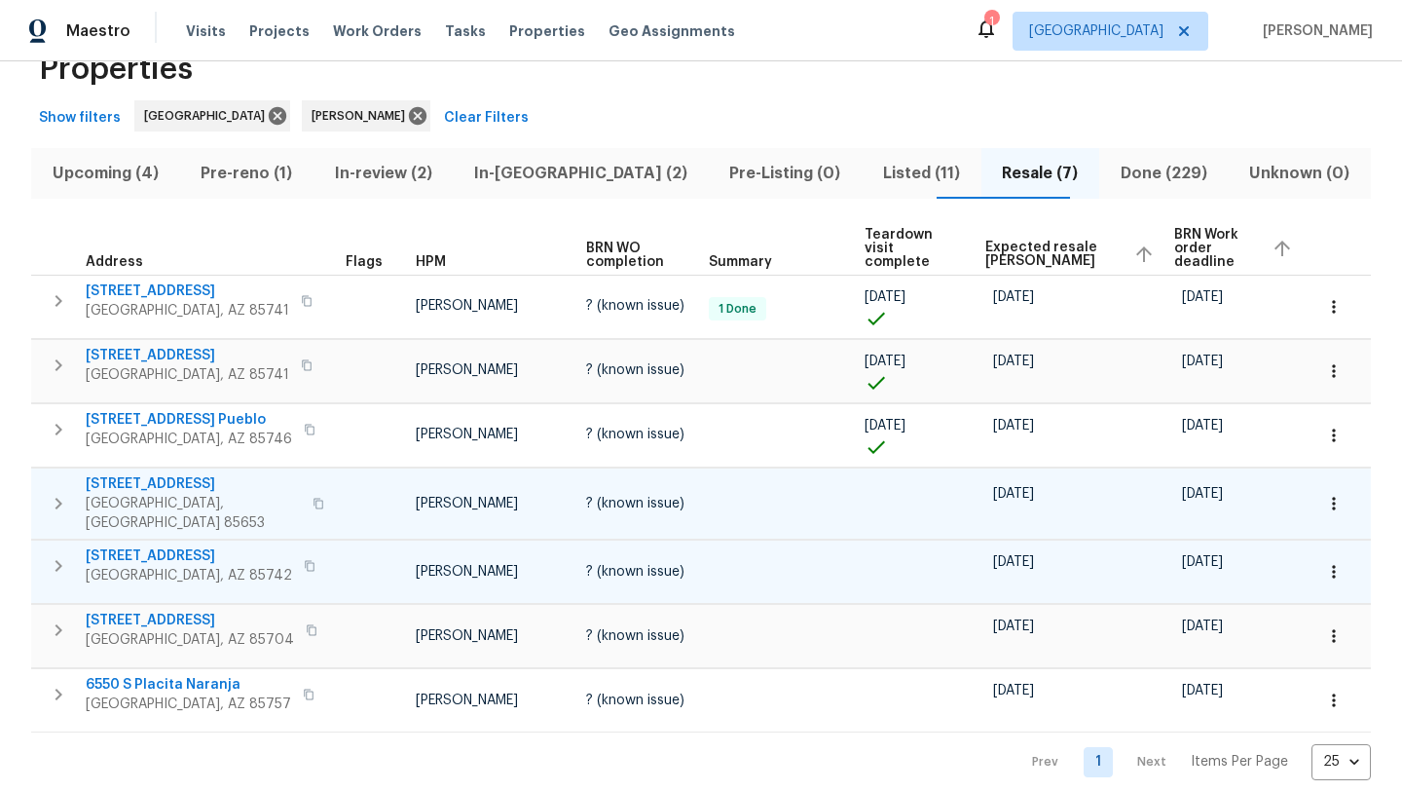
scroll to position [55, 0]
click at [56, 618] on icon "button" at bounding box center [58, 629] width 23 height 23
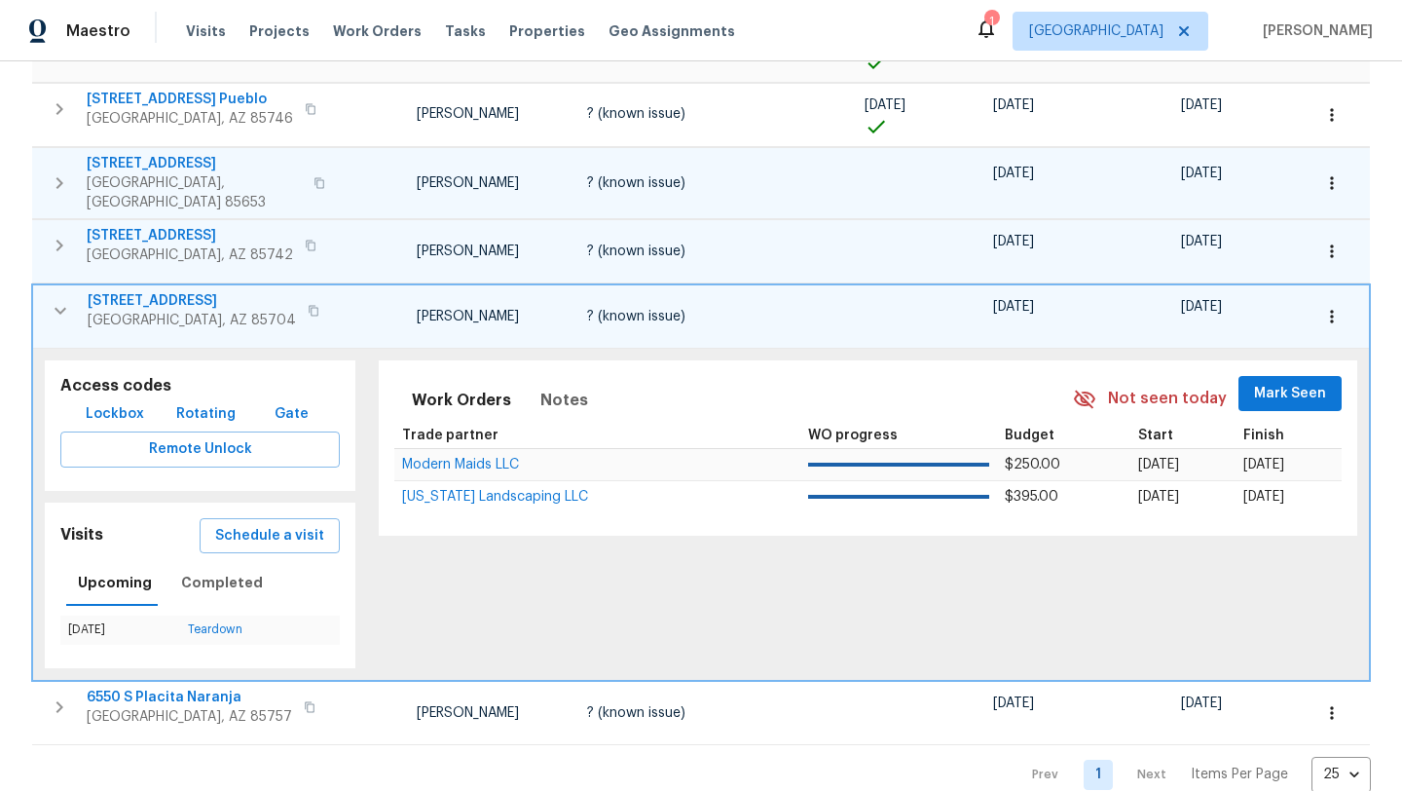
scroll to position [379, 0]
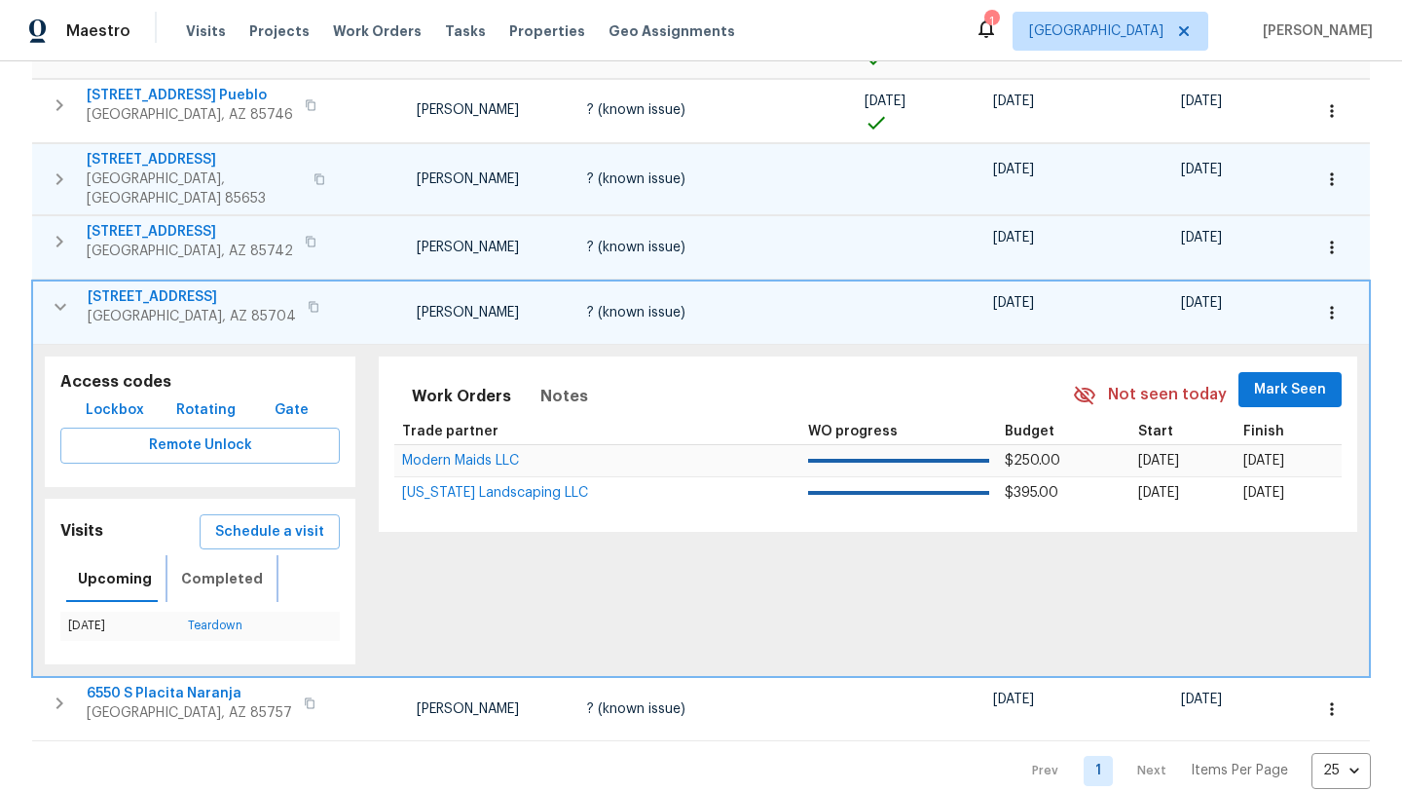
click at [222, 567] on span "Completed" at bounding box center [222, 579] width 82 height 24
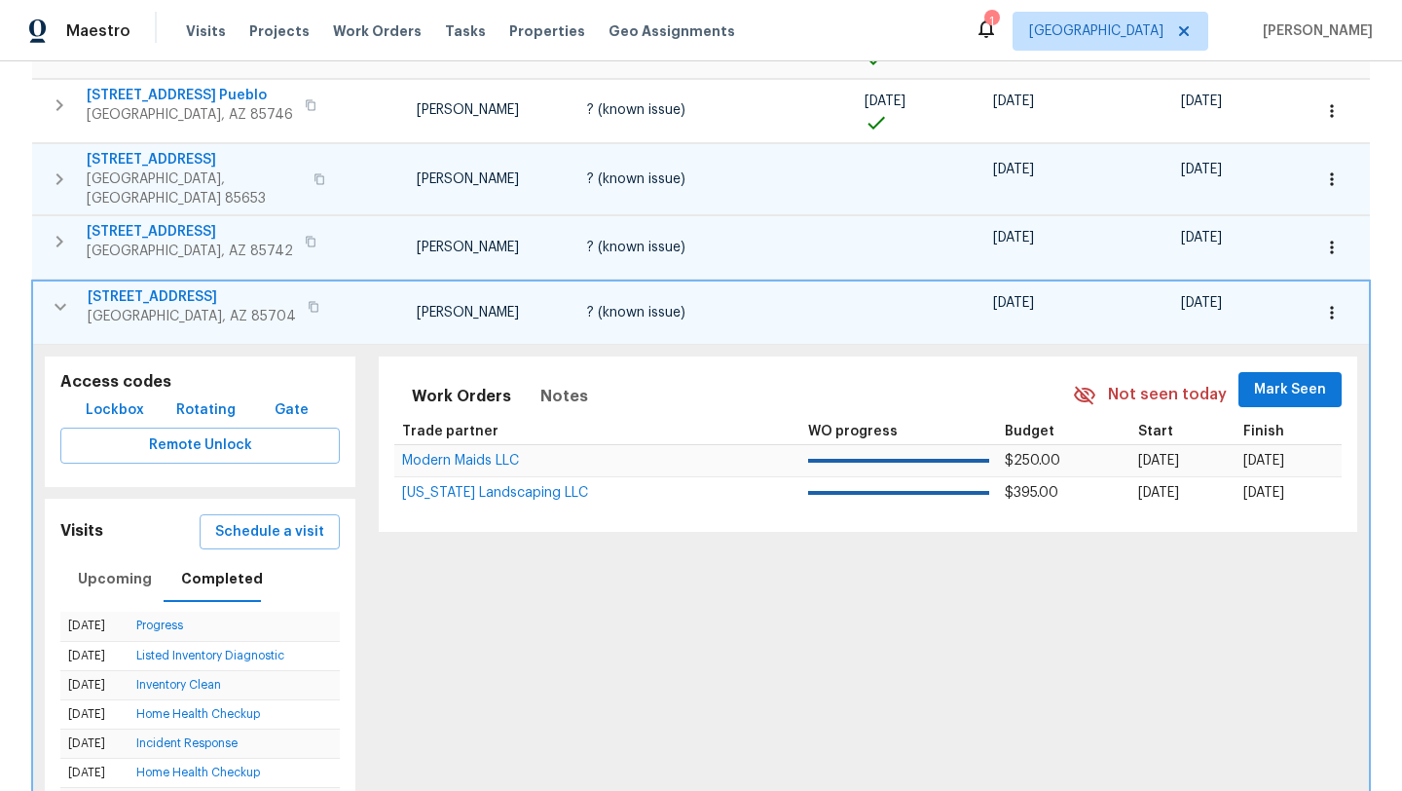
click at [67, 295] on icon "button" at bounding box center [60, 306] width 23 height 23
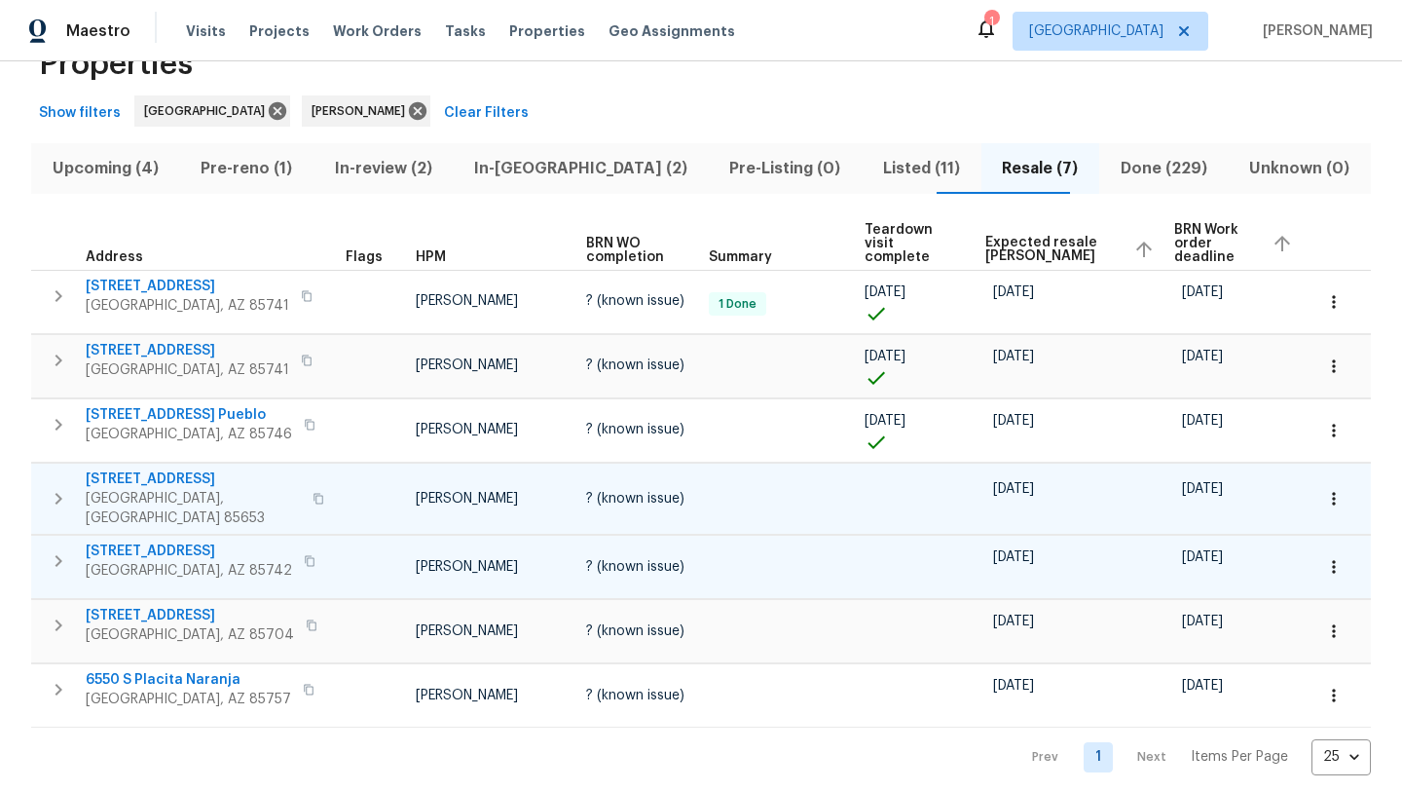
scroll to position [55, 0]
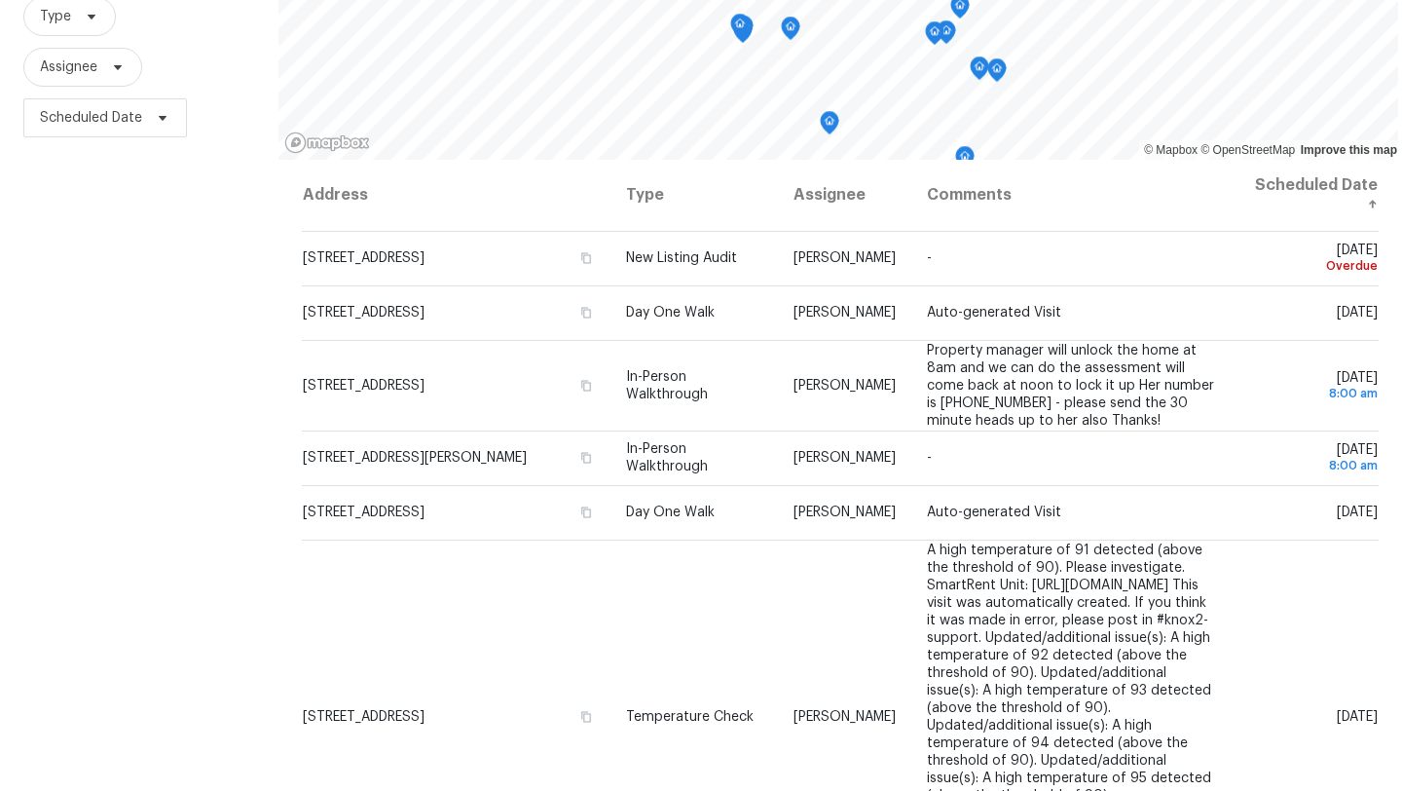
scroll to position [254, 0]
